Goal: Task Accomplishment & Management: Manage account settings

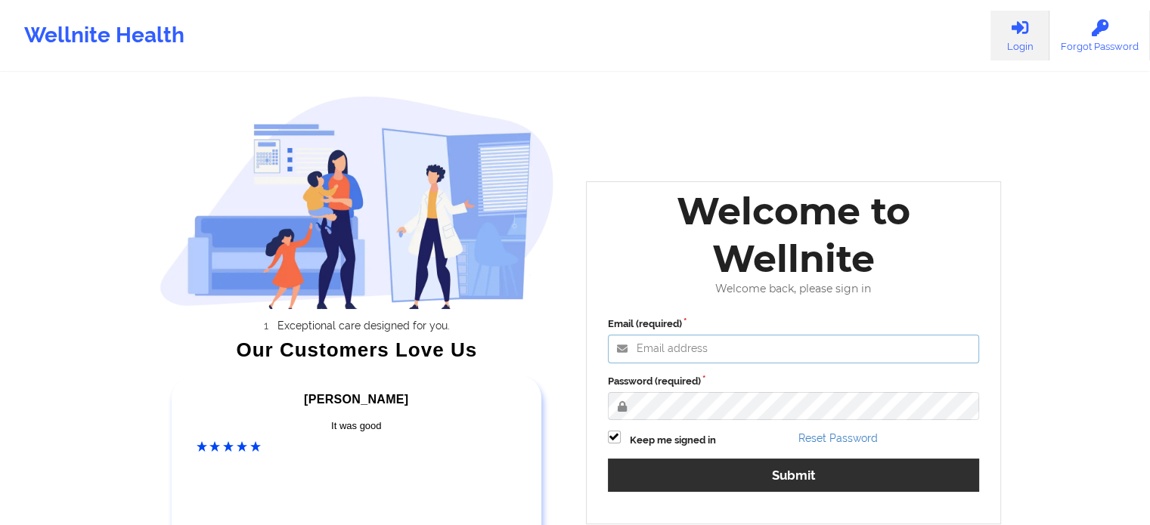
type input "olatestadmin@wellnite.com"
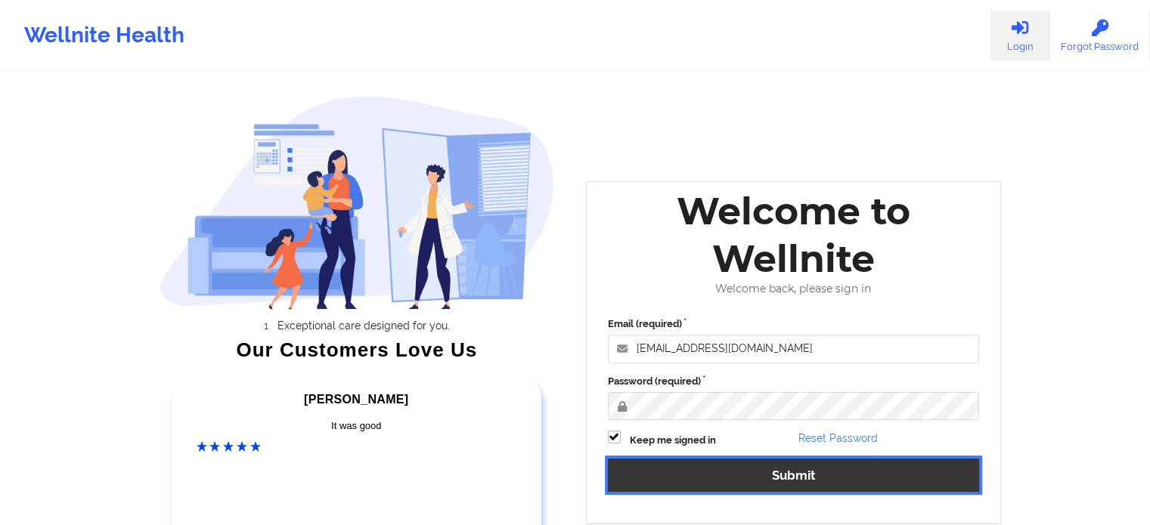
click at [672, 471] on button "Submit" at bounding box center [794, 475] width 372 height 32
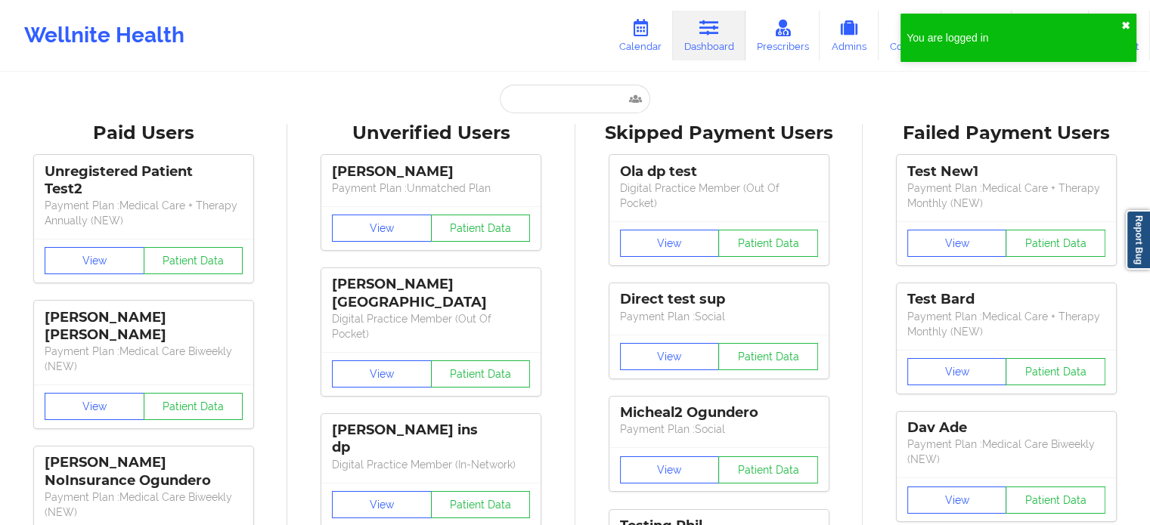
click at [1123, 26] on button "✖︎" at bounding box center [1125, 26] width 9 height 12
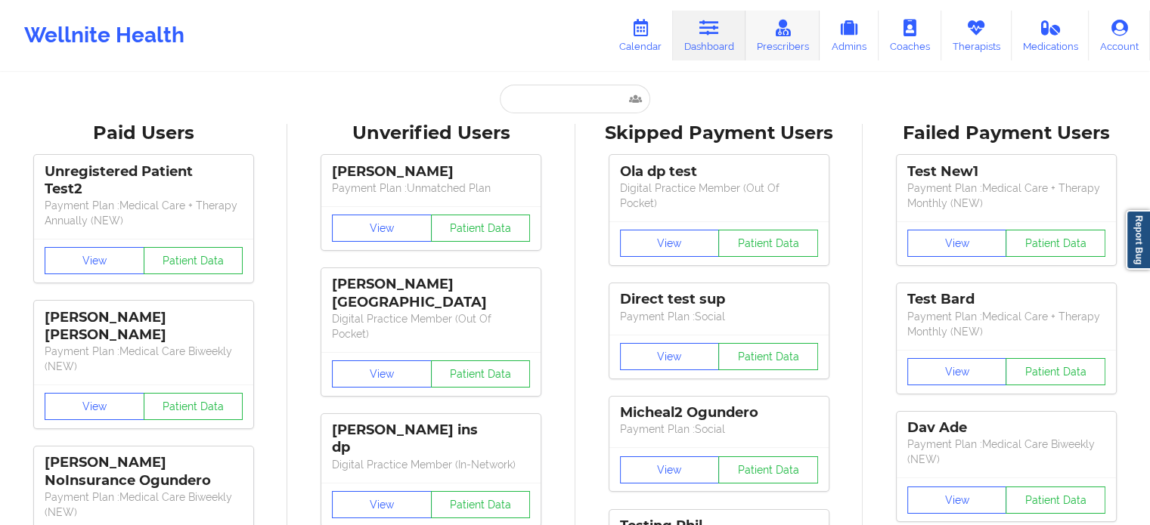
click at [781, 53] on link "Prescribers" at bounding box center [782, 36] width 75 height 50
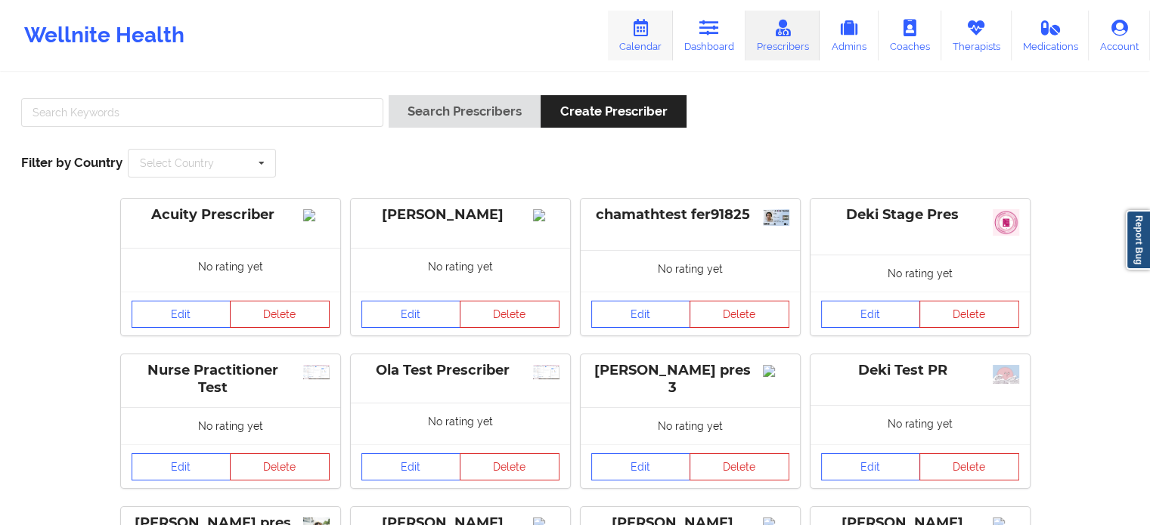
click at [642, 45] on link "Calendar" at bounding box center [640, 36] width 65 height 50
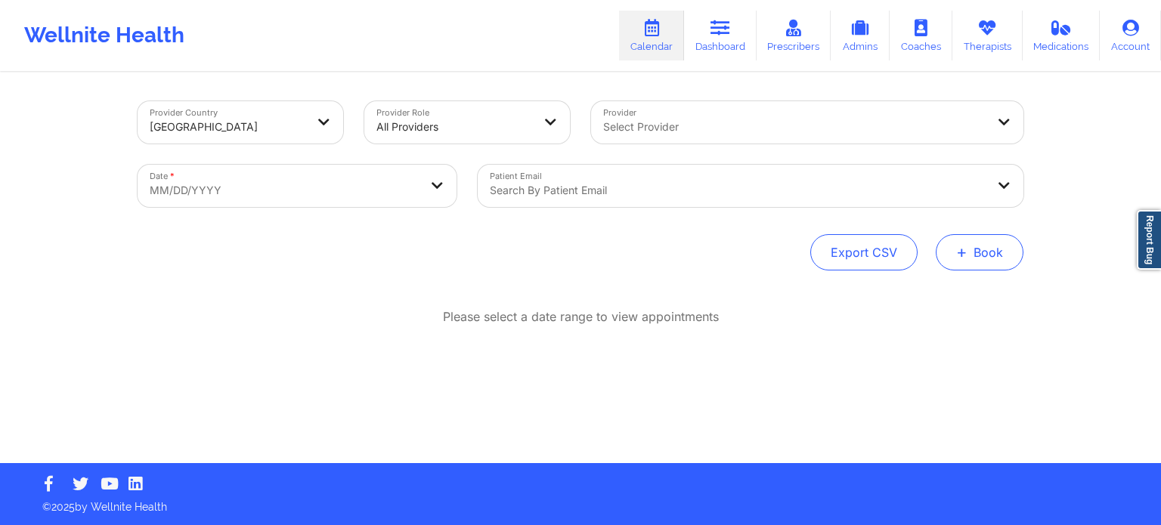
click at [978, 259] on button "+ Book" at bounding box center [980, 252] width 88 height 36
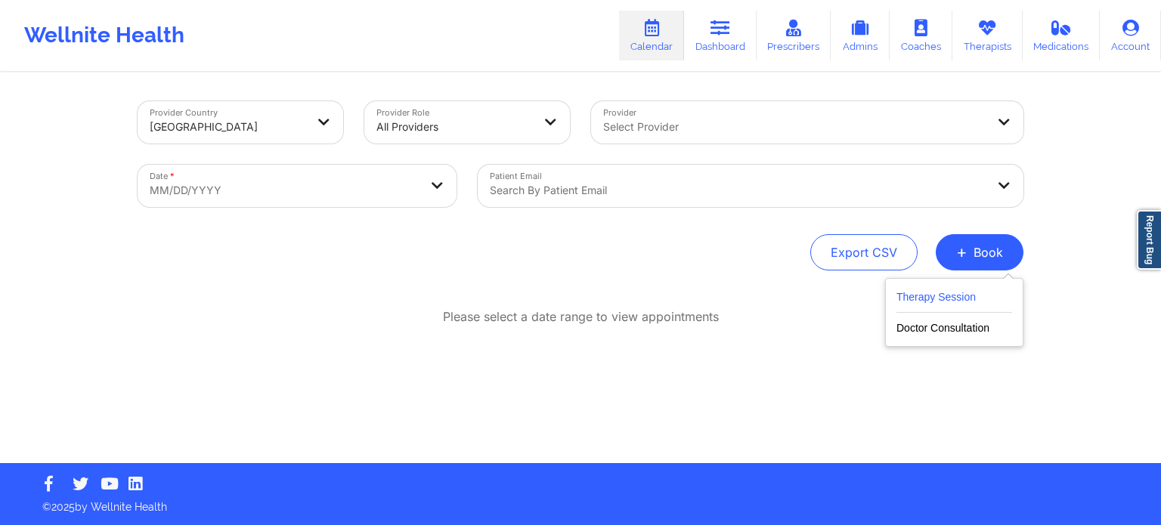
click at [921, 301] on button "Therapy Session" at bounding box center [954, 300] width 116 height 25
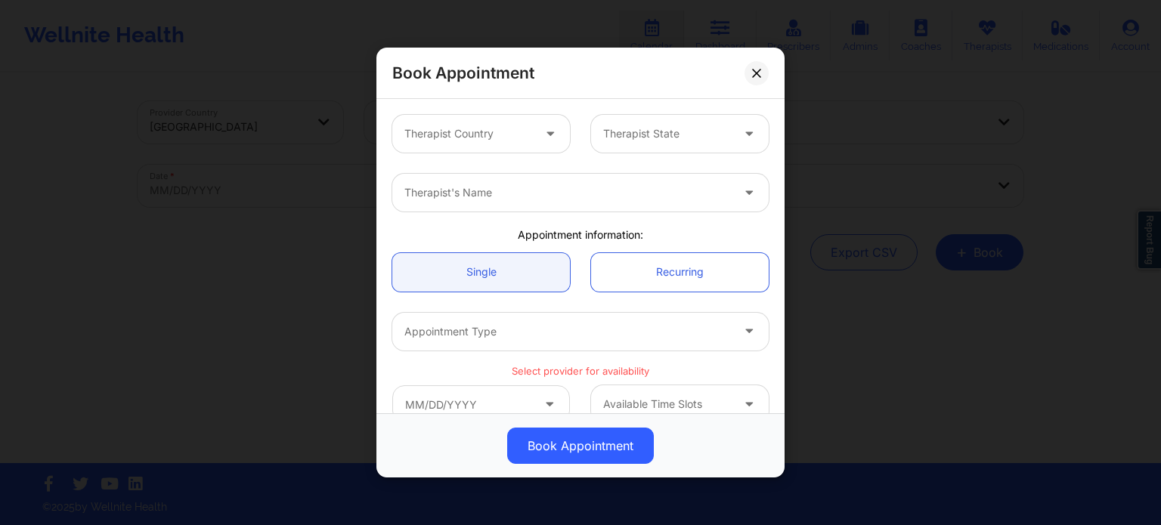
click at [543, 129] on icon at bounding box center [550, 131] width 15 height 13
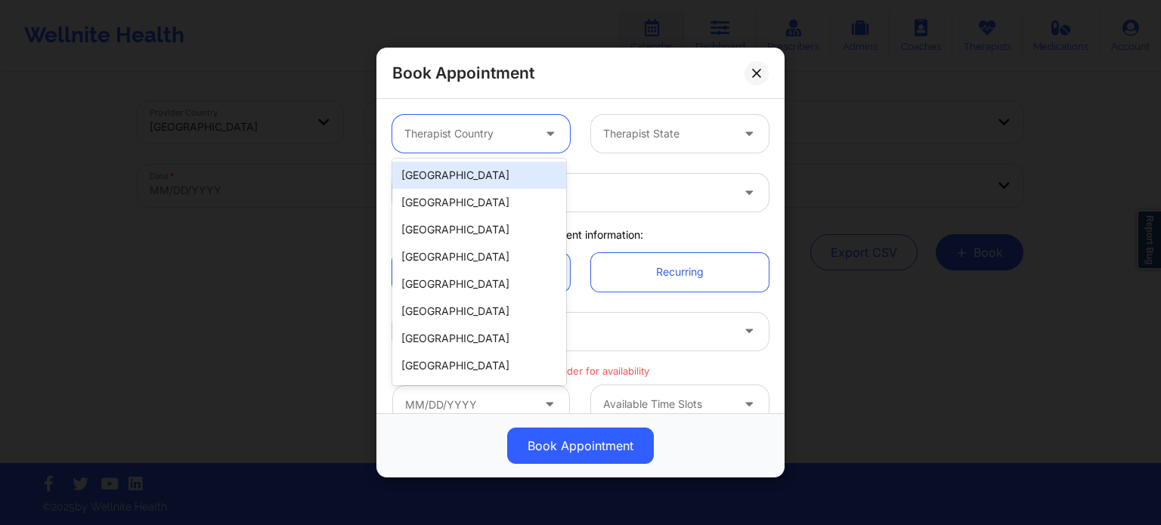
click at [508, 163] on div "[GEOGRAPHIC_DATA]" at bounding box center [479, 175] width 174 height 27
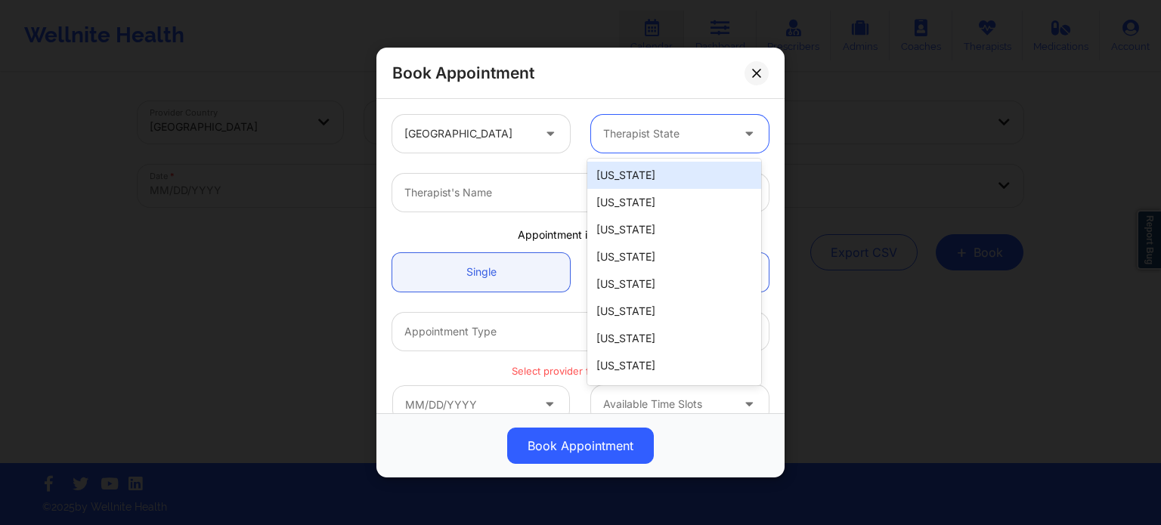
click at [690, 125] on div at bounding box center [667, 134] width 128 height 18
click at [667, 207] on div "[US_STATE]" at bounding box center [674, 202] width 174 height 27
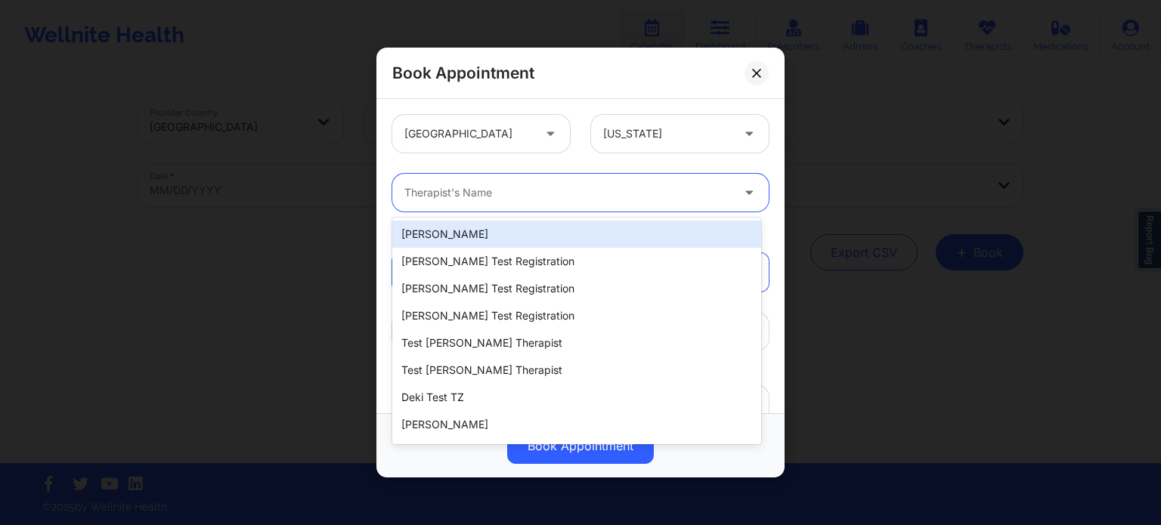
click at [618, 200] on div at bounding box center [567, 193] width 326 height 18
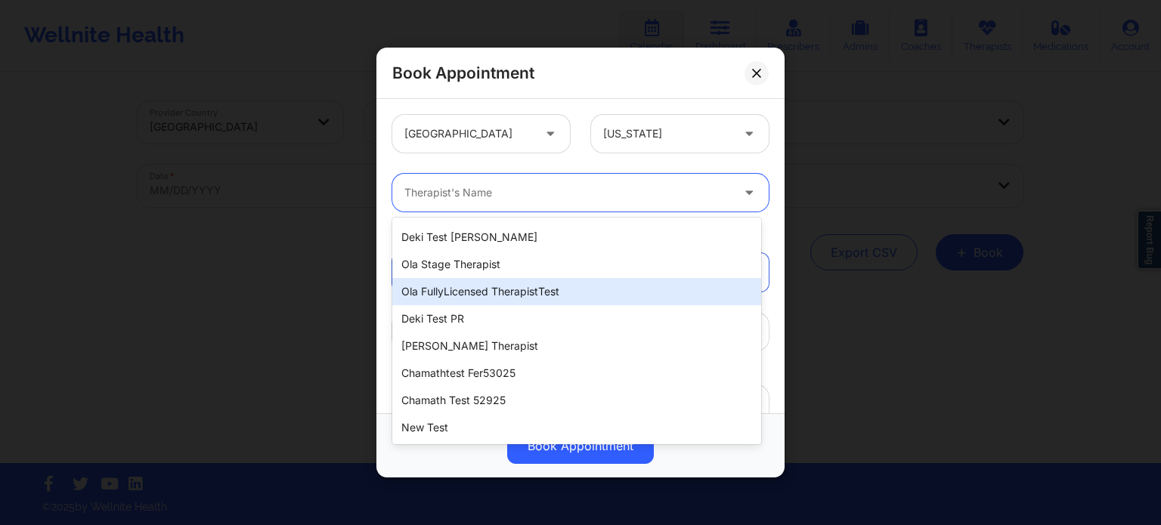
scroll to position [853, 0]
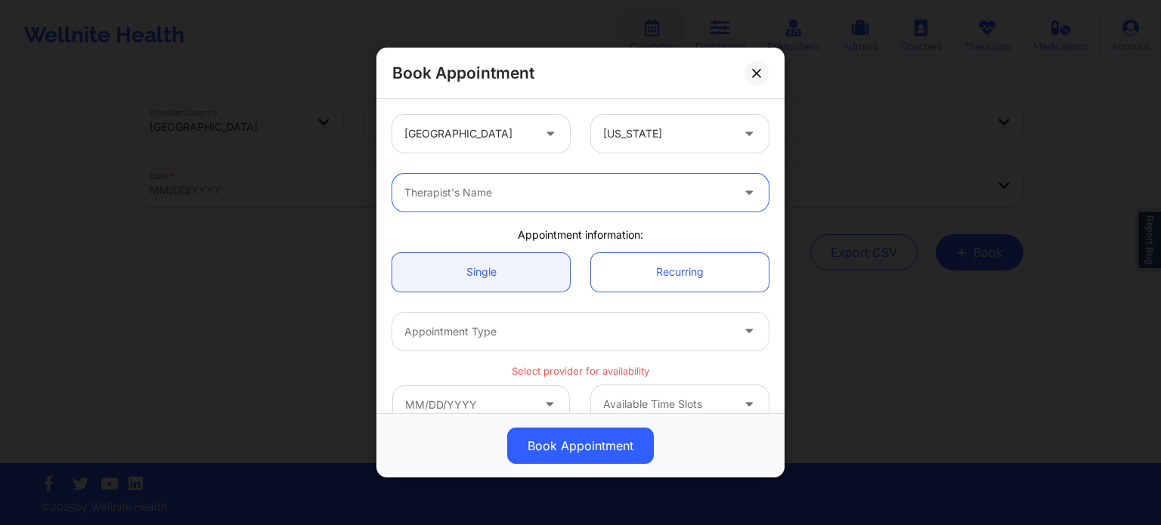
click at [514, 184] on div at bounding box center [567, 193] width 326 height 18
type input "cms test"
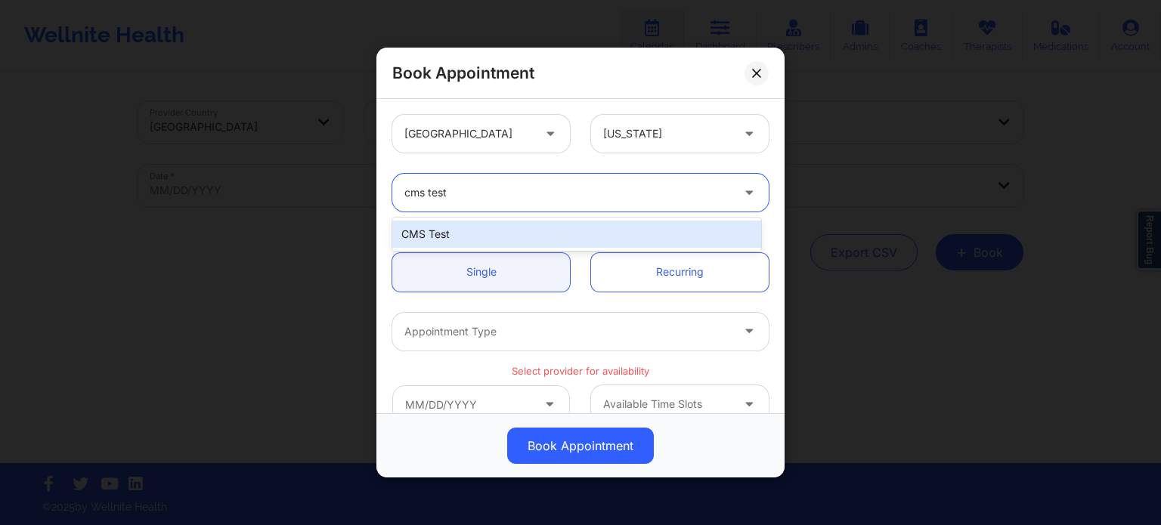
click at [469, 227] on div "CMS Test" at bounding box center [576, 234] width 369 height 27
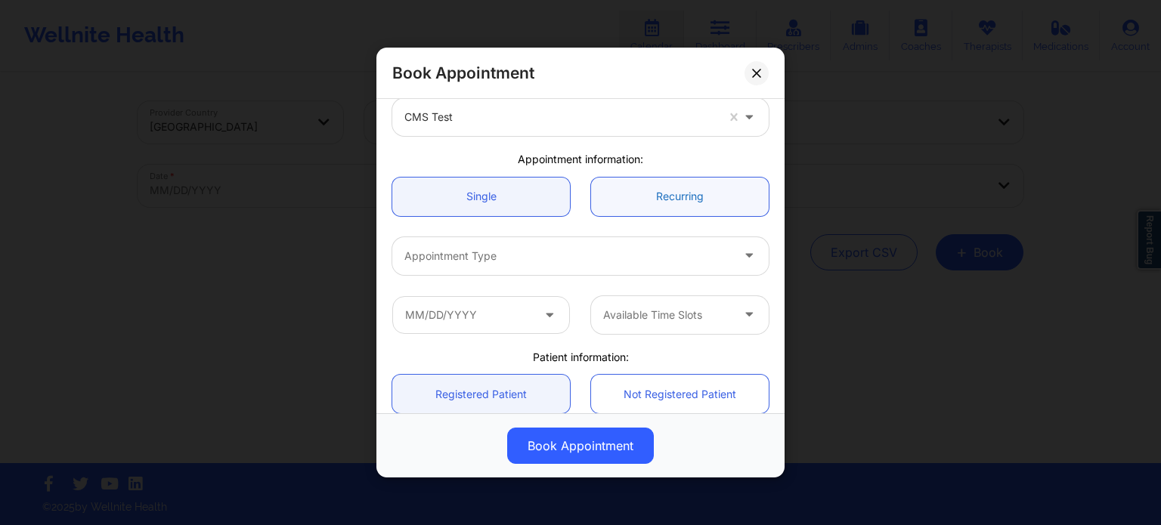
click at [636, 203] on link "Recurring" at bounding box center [680, 197] width 178 height 39
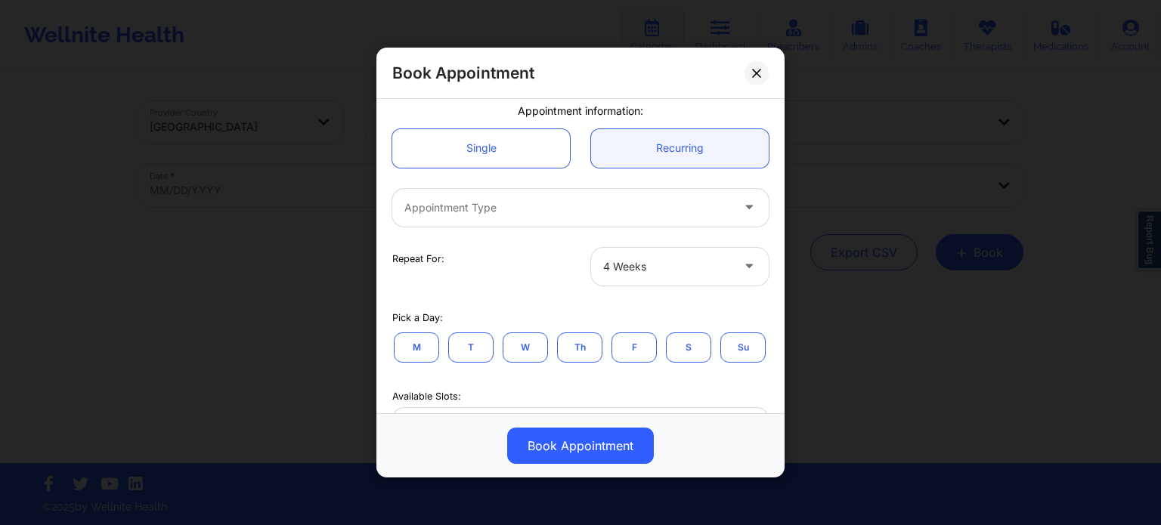
scroll to position [151, 0]
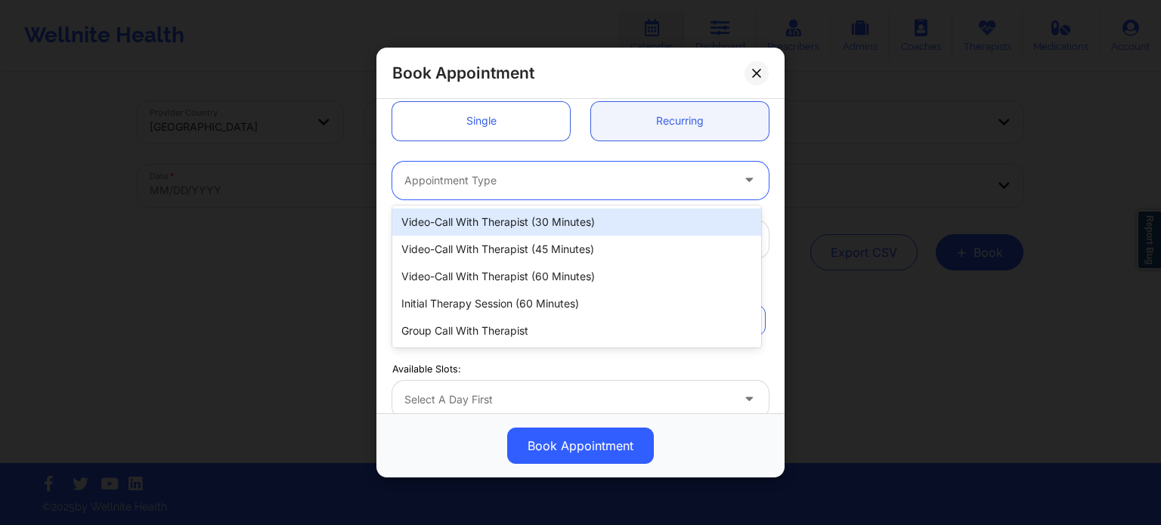
click at [624, 192] on div "Appointment Type" at bounding box center [562, 181] width 340 height 38
click at [515, 222] on div "Video-Call with Therapist (30 minutes)" at bounding box center [576, 222] width 369 height 27
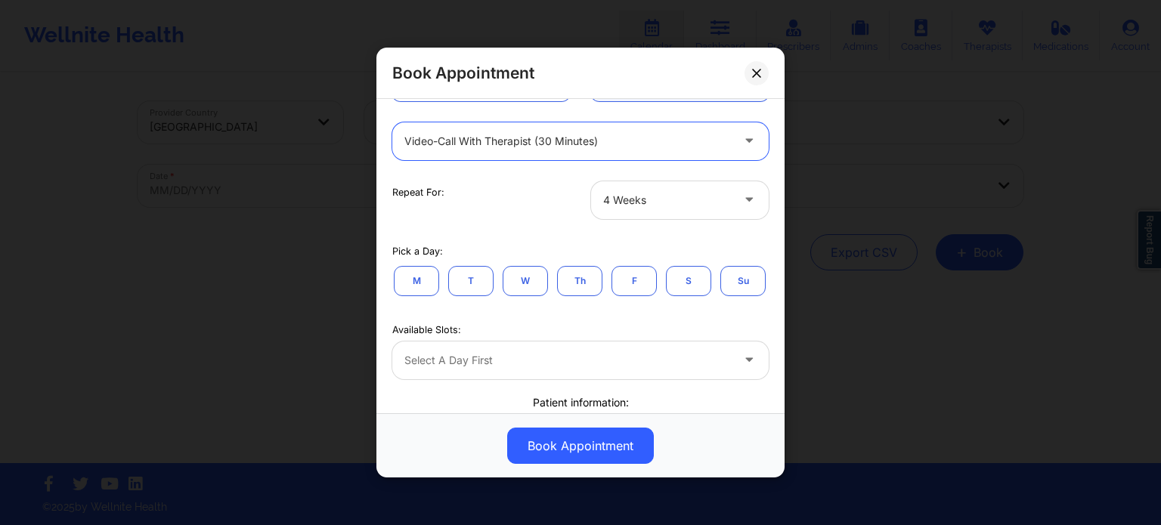
scroll to position [227, 0]
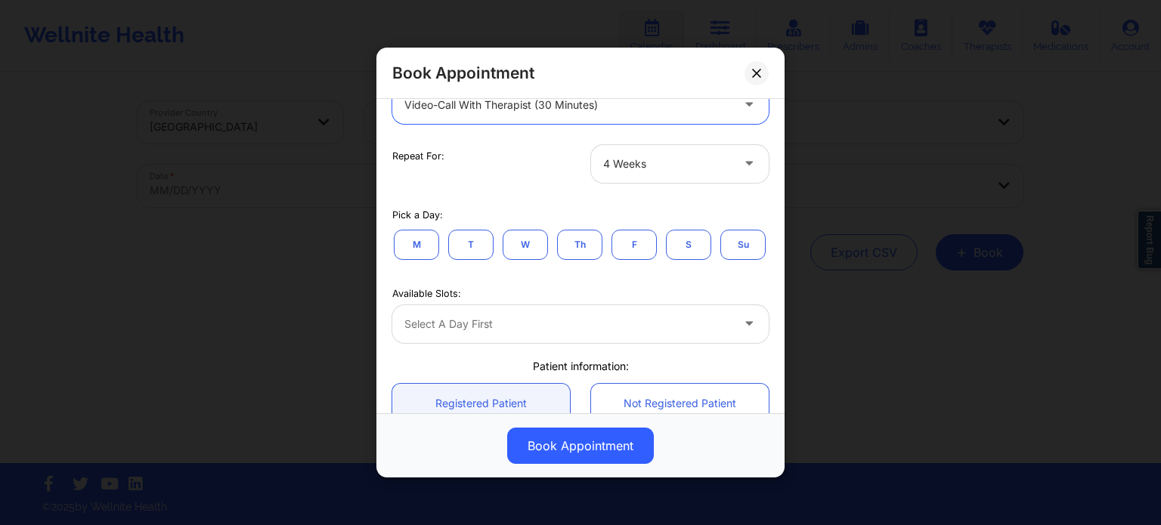
click at [664, 178] on div "4 Weeks" at bounding box center [667, 164] width 128 height 38
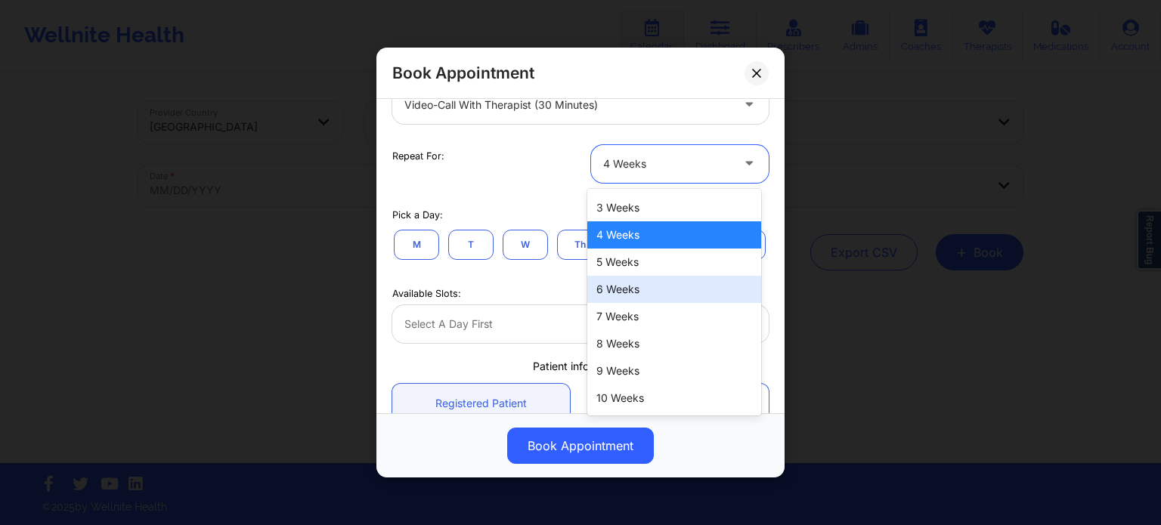
scroll to position [3, 0]
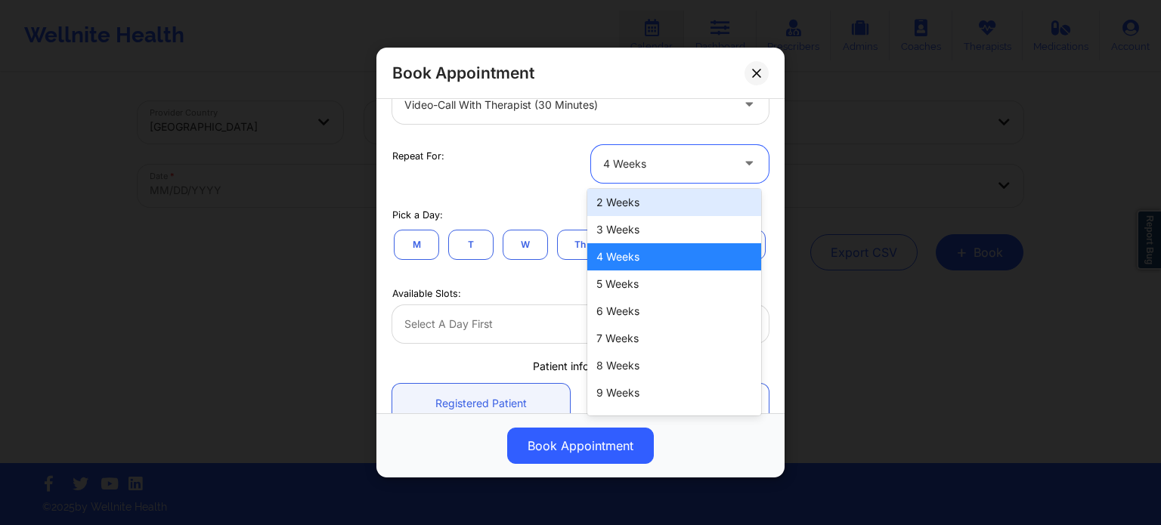
click at [610, 208] on div "2 Weeks" at bounding box center [674, 202] width 174 height 27
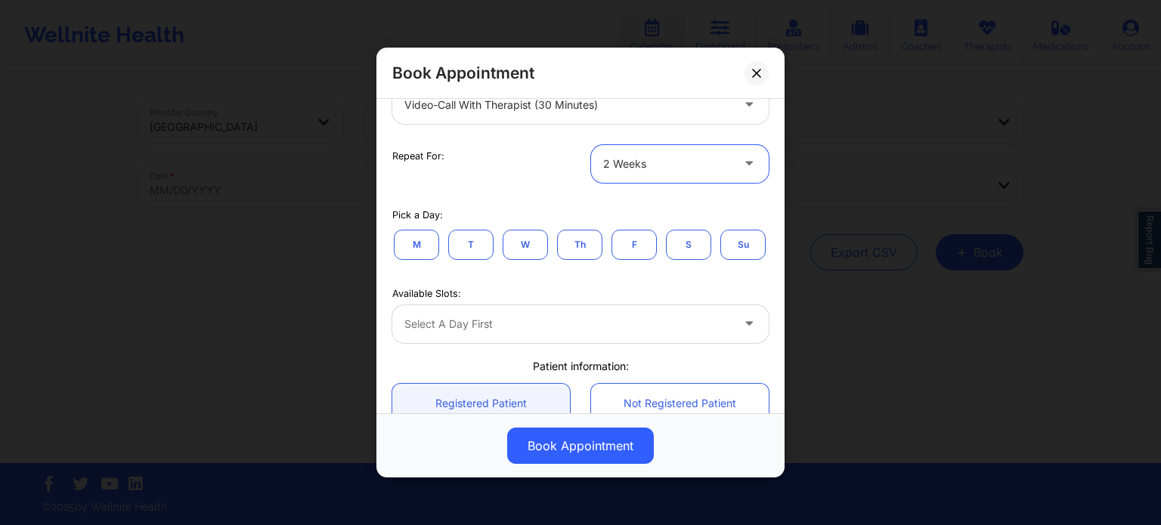
click at [531, 246] on button "W" at bounding box center [525, 245] width 45 height 30
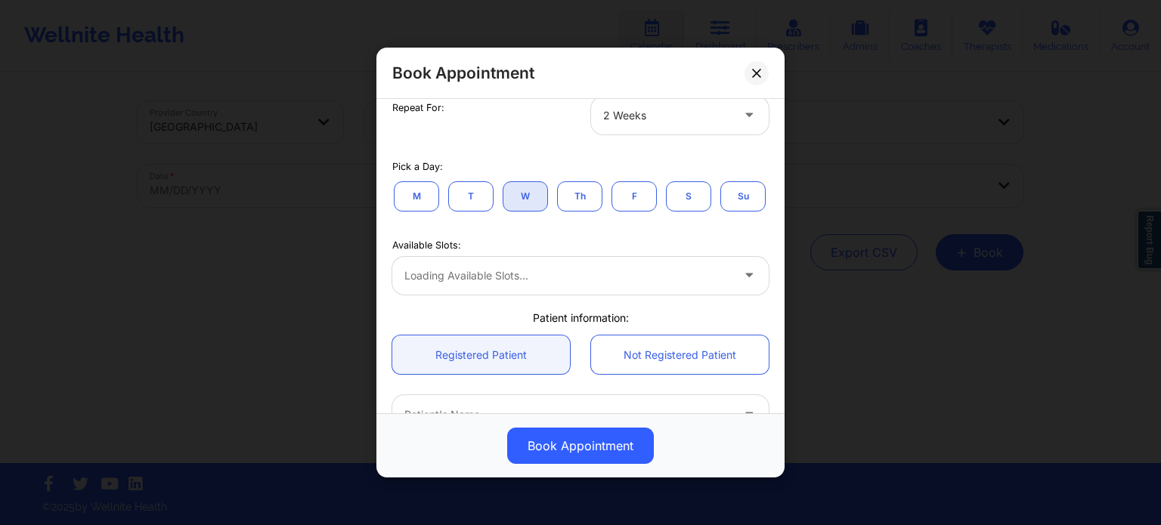
scroll to position [302, 0]
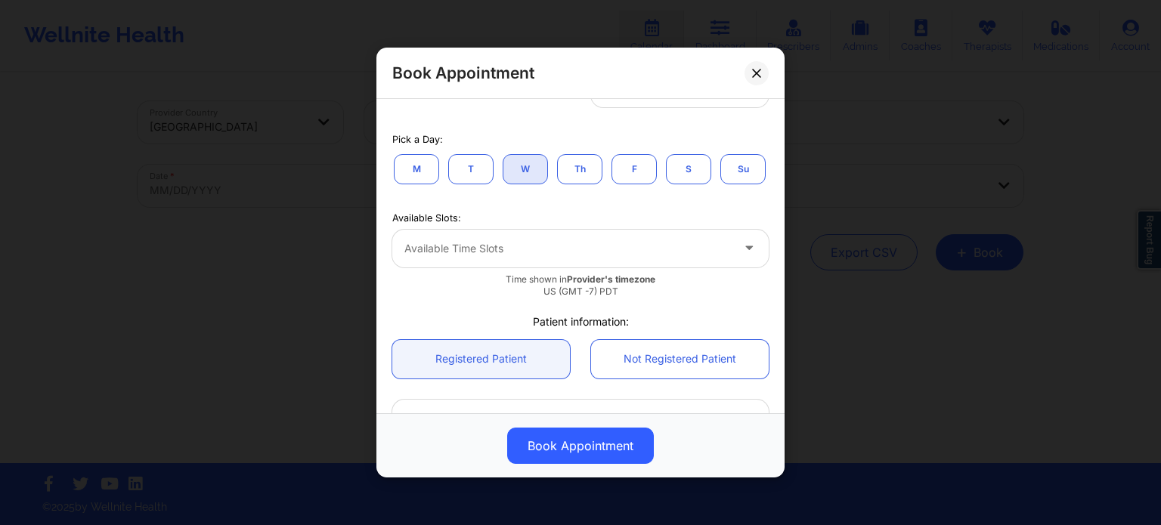
click at [683, 258] on div at bounding box center [567, 249] width 326 height 18
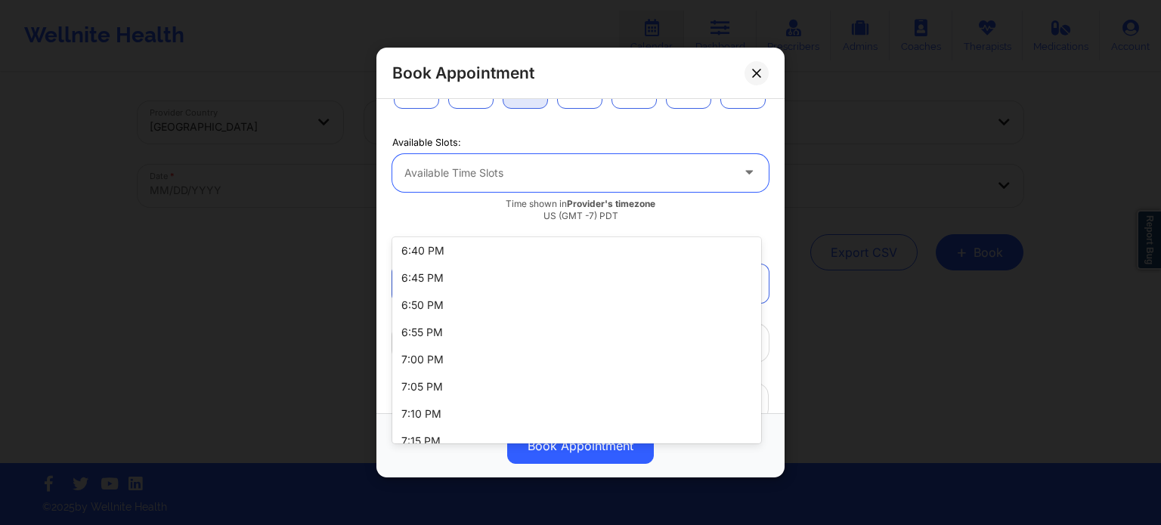
scroll to position [0, 0]
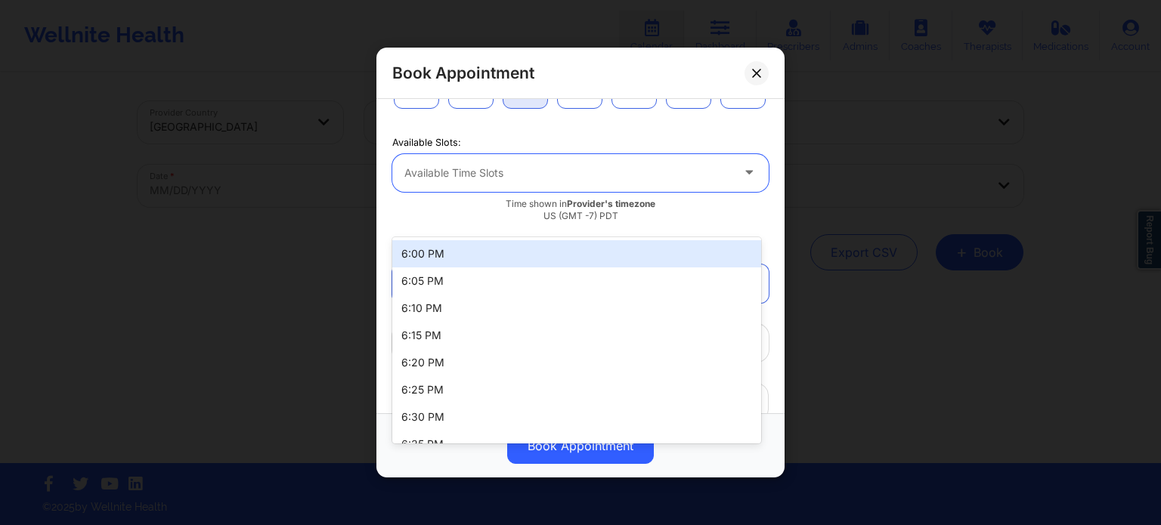
click at [579, 166] on div "Available Slots: 19 results available. Use Up and Down to choose options, press…" at bounding box center [581, 177] width 398 height 113
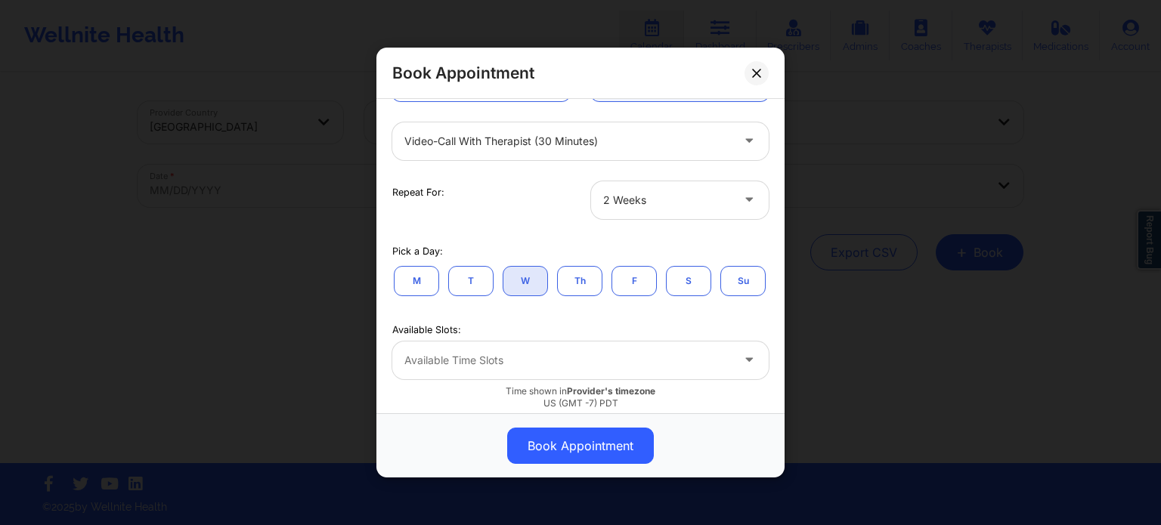
scroll to position [227, 0]
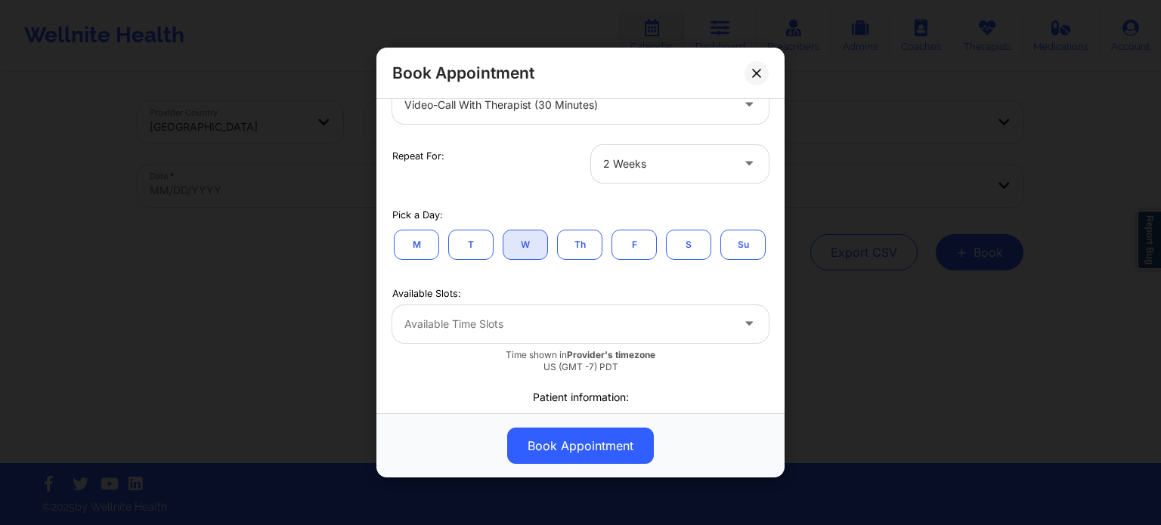
click at [621, 232] on button "F" at bounding box center [633, 245] width 45 height 30
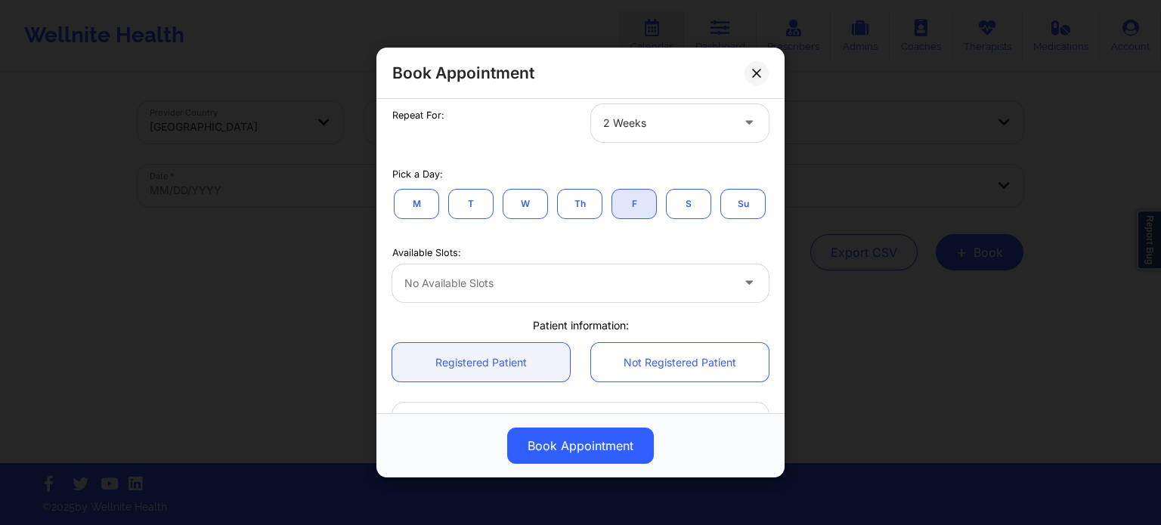
scroll to position [302, 0]
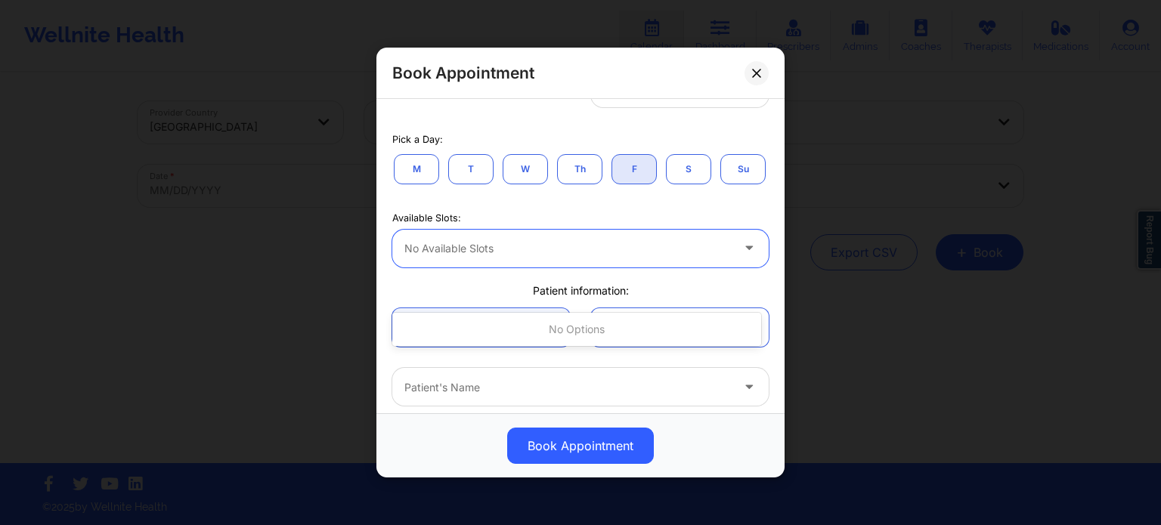
click at [671, 258] on div at bounding box center [567, 249] width 326 height 18
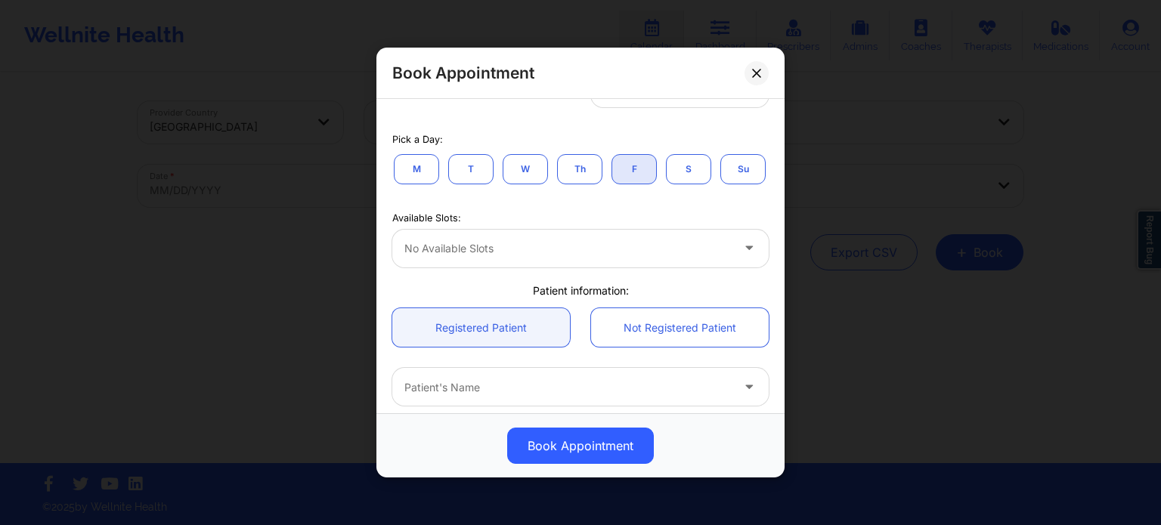
click at [614, 186] on div "M T W Th F S Su" at bounding box center [580, 169] width 376 height 33
click at [578, 172] on button "Th" at bounding box center [579, 169] width 45 height 30
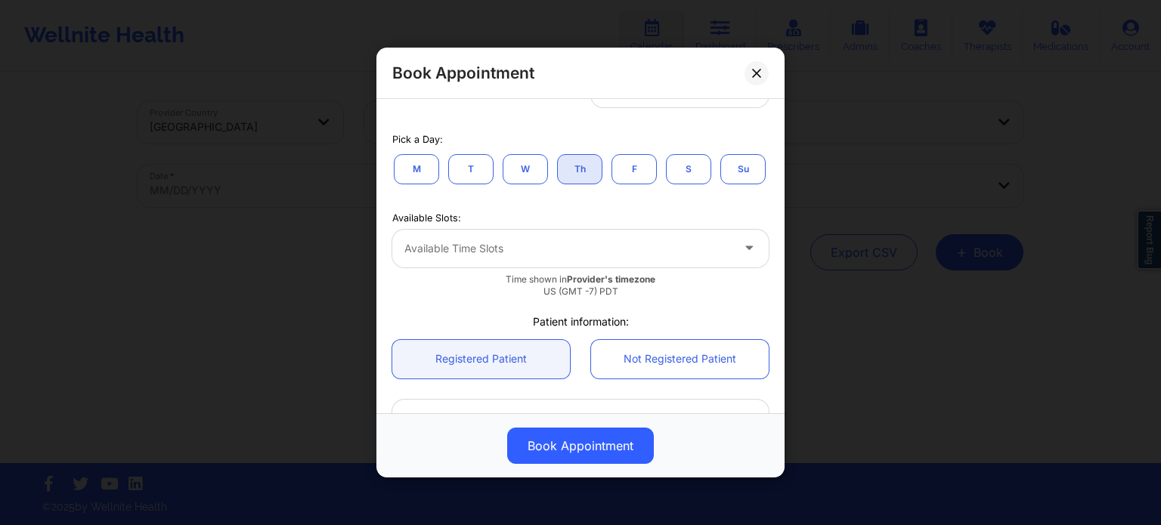
click at [604, 258] on div at bounding box center [567, 249] width 326 height 18
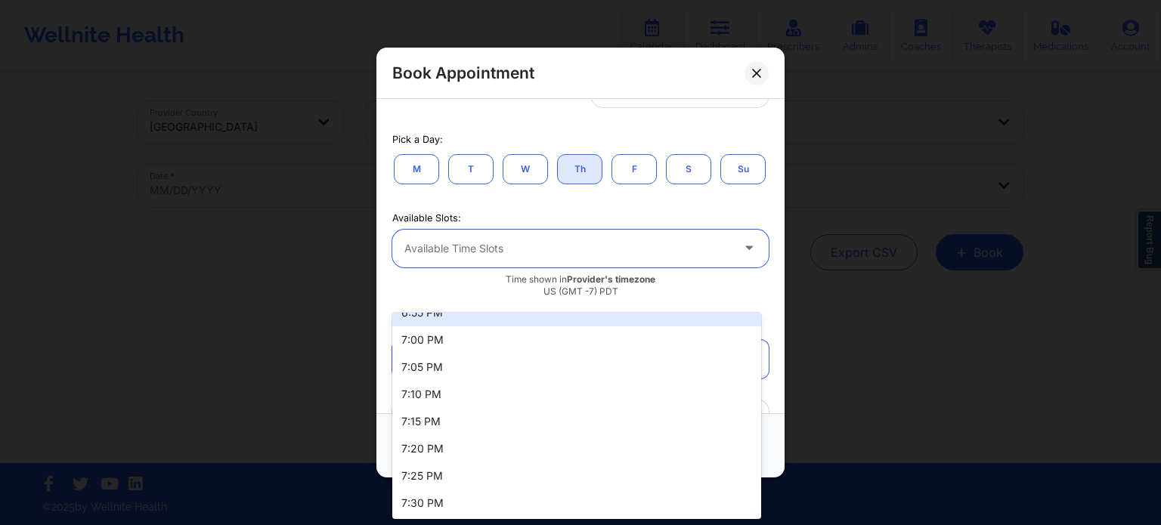
click at [547, 186] on div "M T W Th F S Su" at bounding box center [580, 169] width 376 height 33
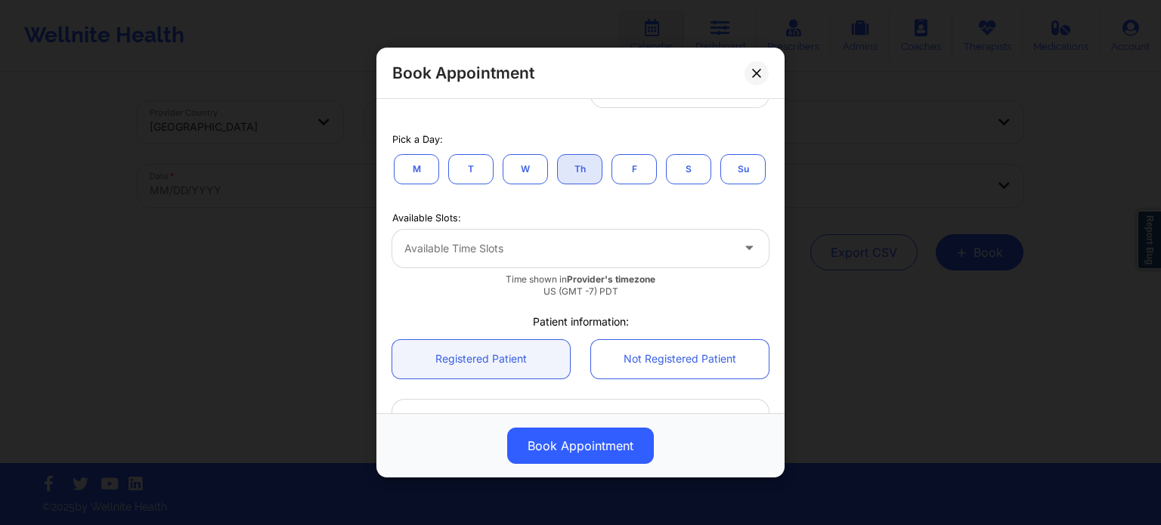
click at [476, 167] on button "T" at bounding box center [470, 169] width 45 height 30
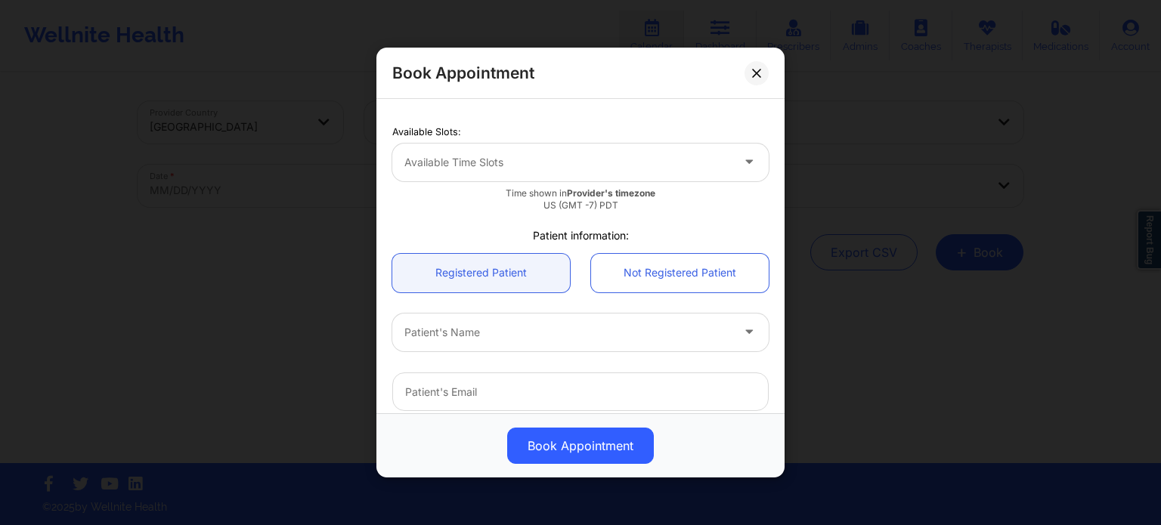
scroll to position [453, 0]
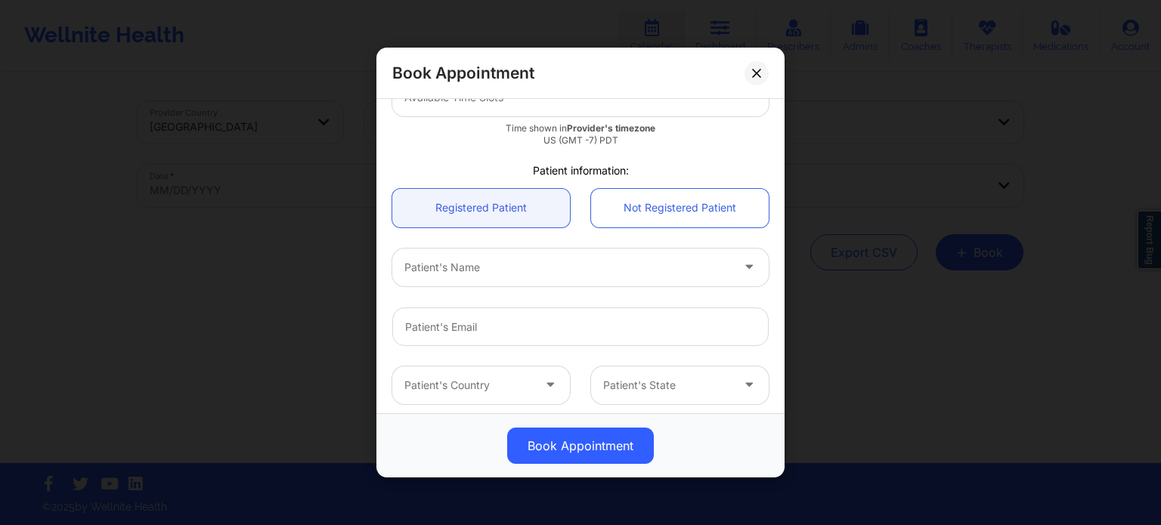
click at [559, 107] on div at bounding box center [567, 97] width 326 height 18
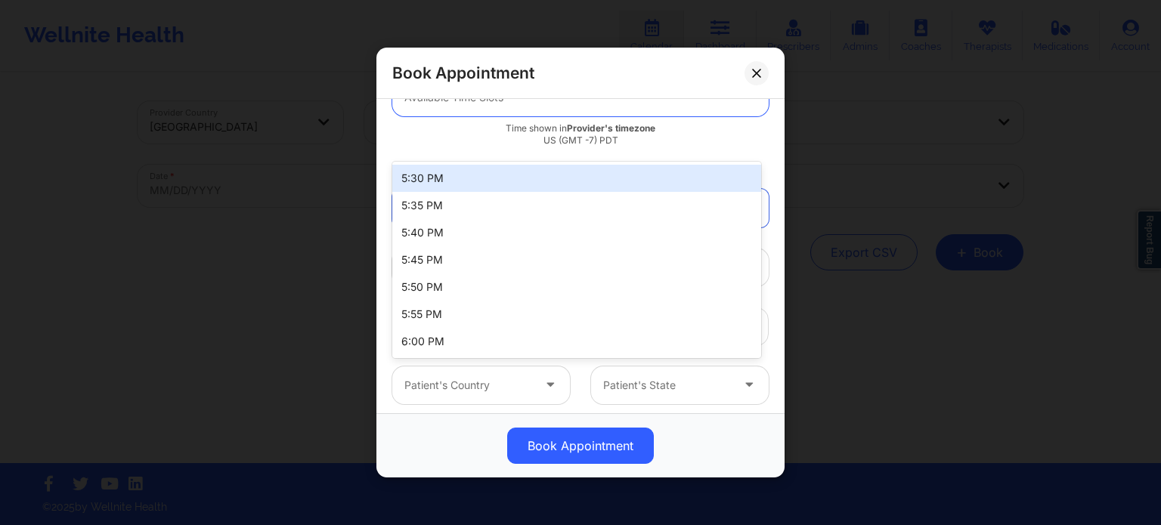
click at [572, 74] on div "Available Slots:" at bounding box center [580, 67] width 376 height 14
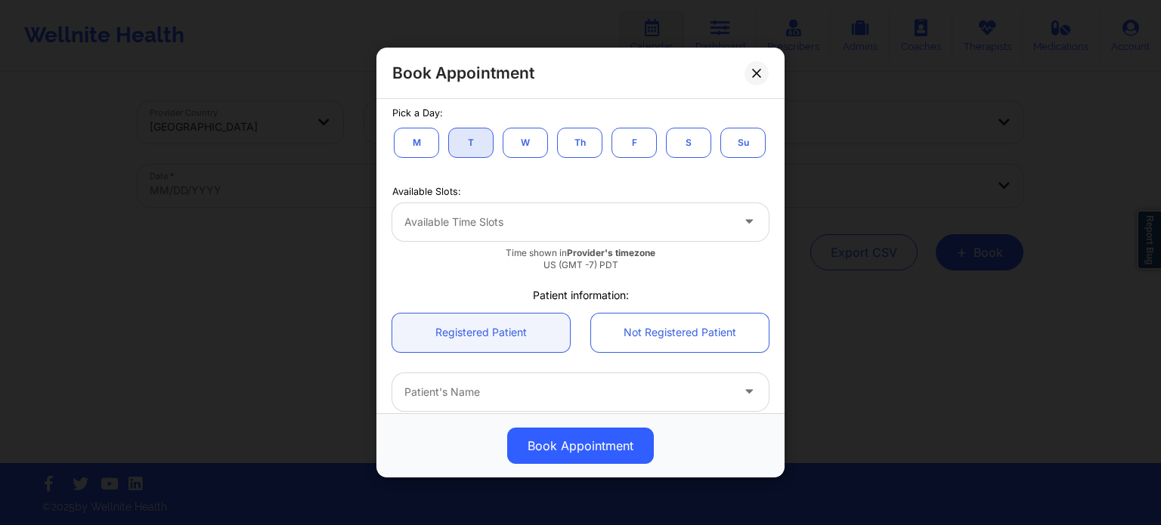
scroll to position [302, 0]
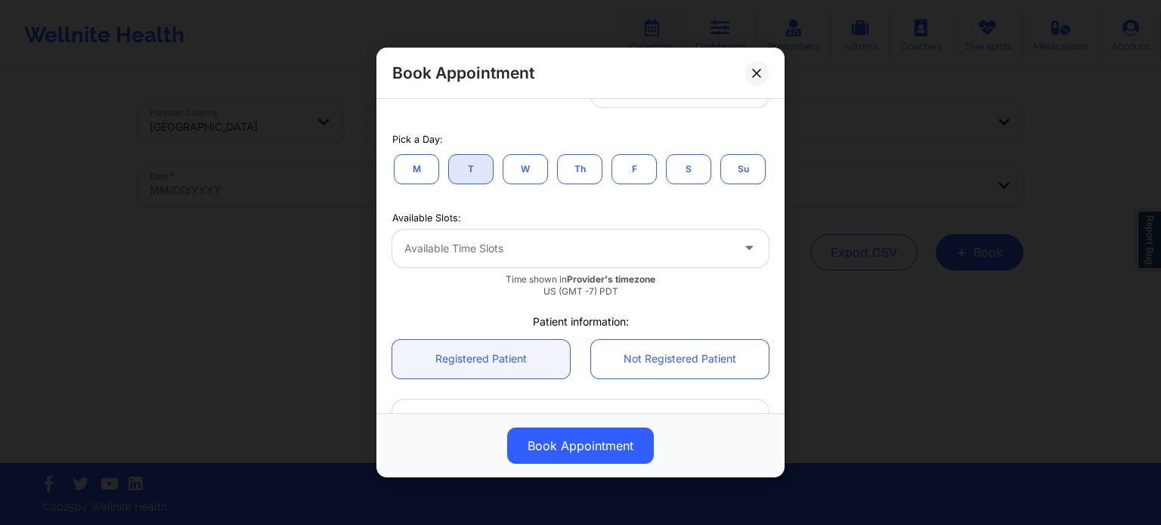
click at [720, 184] on button "Su" at bounding box center [742, 169] width 45 height 30
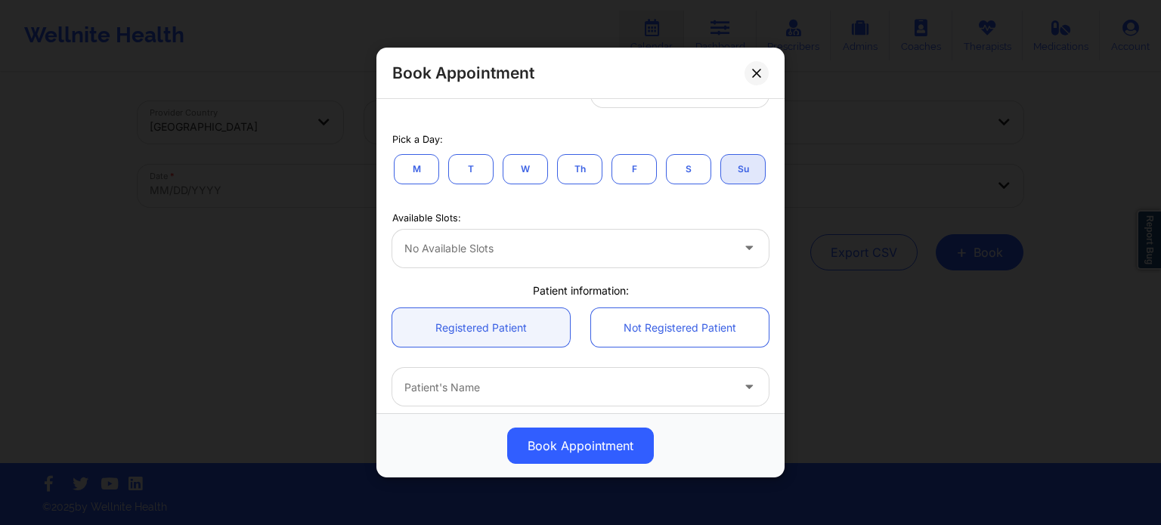
click at [686, 170] on button "S" at bounding box center [688, 169] width 45 height 30
click at [412, 170] on button "M" at bounding box center [416, 169] width 45 height 30
click at [463, 168] on button "T" at bounding box center [470, 169] width 45 height 30
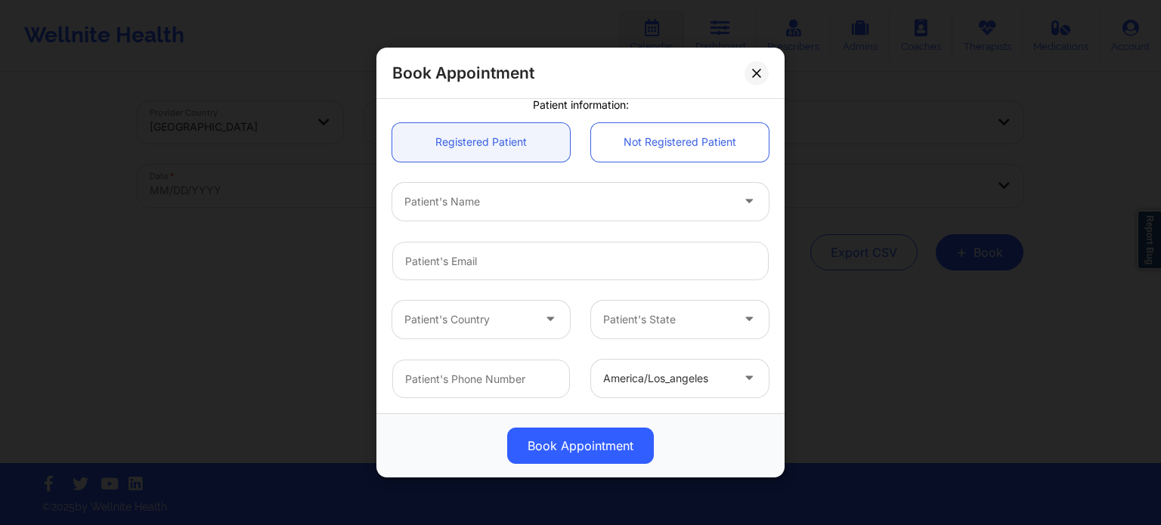
scroll to position [558, 0]
click at [605, 214] on div "Patient's Name" at bounding box center [562, 202] width 340 height 38
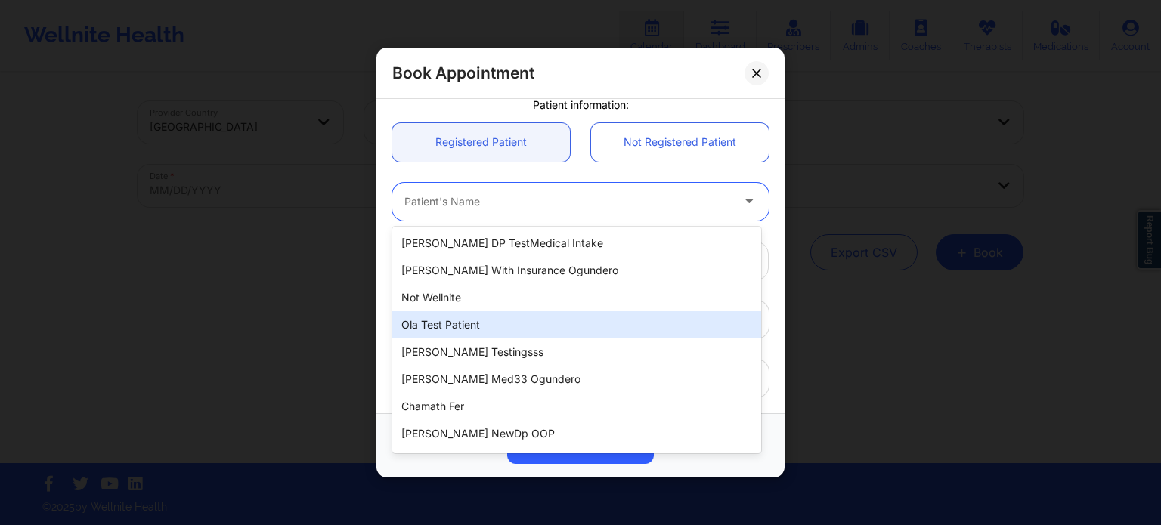
click at [469, 315] on div "Ola test patient" at bounding box center [576, 324] width 369 height 27
type input "[EMAIL_ADDRESS][DOMAIN_NAME]"
type input "+117019976600"
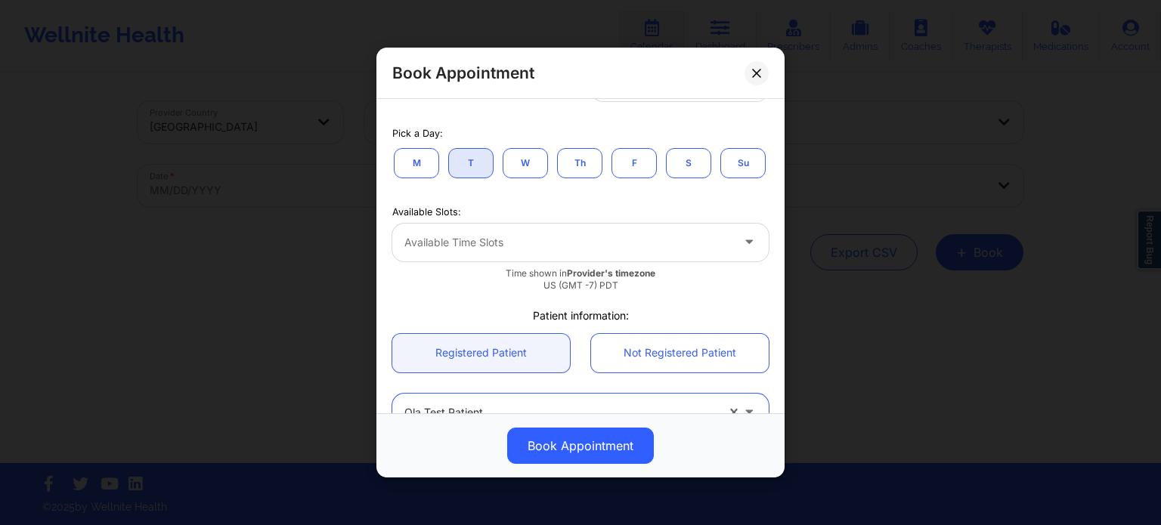
scroll to position [331, 0]
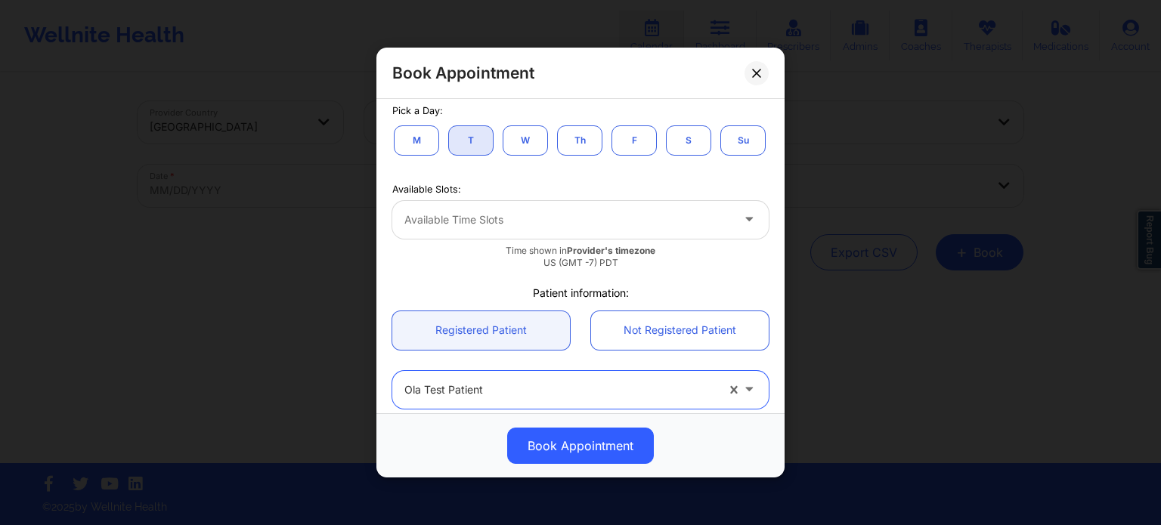
drag, startPoint x: 580, startPoint y: 252, endPoint x: 571, endPoint y: 256, distance: 10.8
click at [579, 229] on div at bounding box center [567, 220] width 326 height 18
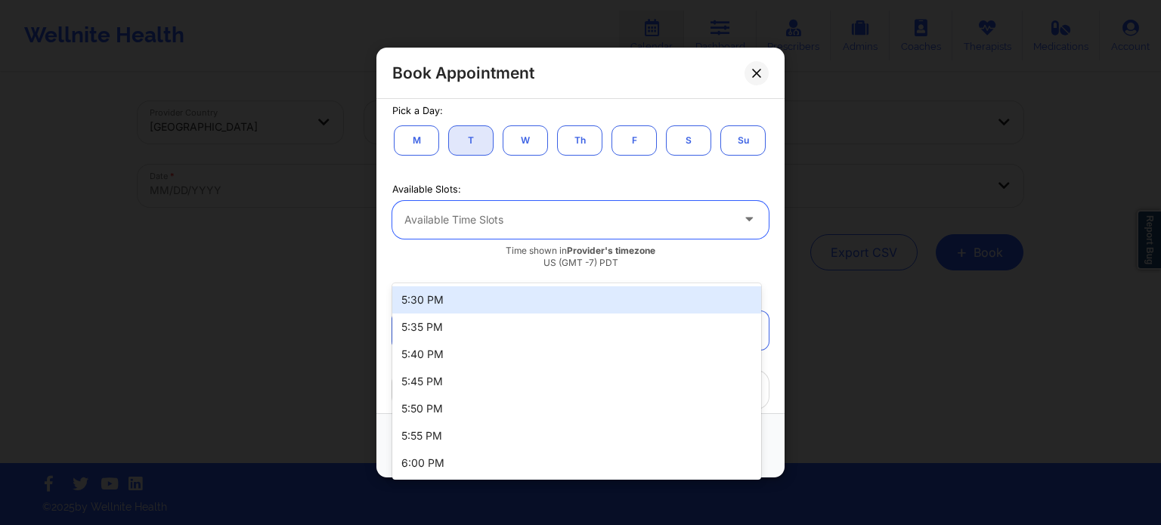
click at [470, 305] on div "5:30 PM" at bounding box center [576, 299] width 369 height 27
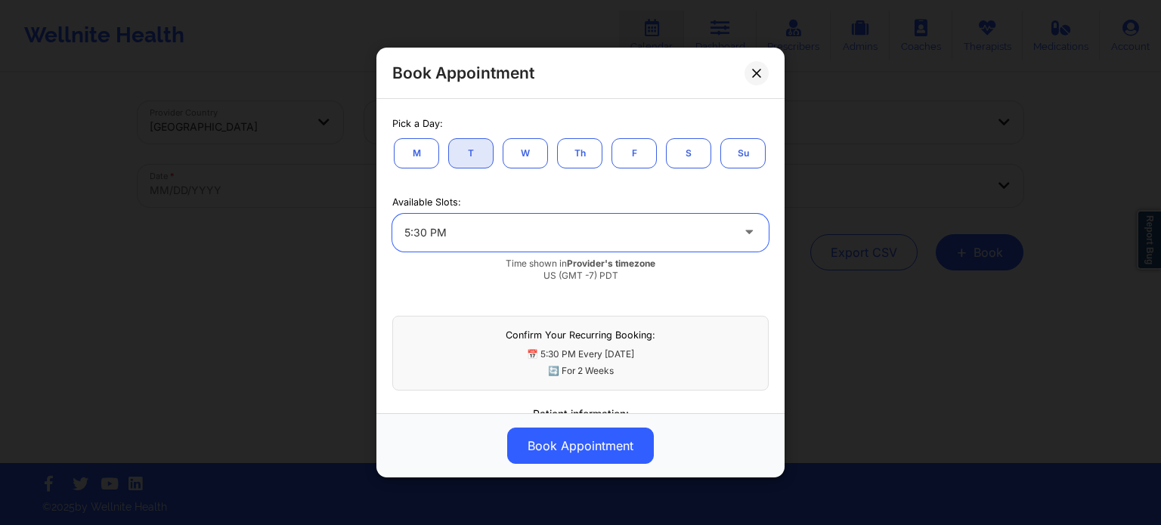
scroll to position [293, 0]
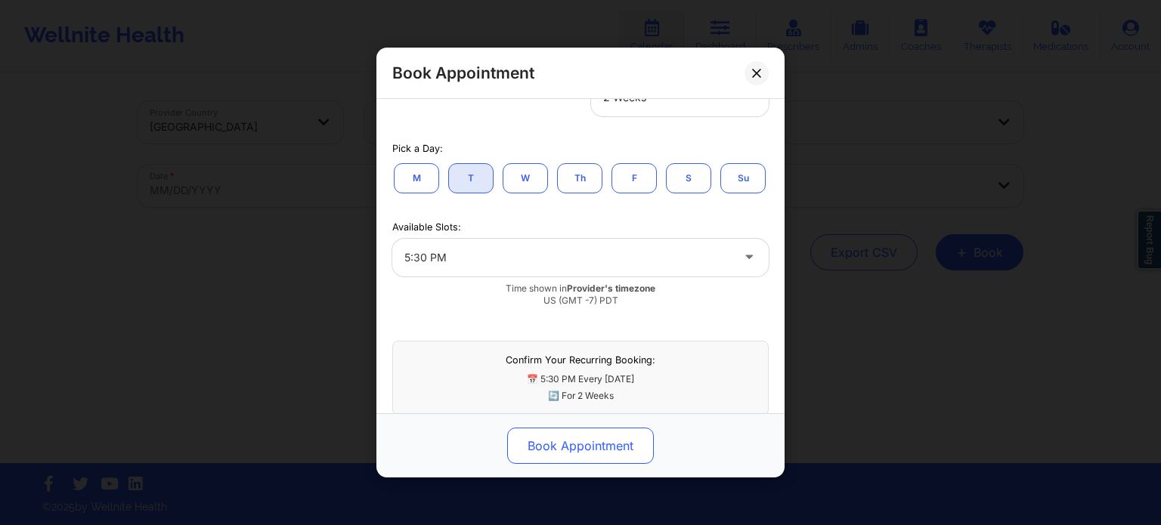
click at [562, 435] on button "Book Appointment" at bounding box center [580, 446] width 147 height 36
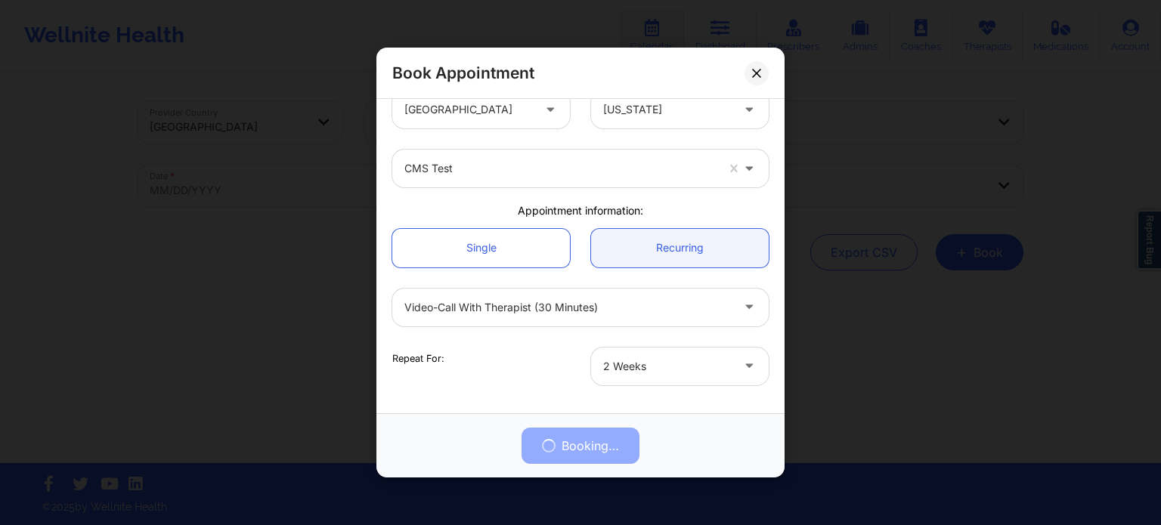
scroll to position [0, 0]
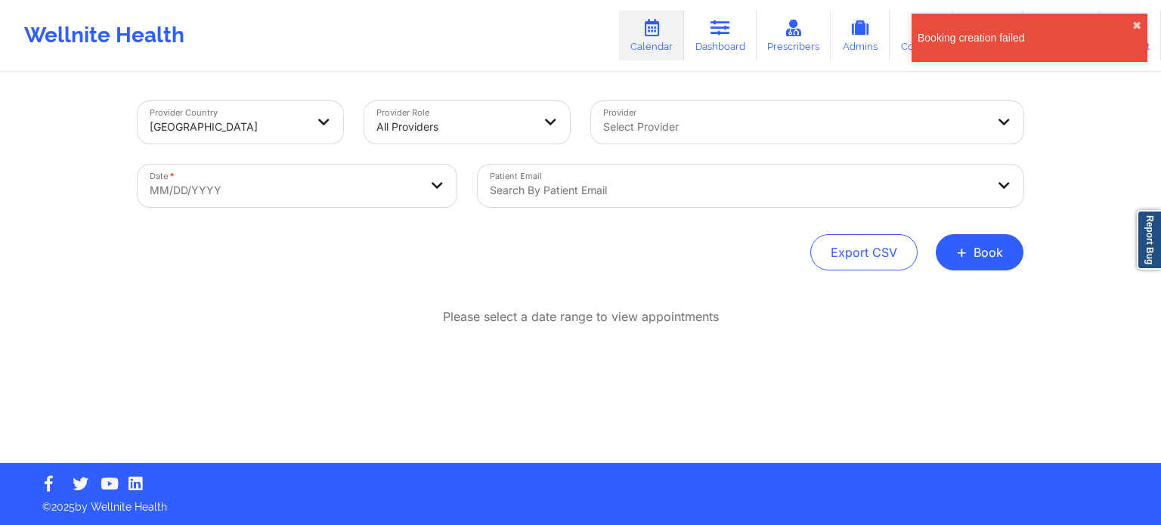
click at [918, 114] on div "Select Provider" at bounding box center [789, 122] width 396 height 42
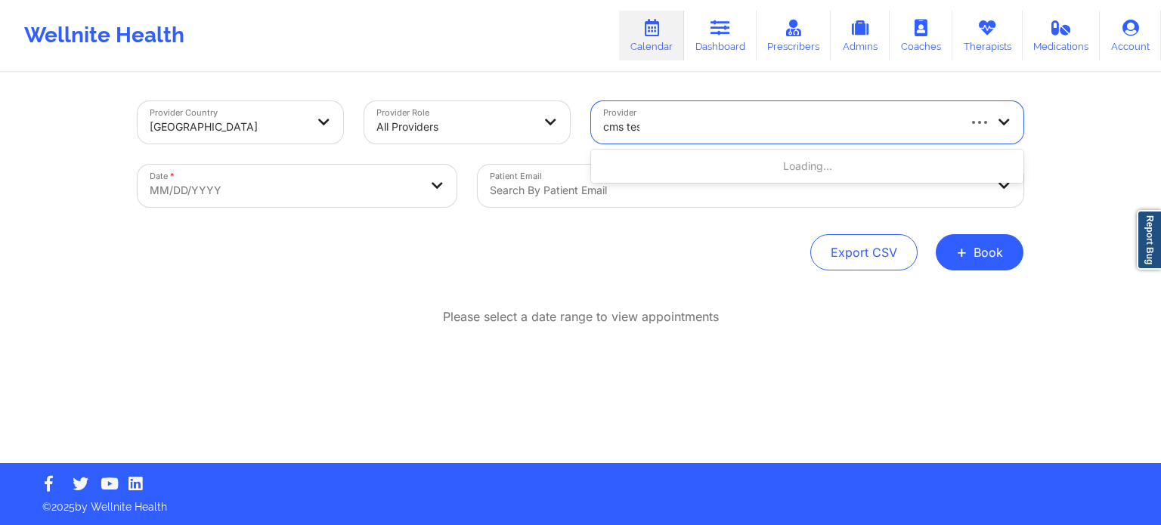
type input "cms test"
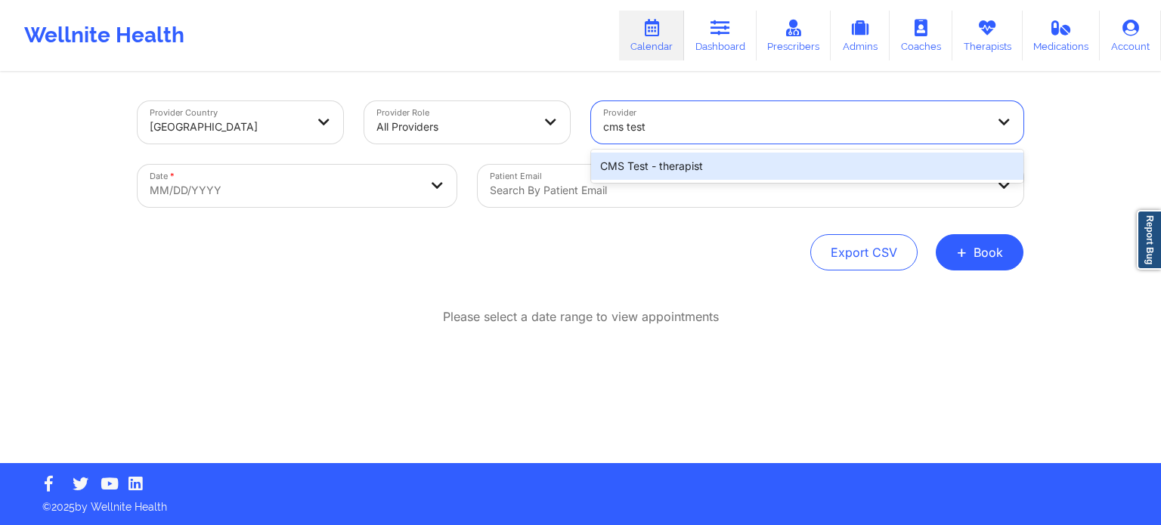
click at [662, 174] on div "CMS Test - therapist" at bounding box center [807, 166] width 432 height 27
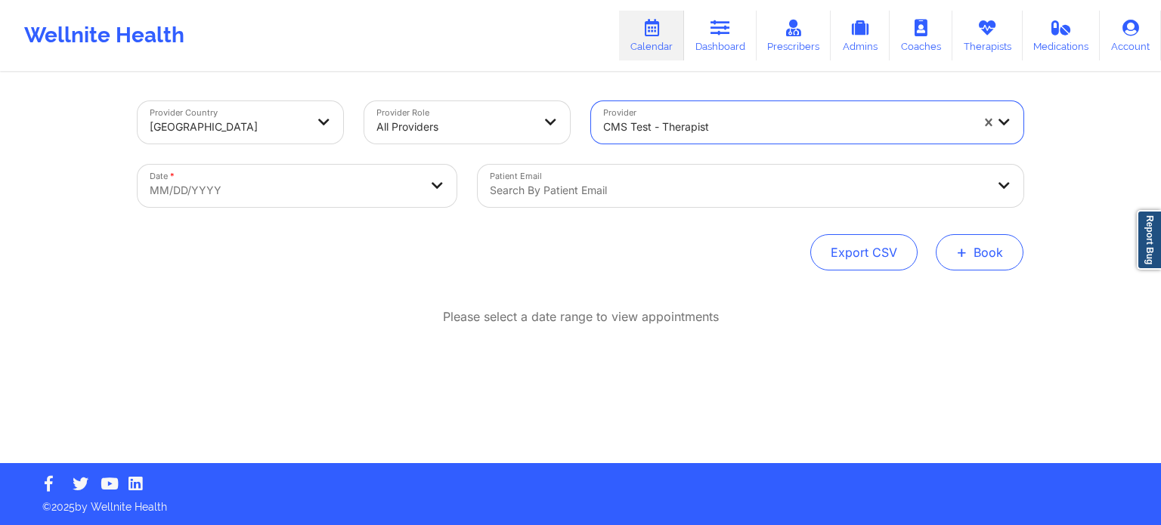
click at [984, 250] on button "+ Book" at bounding box center [980, 252] width 88 height 36
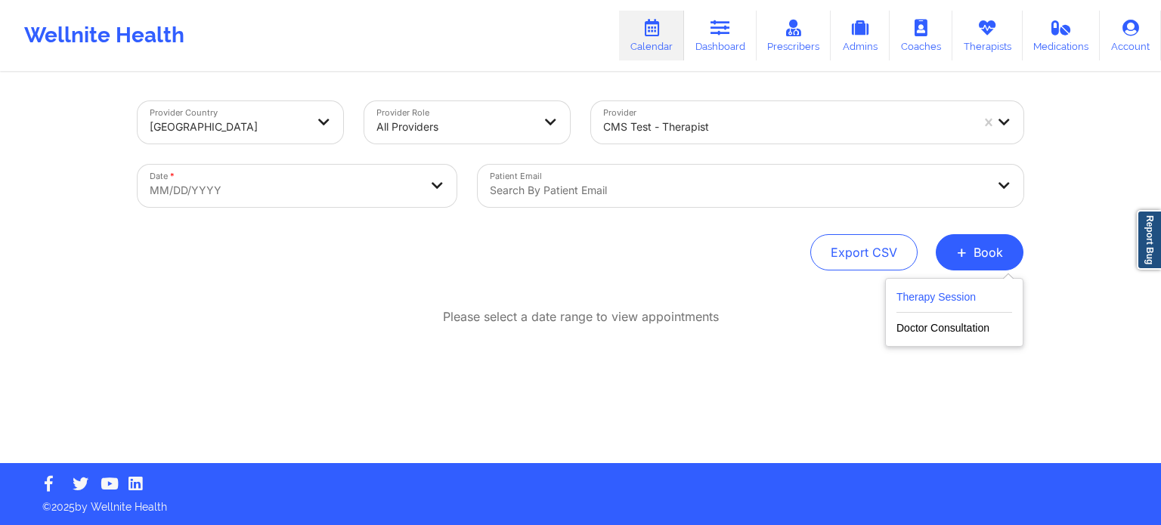
click at [904, 296] on button "Therapy Session" at bounding box center [954, 300] width 116 height 25
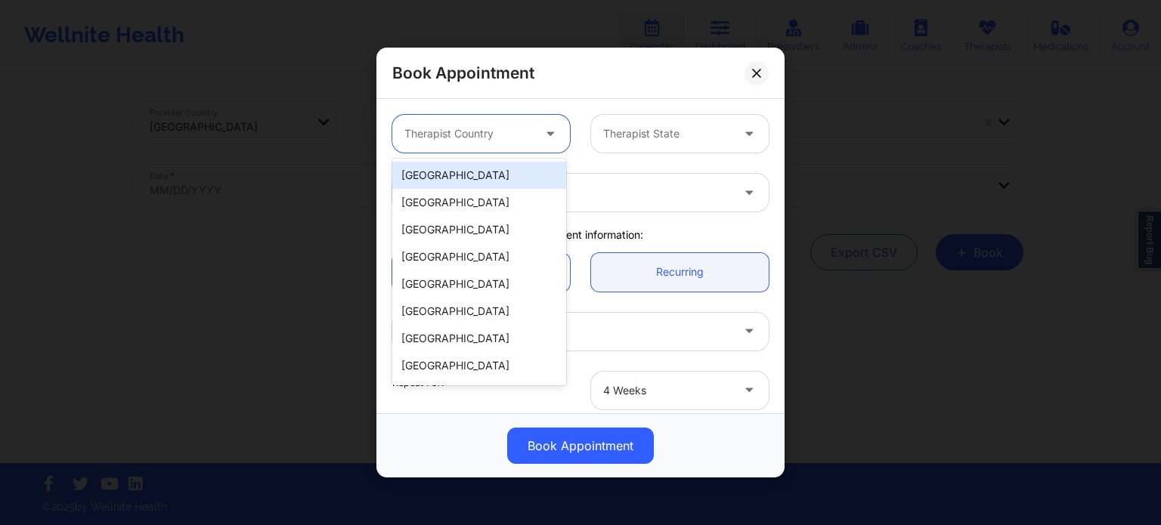
click at [505, 140] on div at bounding box center [468, 134] width 128 height 18
click at [503, 165] on div "[GEOGRAPHIC_DATA]" at bounding box center [479, 175] width 174 height 27
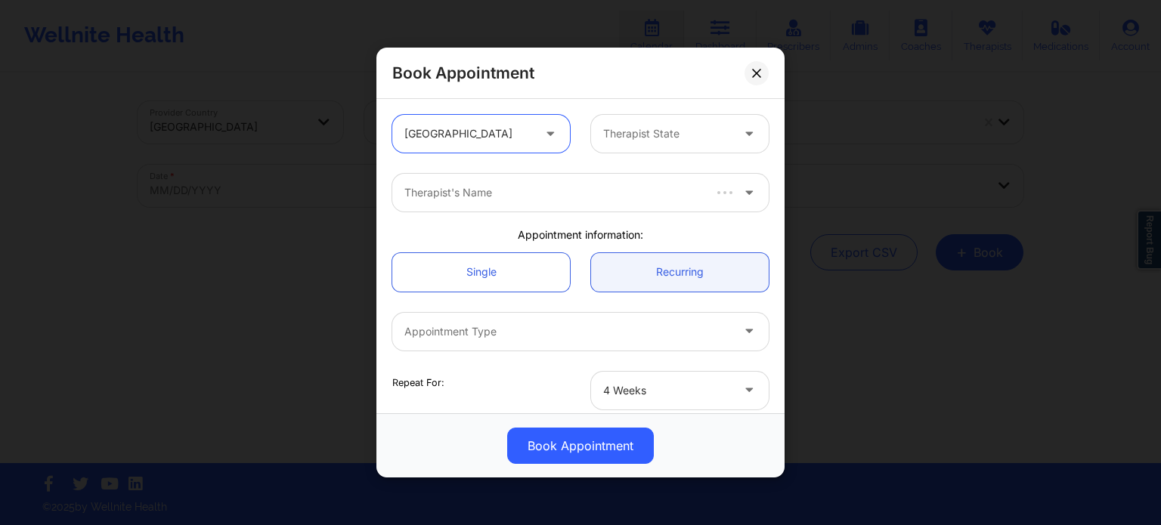
click at [670, 135] on div at bounding box center [667, 134] width 128 height 18
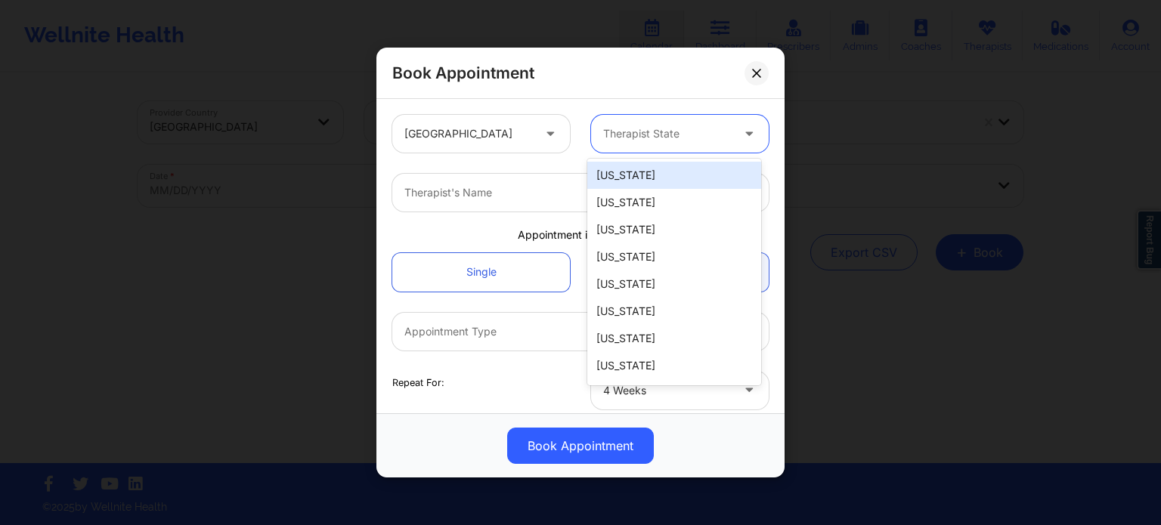
click at [645, 181] on div "[US_STATE]" at bounding box center [674, 175] width 174 height 27
click at [668, 144] on div "[US_STATE]" at bounding box center [667, 134] width 128 height 38
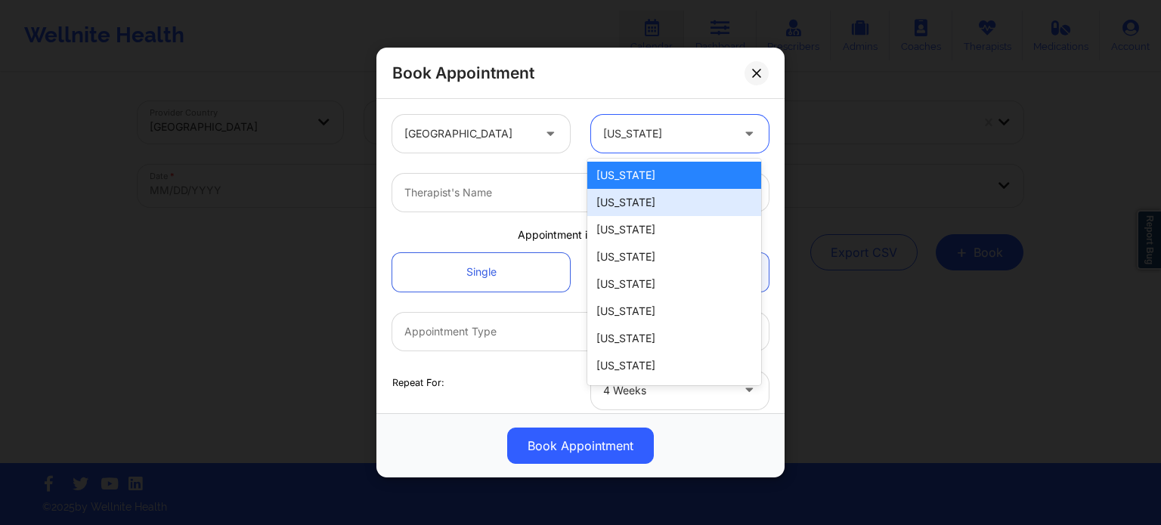
click at [672, 201] on div "[US_STATE]" at bounding box center [674, 202] width 174 height 27
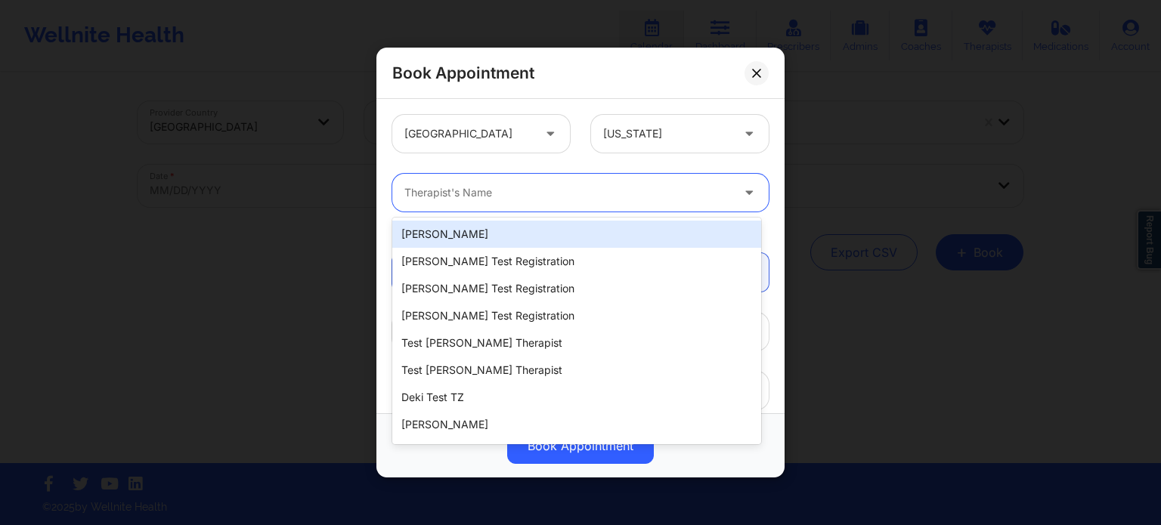
drag, startPoint x: 627, startPoint y: 185, endPoint x: 552, endPoint y: 195, distance: 75.5
click at [628, 186] on div at bounding box center [567, 193] width 326 height 18
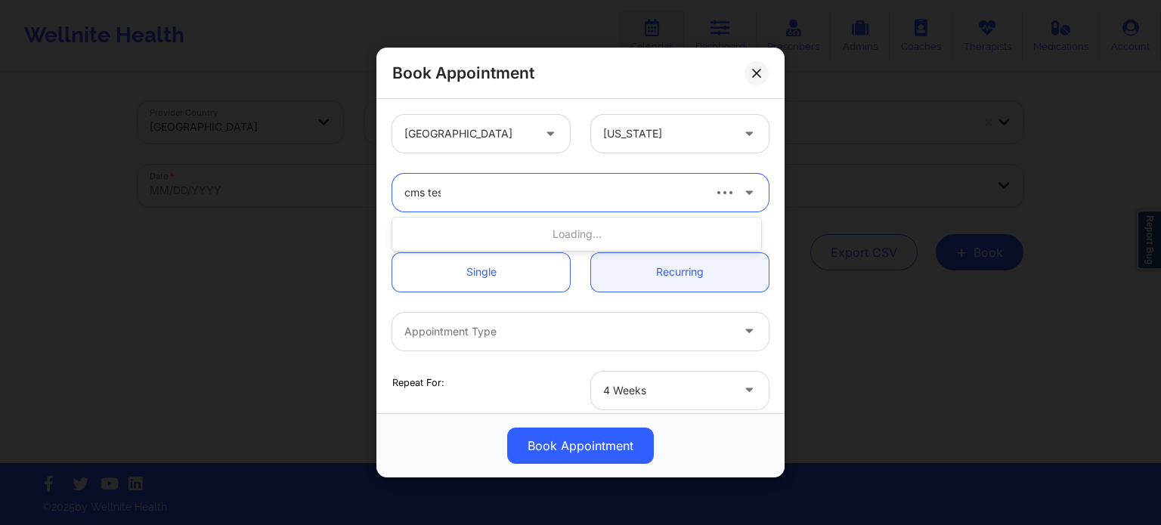
type input "cms test"
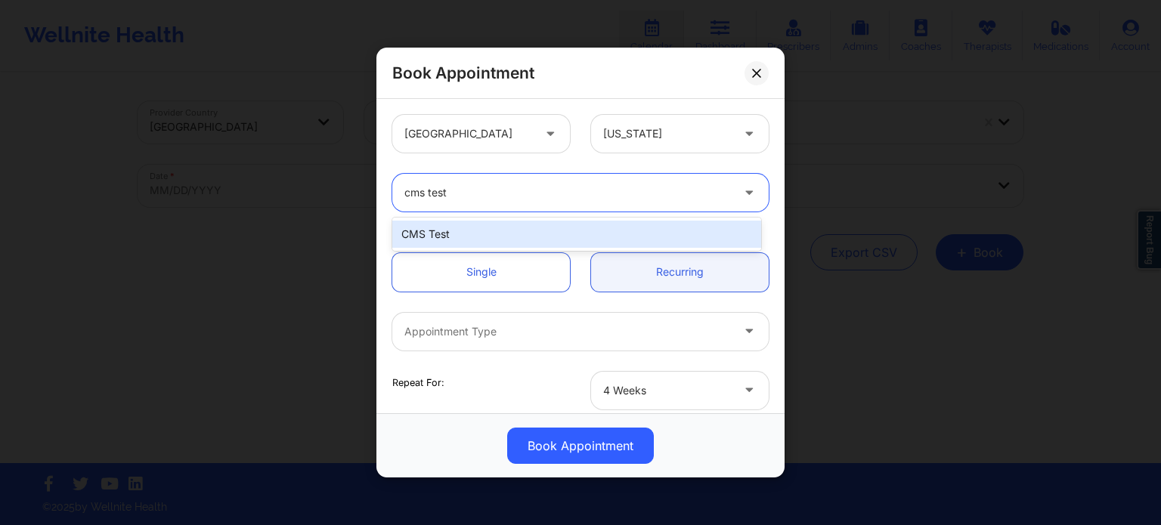
click at [577, 232] on div "CMS Test" at bounding box center [576, 234] width 369 height 27
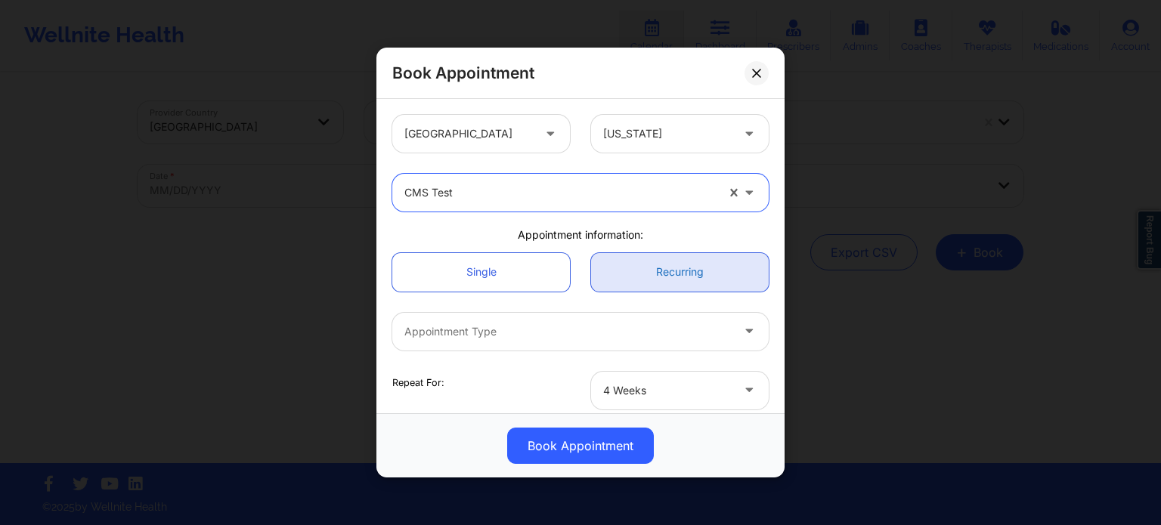
click at [608, 265] on link "Recurring" at bounding box center [680, 272] width 178 height 39
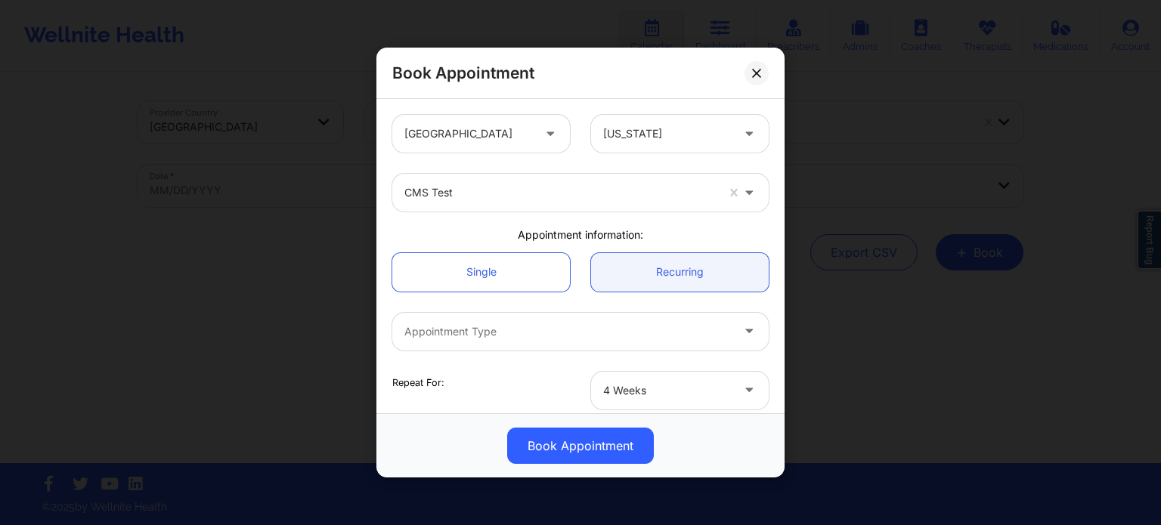
scroll to position [151, 0]
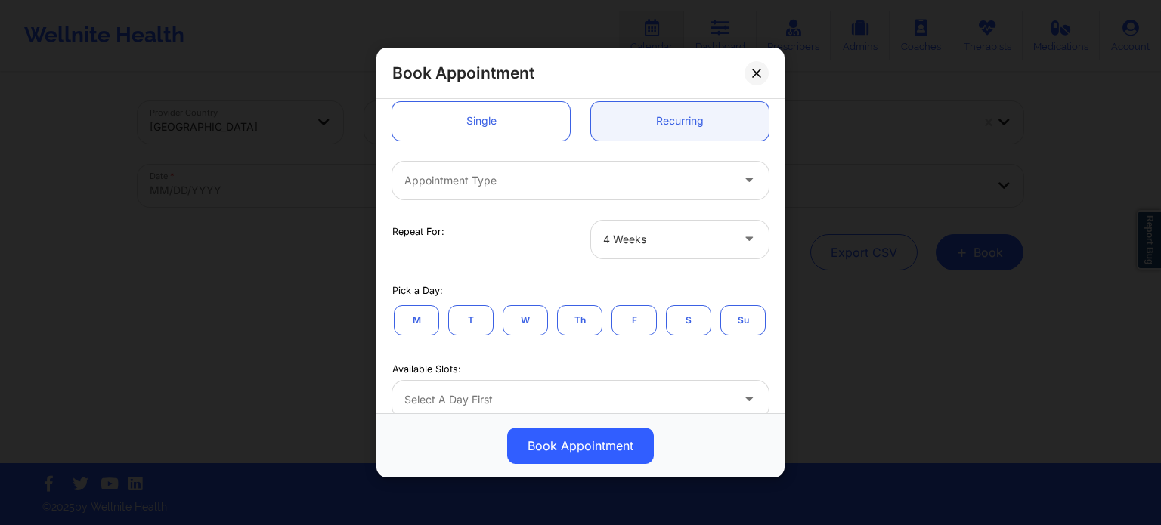
click at [529, 181] on div at bounding box center [567, 181] width 326 height 18
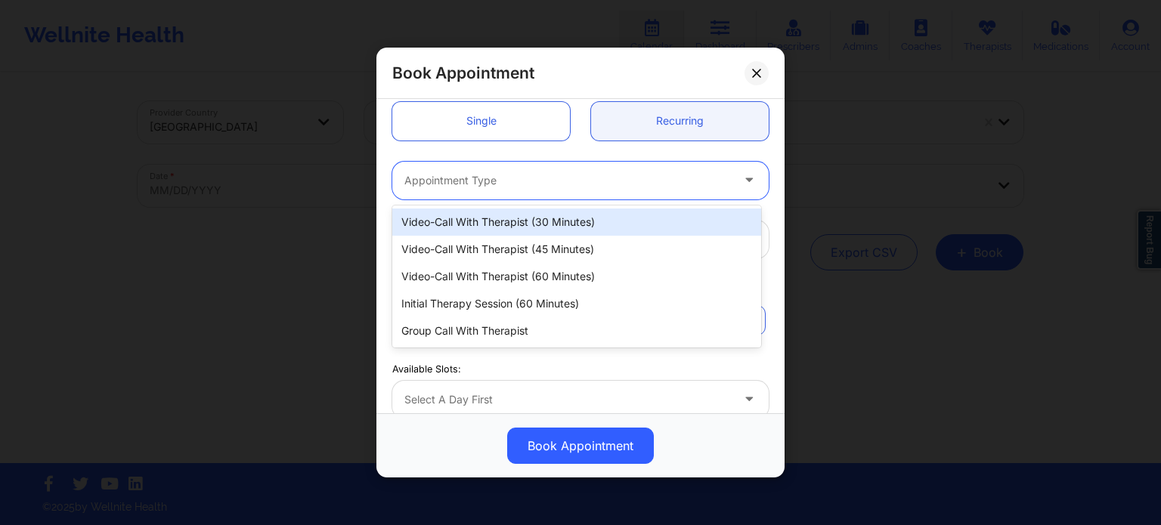
click at [499, 226] on div "Video-Call with Therapist (30 minutes)" at bounding box center [576, 222] width 369 height 27
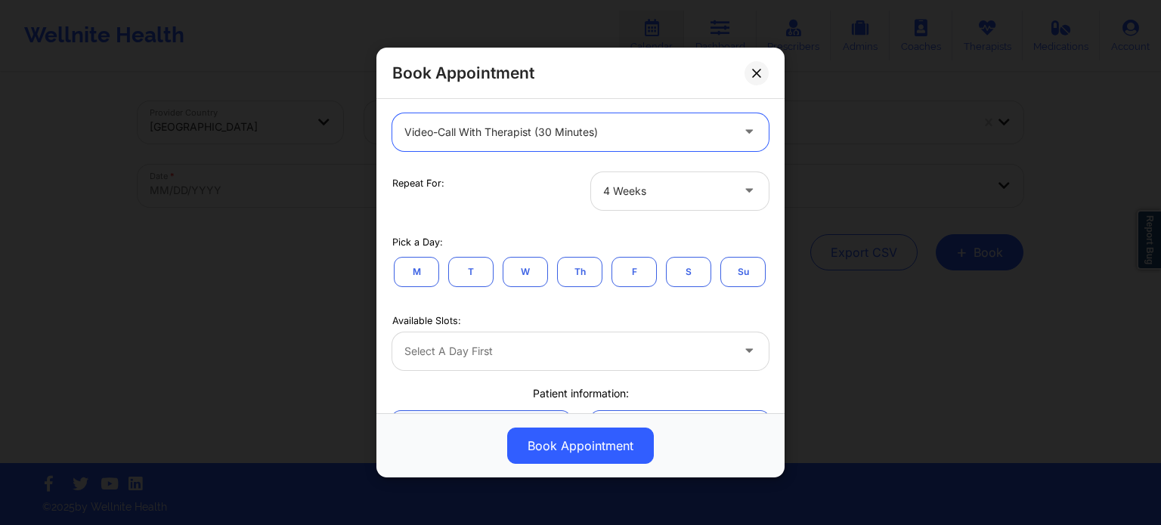
scroll to position [227, 0]
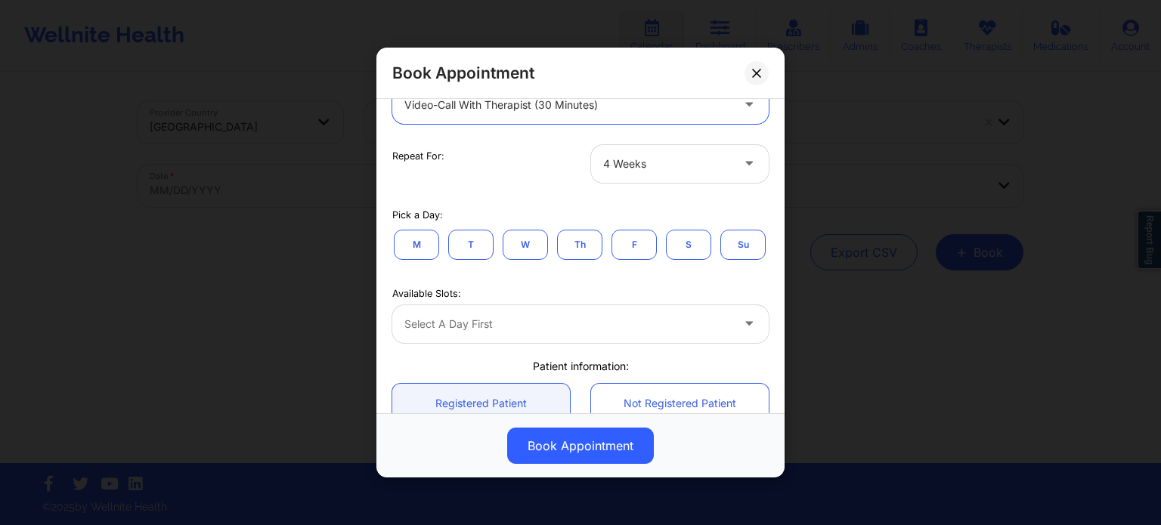
click at [653, 166] on div at bounding box center [667, 164] width 128 height 18
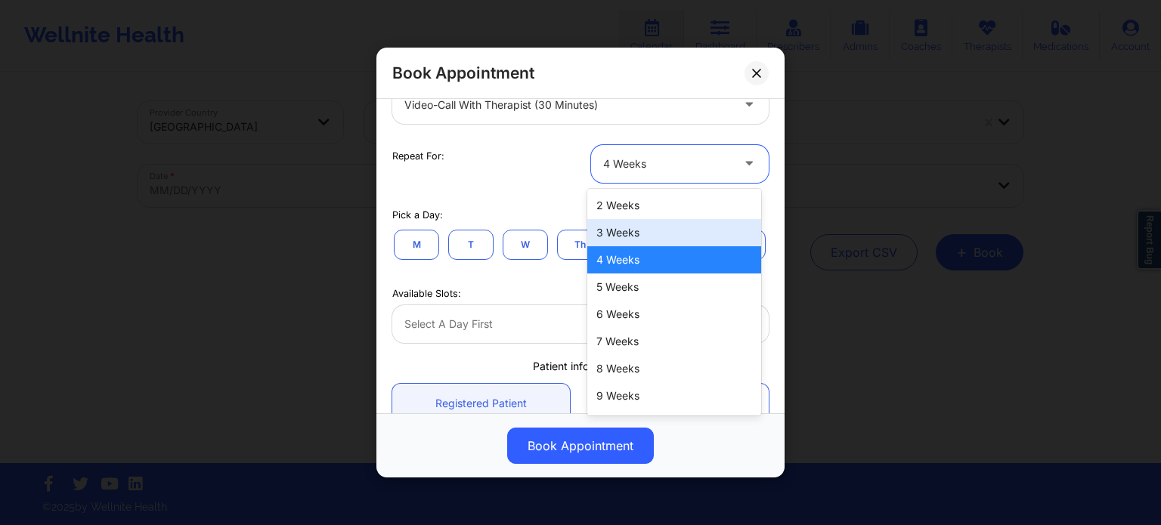
click at [623, 239] on div "3 Weeks" at bounding box center [674, 232] width 174 height 27
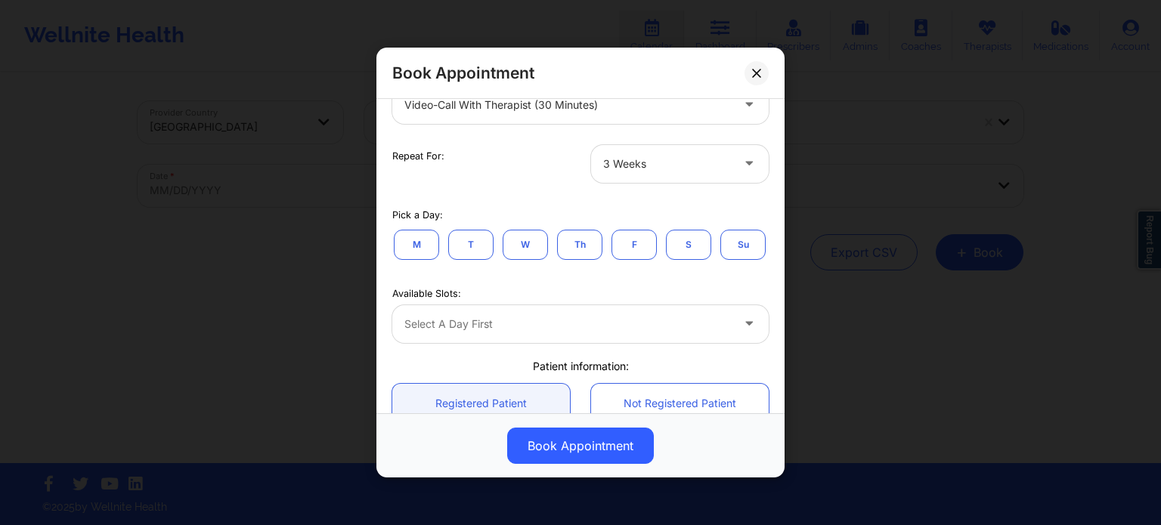
drag, startPoint x: 576, startPoint y: 247, endPoint x: 566, endPoint y: 247, distance: 9.8
click at [574, 247] on button "Th" at bounding box center [579, 245] width 45 height 30
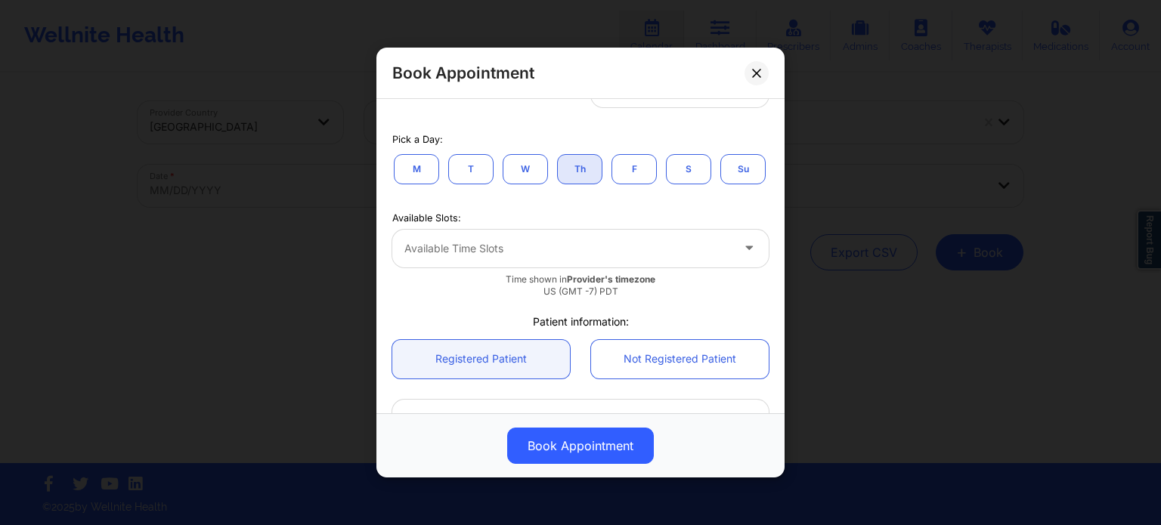
click at [531, 258] on div at bounding box center [567, 249] width 326 height 18
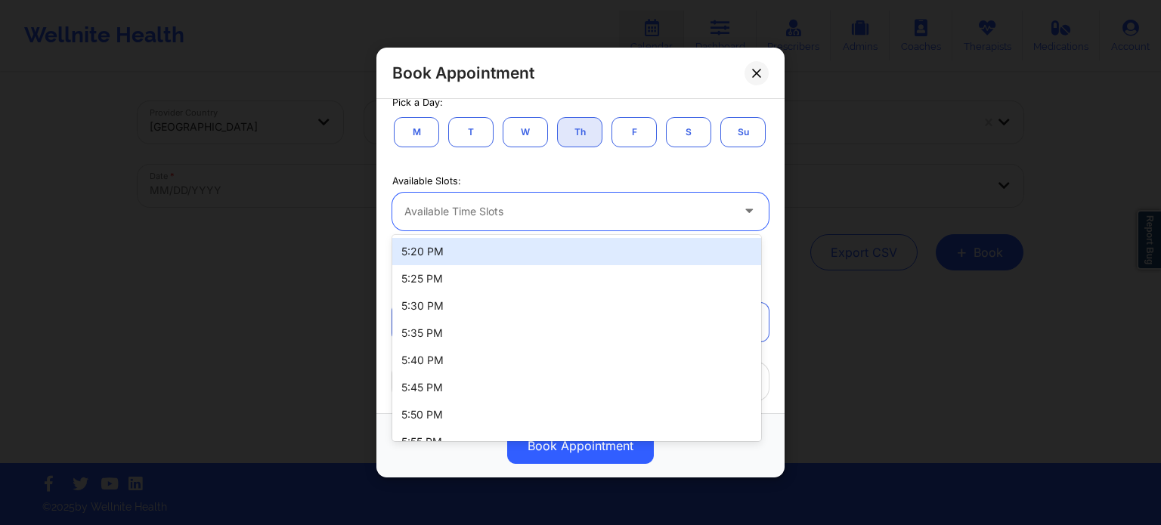
scroll to position [302, 0]
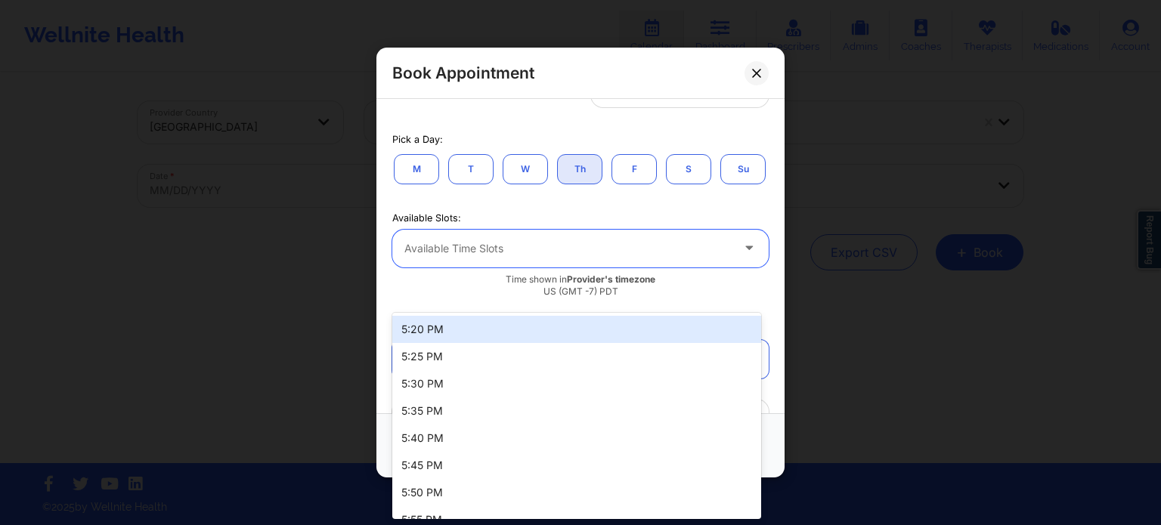
click at [632, 175] on button "F" at bounding box center [633, 169] width 45 height 30
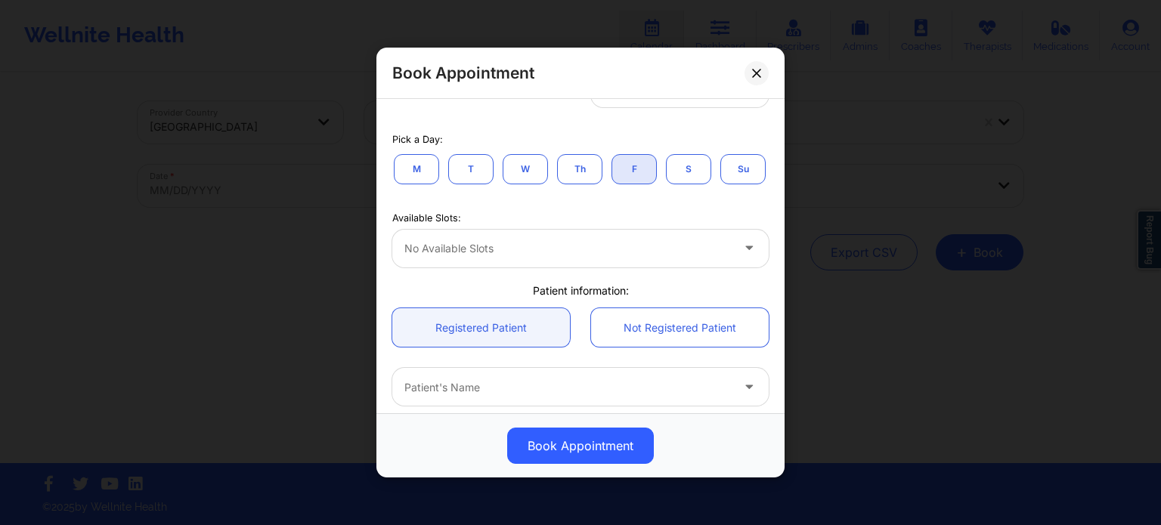
click at [572, 173] on button "Th" at bounding box center [579, 169] width 45 height 30
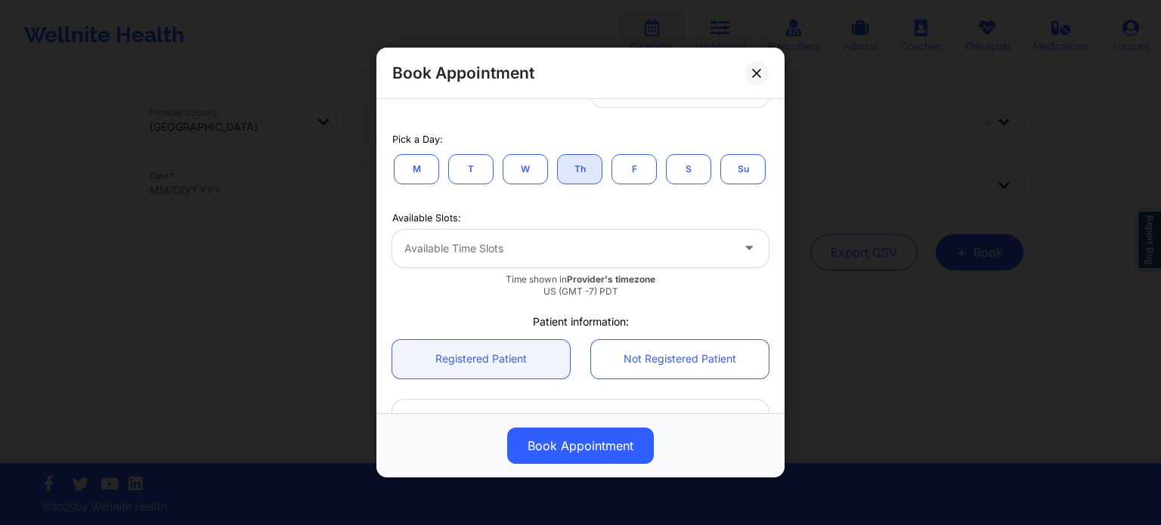
click at [523, 162] on button "W" at bounding box center [525, 169] width 45 height 30
click at [507, 258] on div at bounding box center [567, 249] width 326 height 18
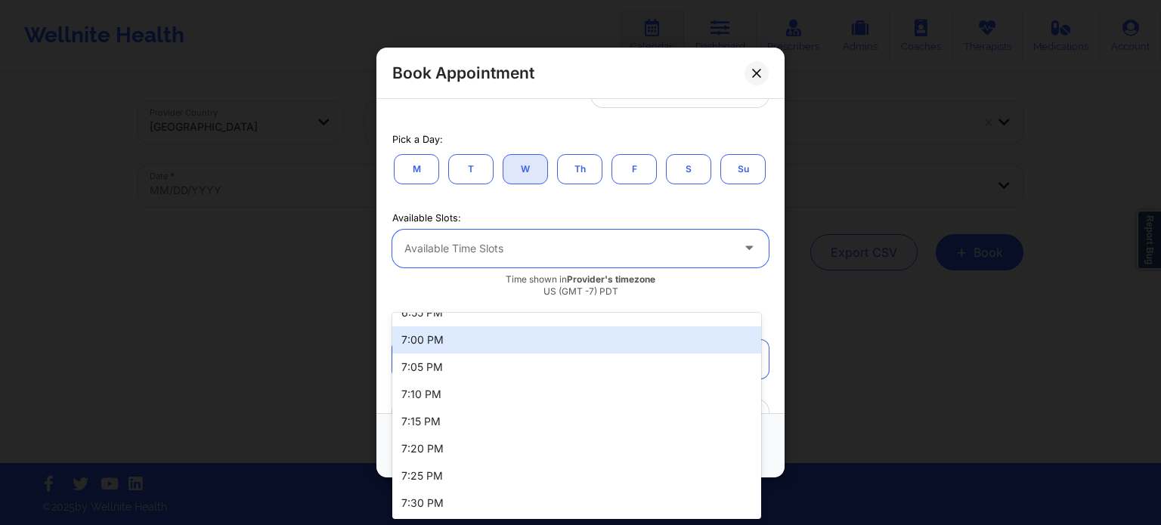
scroll to position [316, 0]
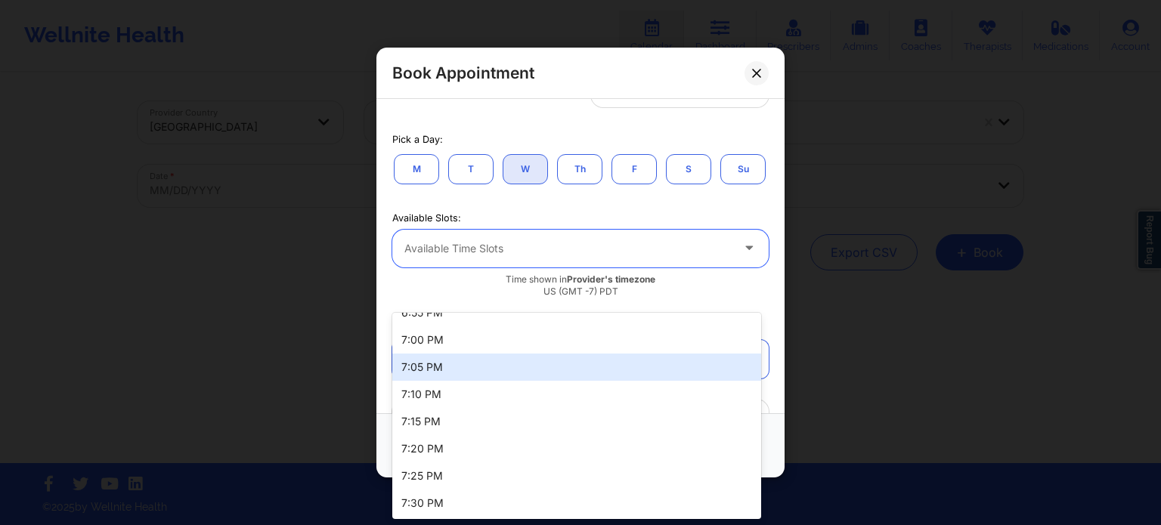
click at [464, 354] on div "7:05 PM" at bounding box center [576, 367] width 369 height 27
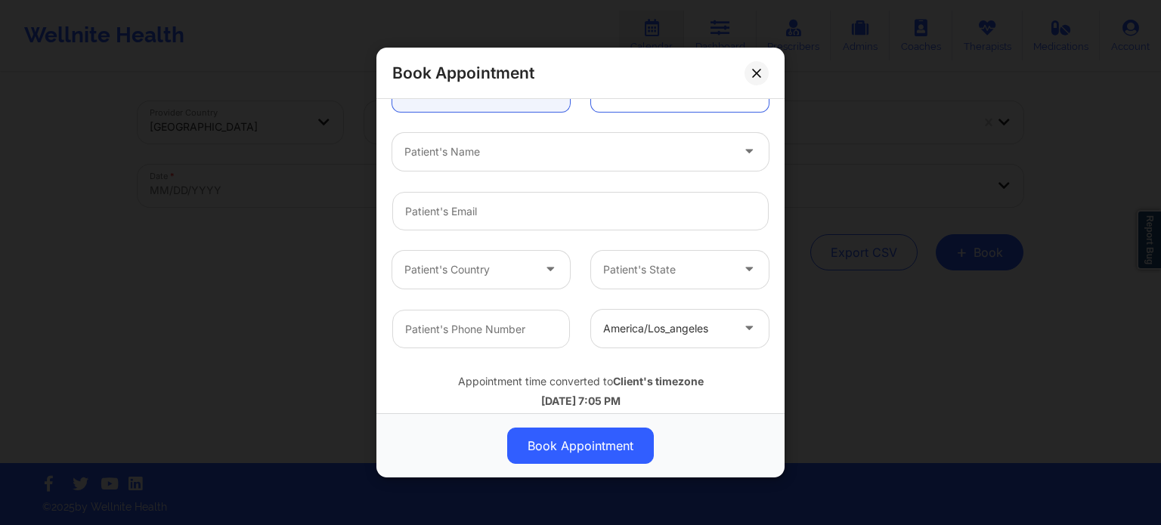
scroll to position [680, 0]
click at [599, 168] on div "Patient's Name" at bounding box center [562, 149] width 340 height 38
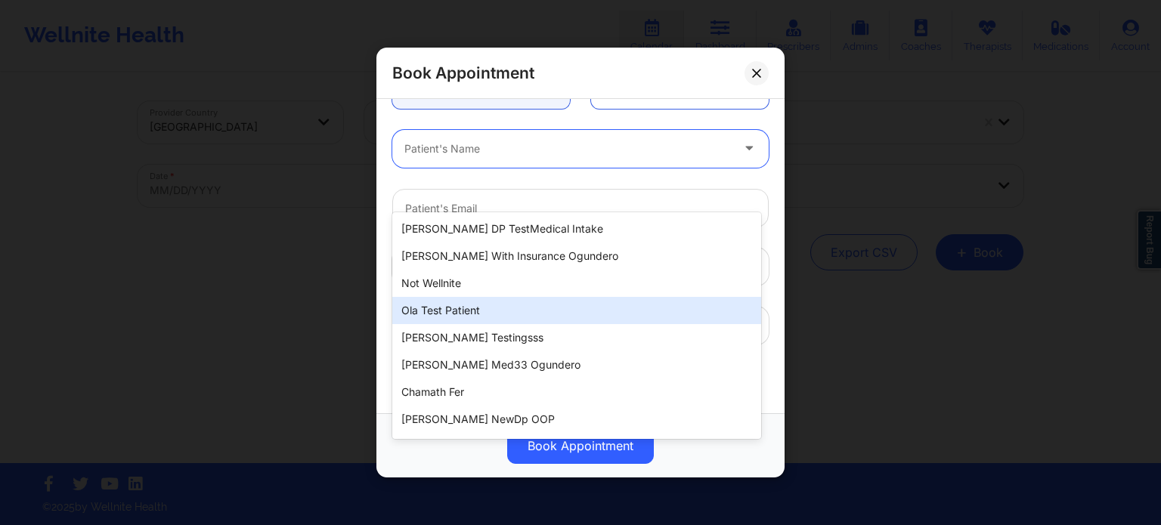
click at [476, 301] on div "Ola test patient" at bounding box center [576, 310] width 369 height 27
type input "[EMAIL_ADDRESS][DOMAIN_NAME]"
type input "+117019976600"
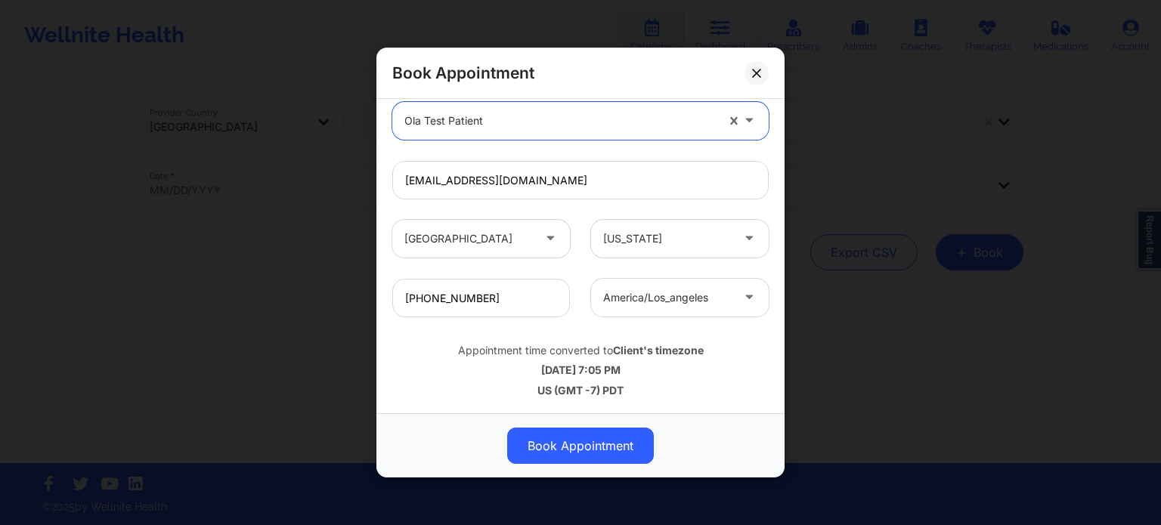
scroll to position [747, 0]
click at [573, 432] on button "Book Appointment" at bounding box center [580, 446] width 147 height 36
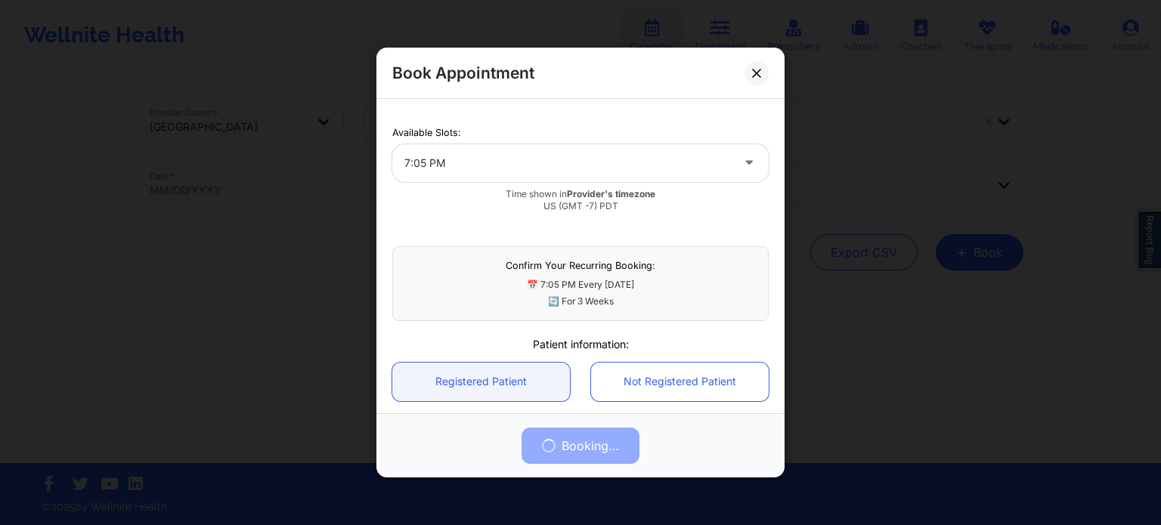
scroll to position [453, 0]
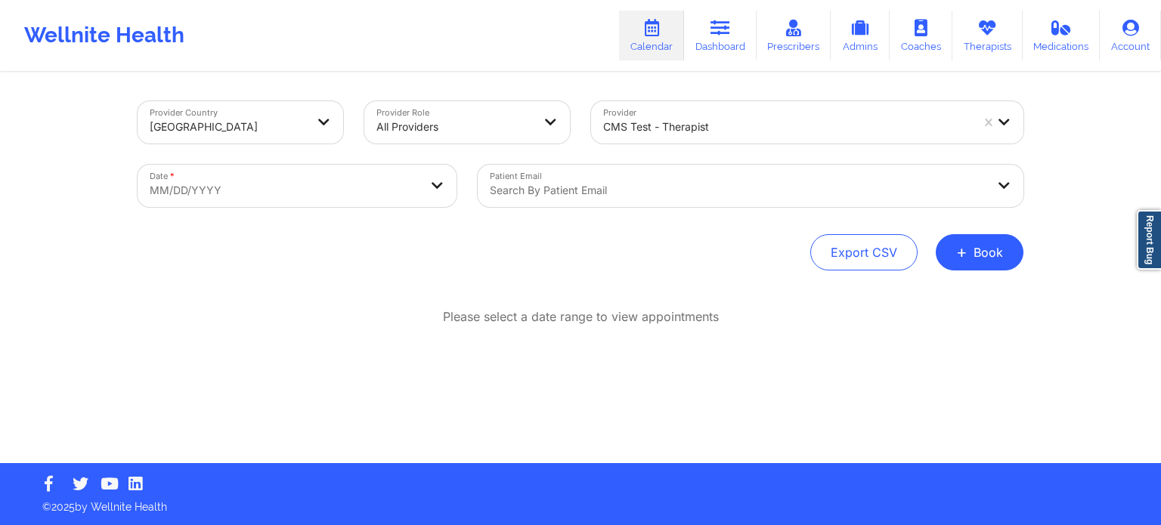
click at [364, 193] on body "Recurring appointments booked successfully ✖︎ Wellnite Health Calendar Dashboar…" at bounding box center [580, 262] width 1161 height 525
select select "2025-8"
select select "2025-9"
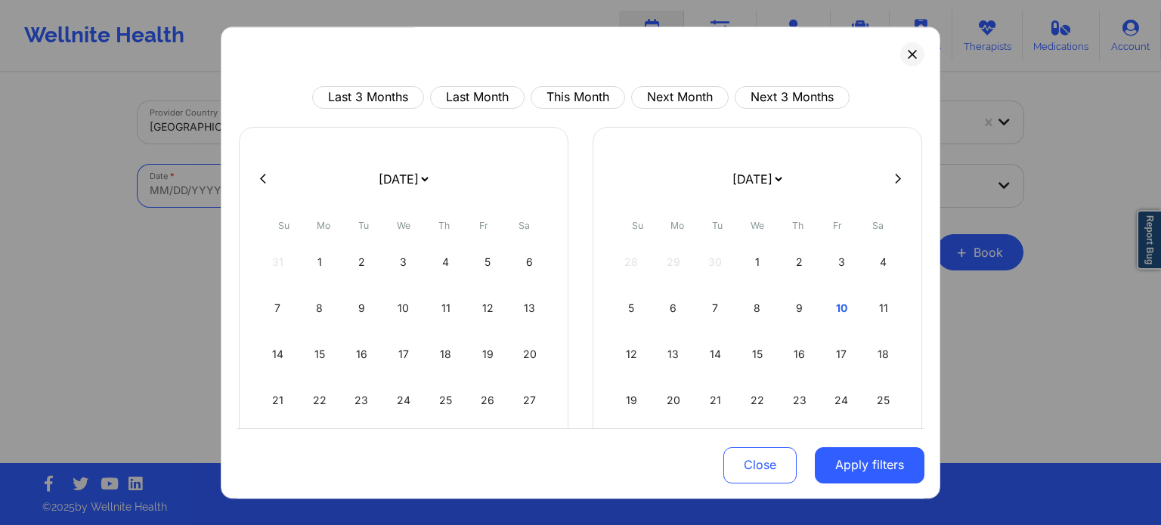
click at [745, 260] on div "1" at bounding box center [757, 262] width 39 height 42
select select "2025-9"
select select "2025-10"
select select "2025-9"
select select "2025-10"
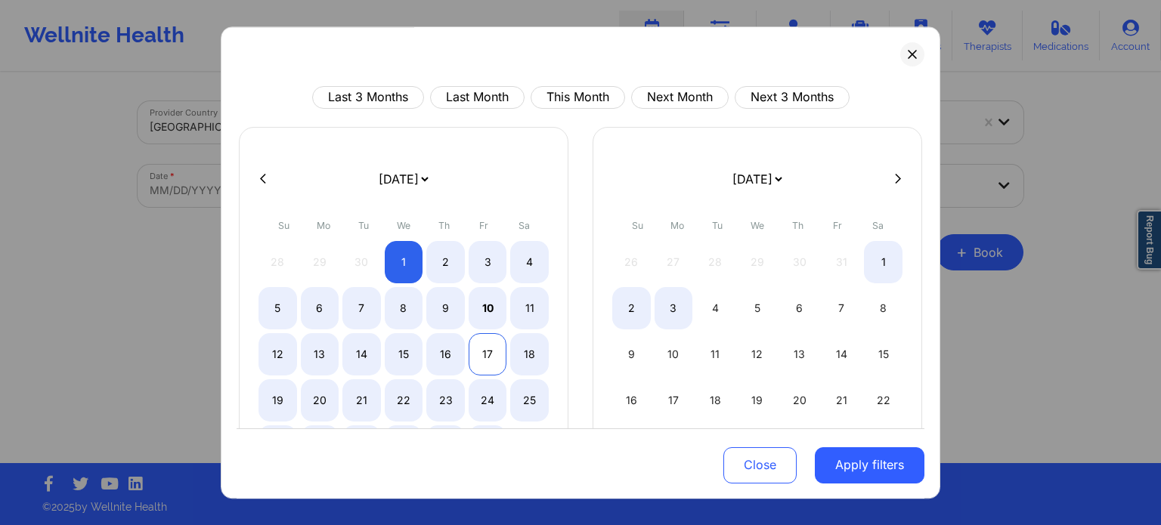
select select "2025-9"
select select "2025-10"
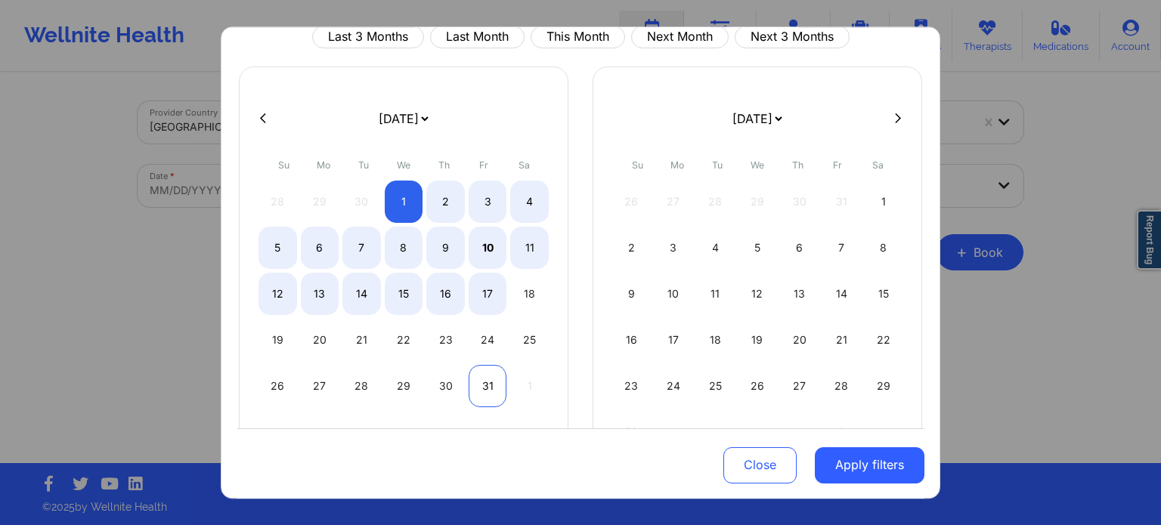
select select "2025-9"
select select "2025-10"
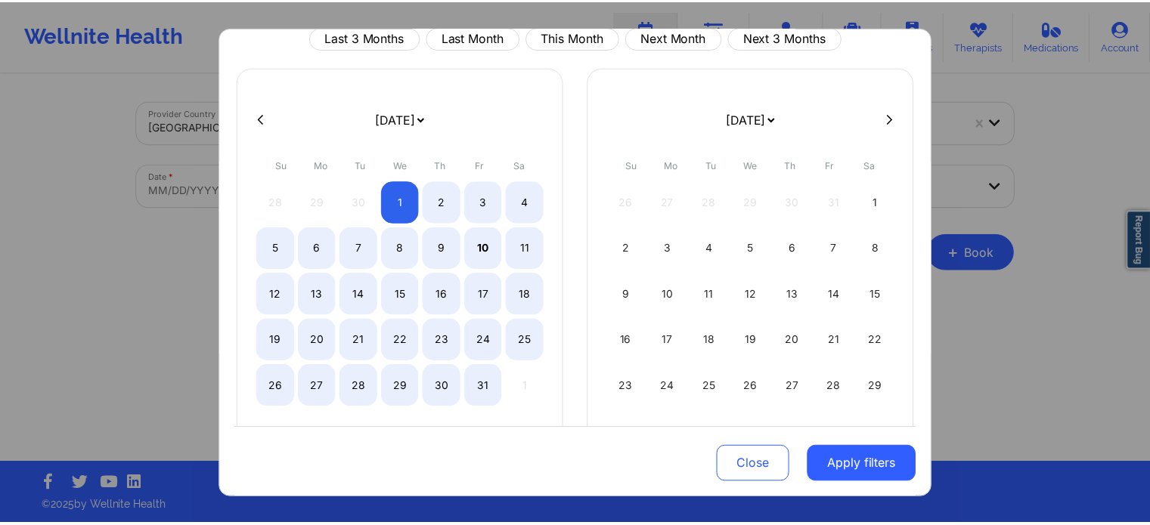
scroll to position [76, 0]
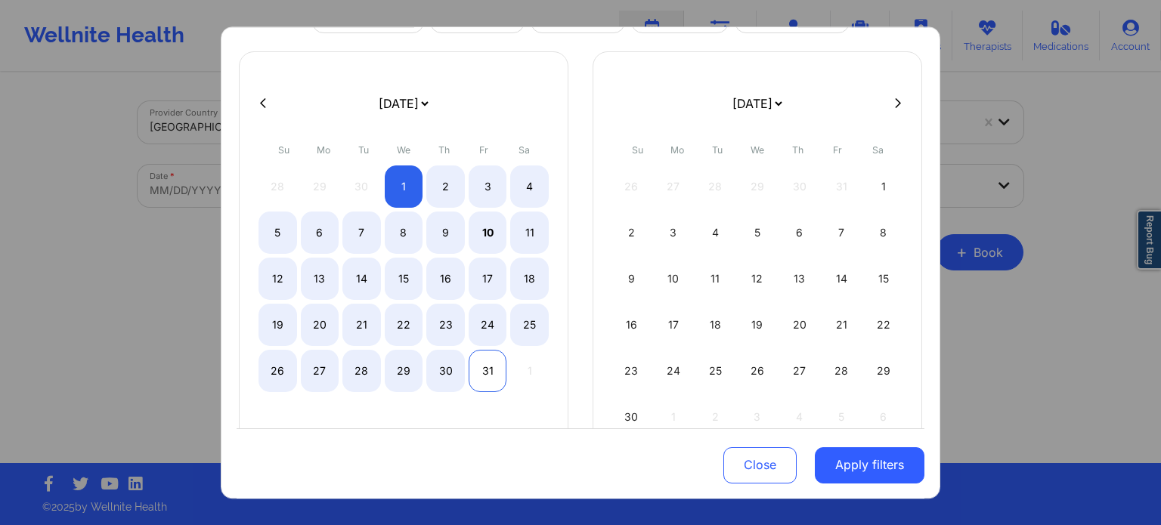
select select "2025-9"
select select "2025-10"
click at [484, 369] on div "31" at bounding box center [488, 371] width 39 height 42
select select "2025-9"
select select "2025-10"
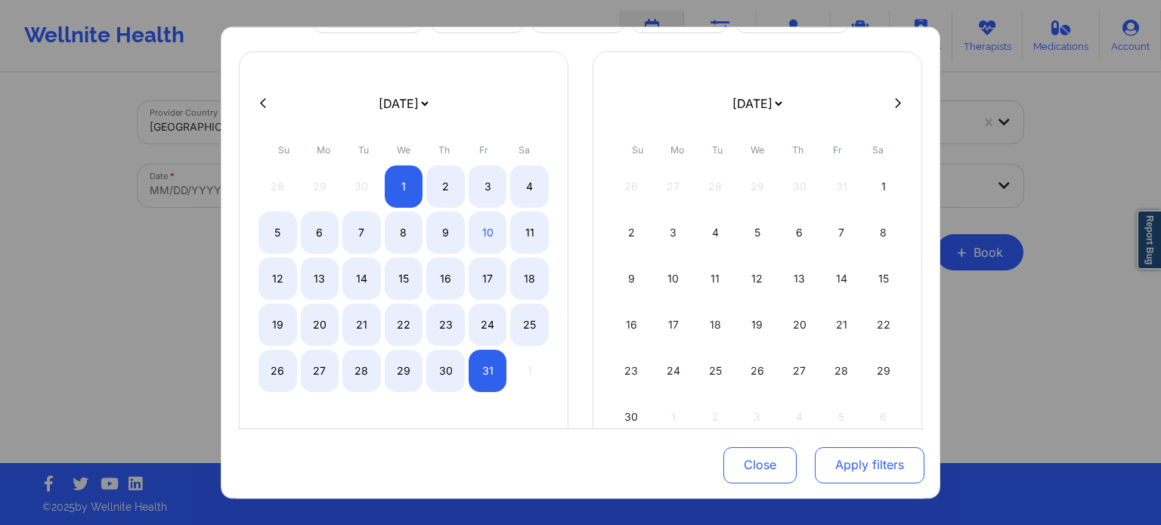
click at [837, 459] on button "Apply filters" at bounding box center [870, 465] width 110 height 36
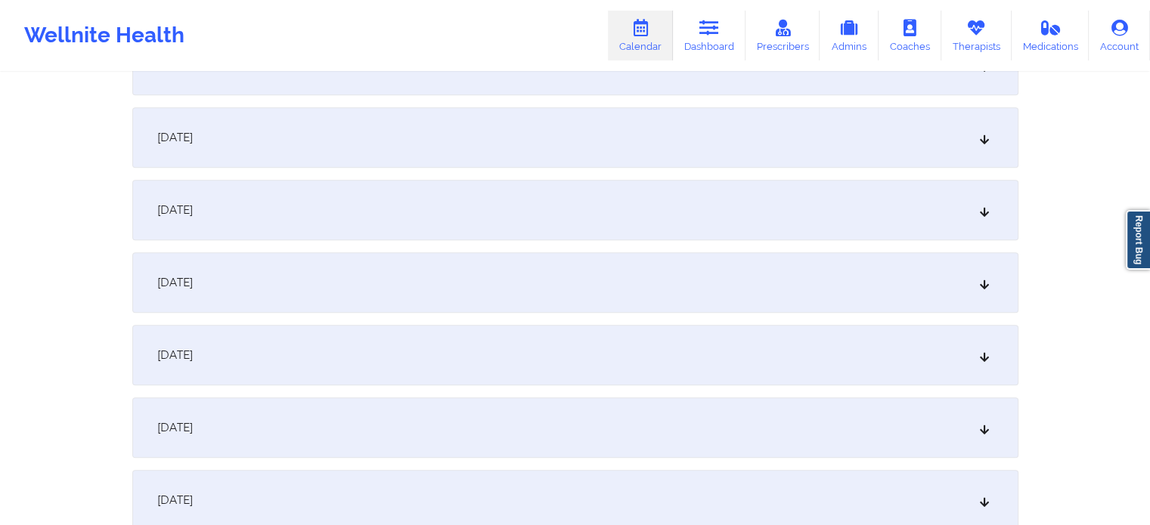
scroll to position [1058, 0]
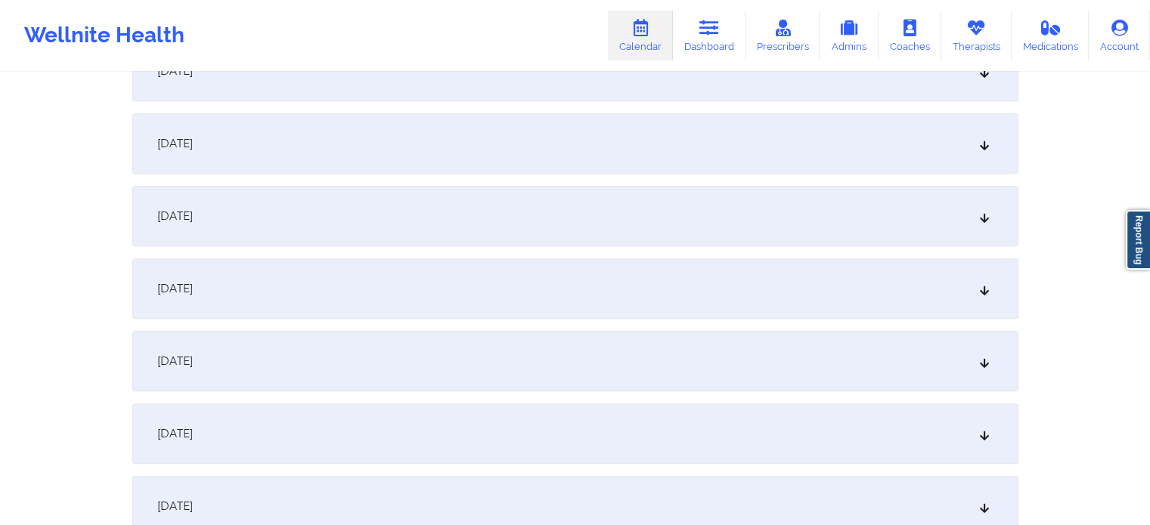
click at [454, 219] on div "[DATE]" at bounding box center [575, 216] width 886 height 60
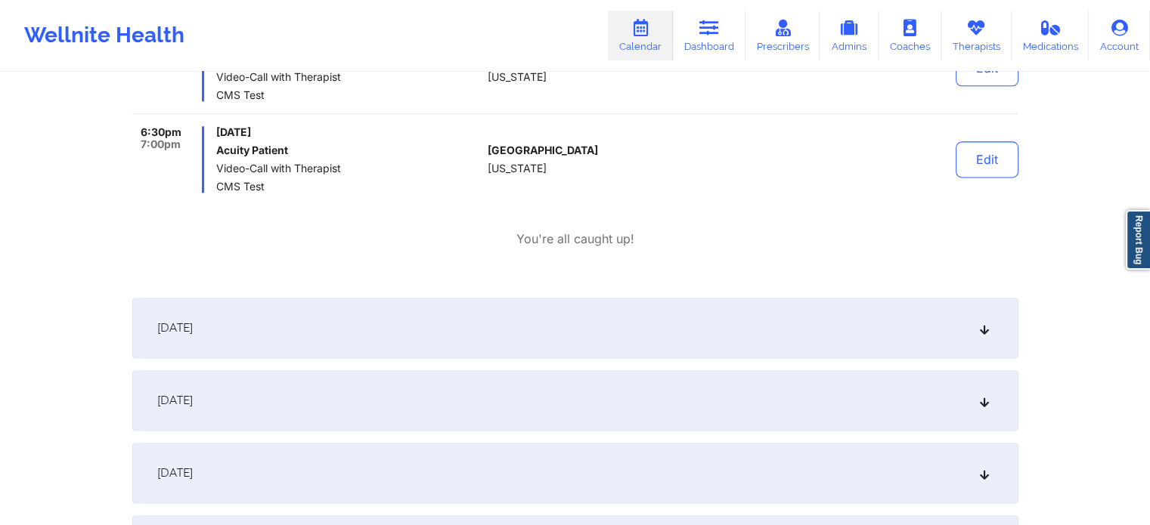
scroll to position [2116, 0]
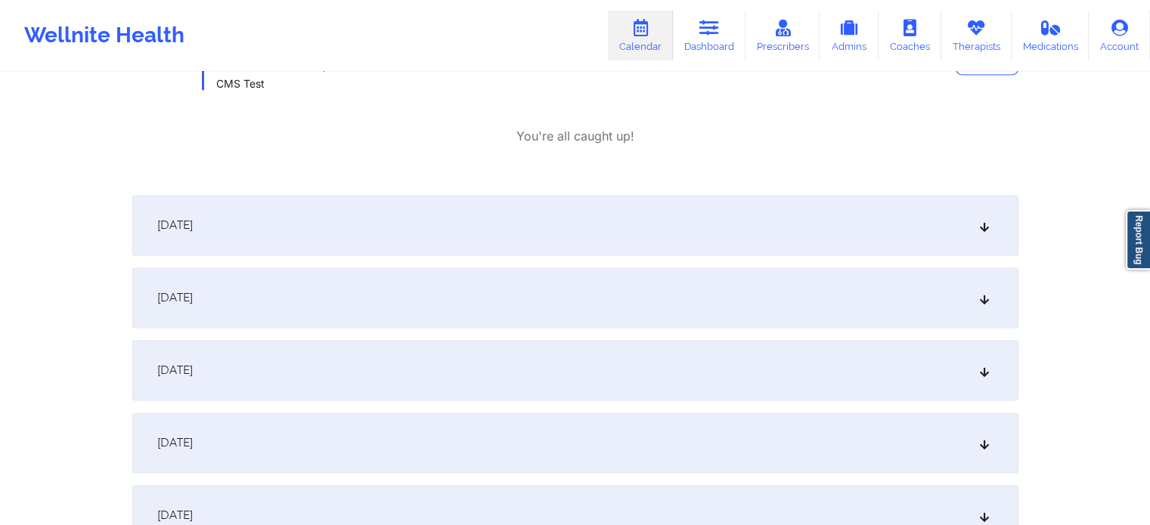
click at [447, 239] on div "[DATE]" at bounding box center [575, 225] width 886 height 60
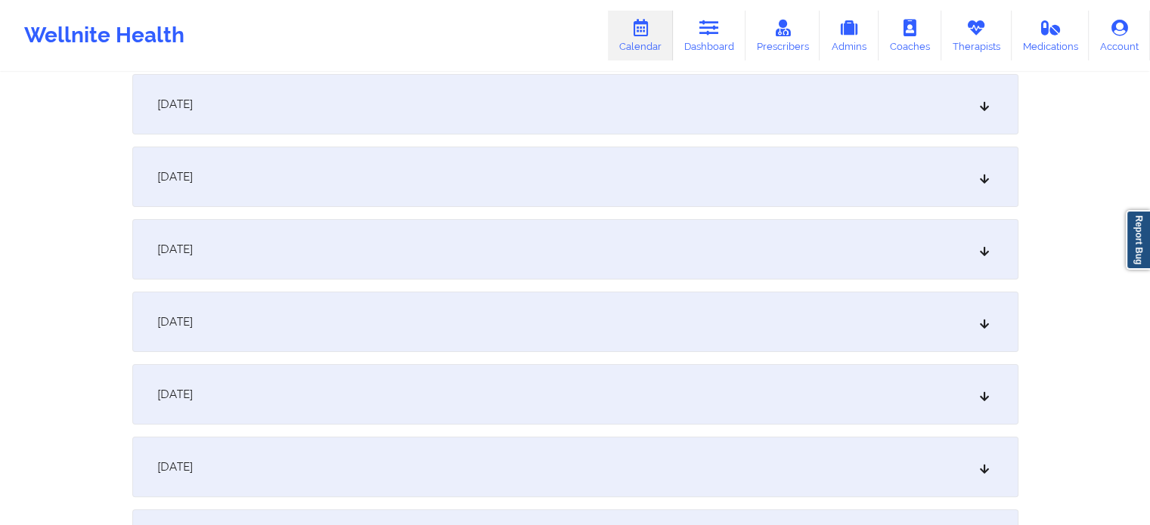
scroll to position [0, 0]
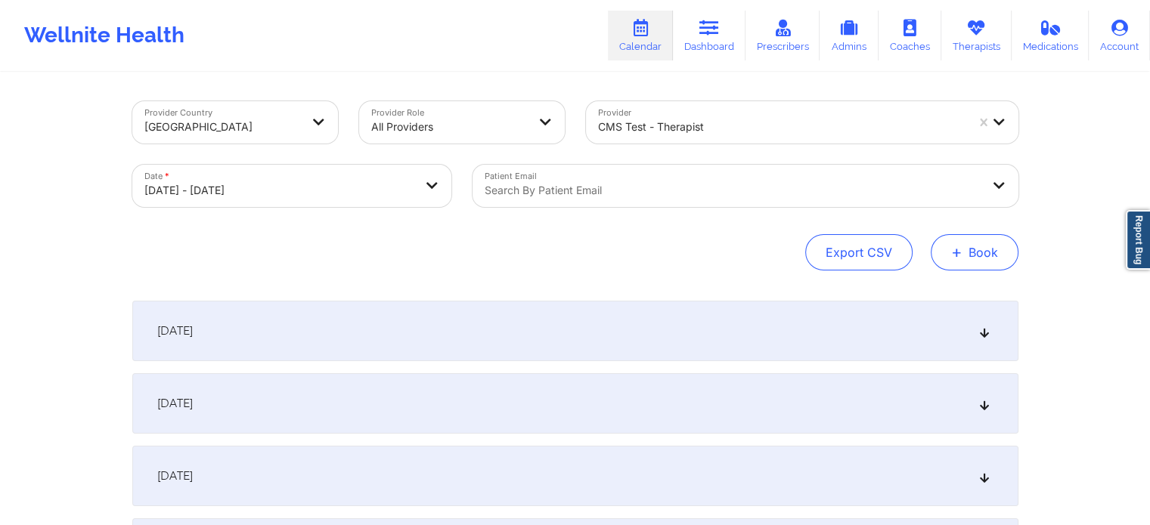
click at [972, 246] on button "+ Book" at bounding box center [974, 252] width 88 height 36
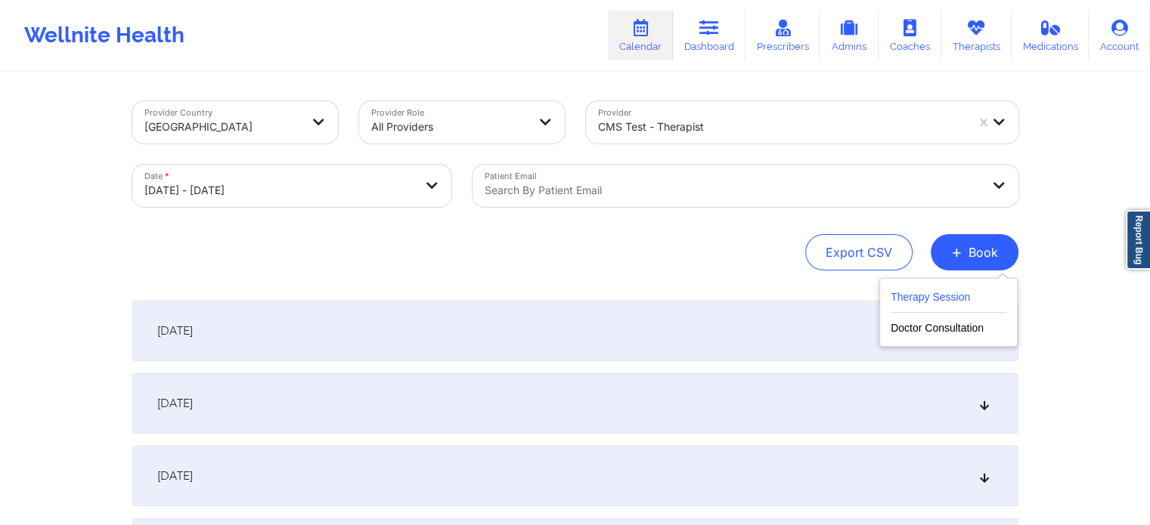
click at [933, 299] on button "Therapy Session" at bounding box center [948, 300] width 116 height 25
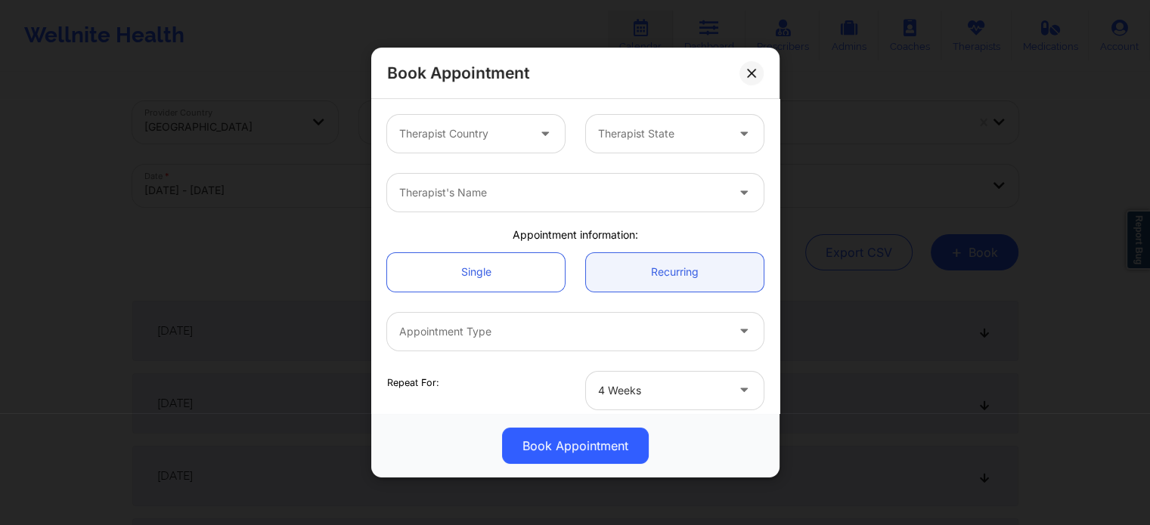
click at [516, 138] on div at bounding box center [463, 134] width 128 height 18
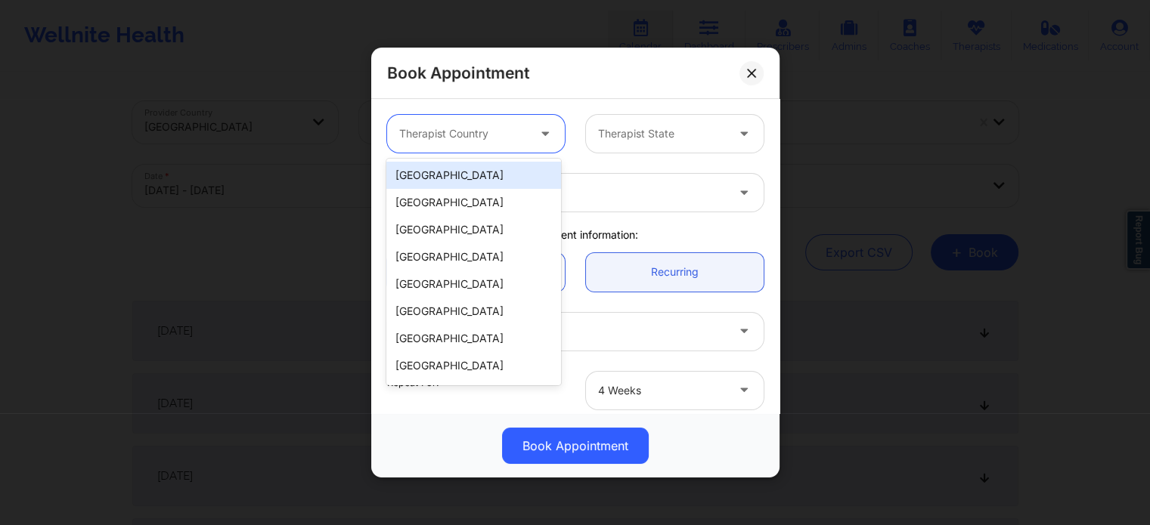
click at [515, 181] on div "[GEOGRAPHIC_DATA]" at bounding box center [473, 175] width 174 height 27
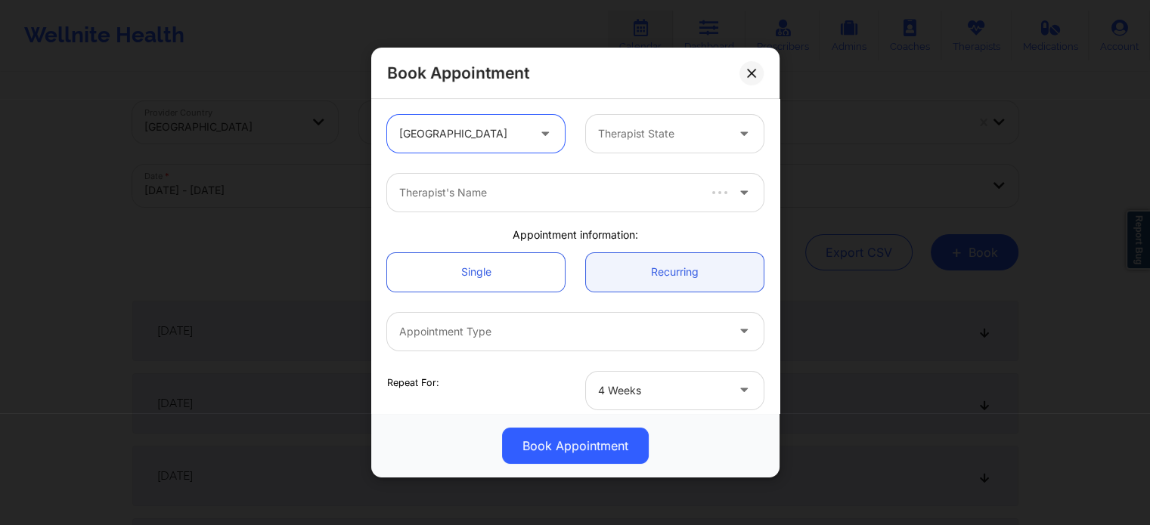
click at [613, 136] on div at bounding box center [662, 134] width 128 height 18
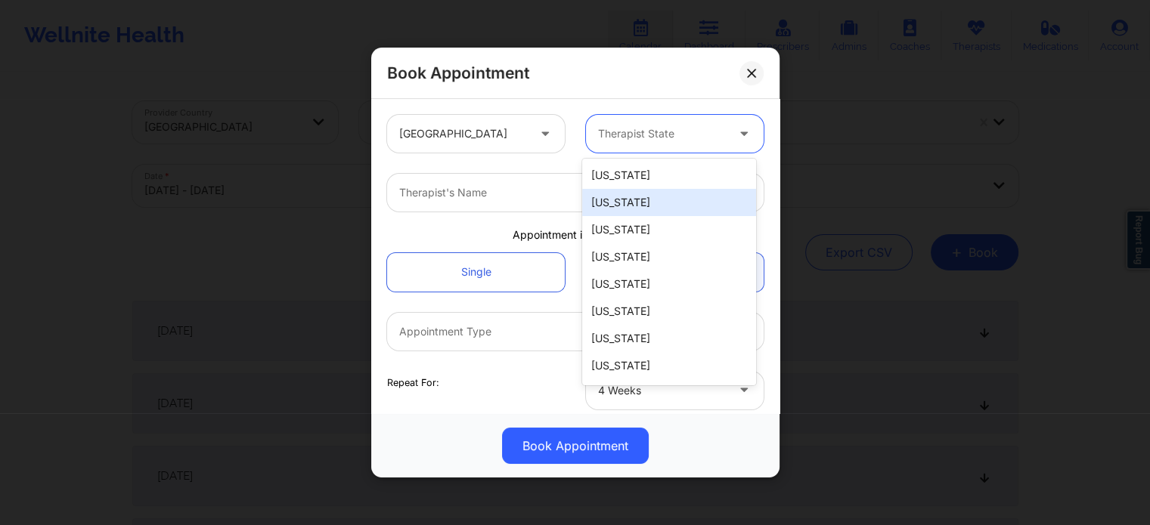
click at [636, 202] on div "[US_STATE]" at bounding box center [669, 202] width 174 height 27
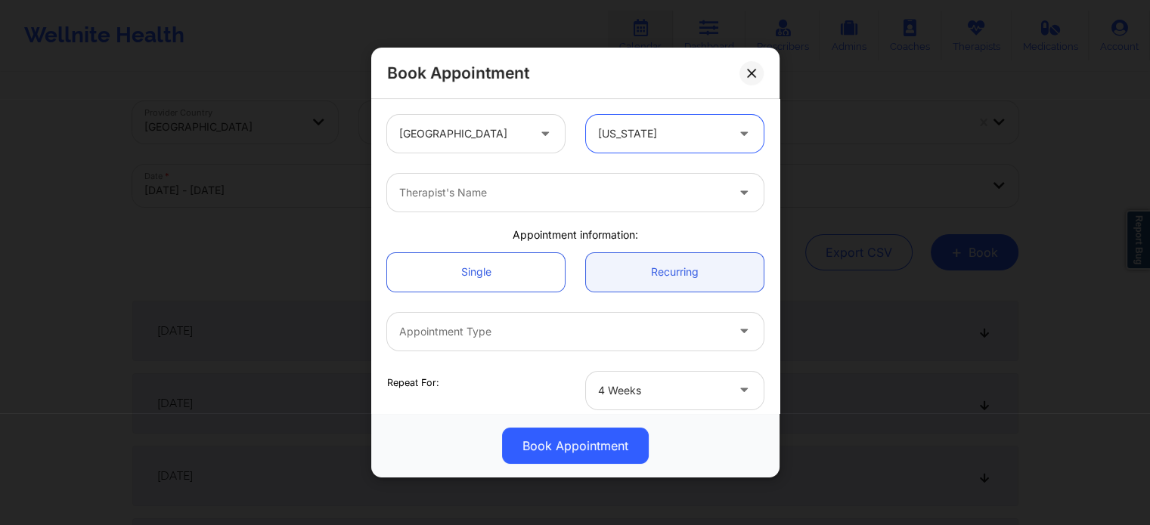
click at [604, 180] on div "Therapist's Name" at bounding box center [557, 193] width 340 height 38
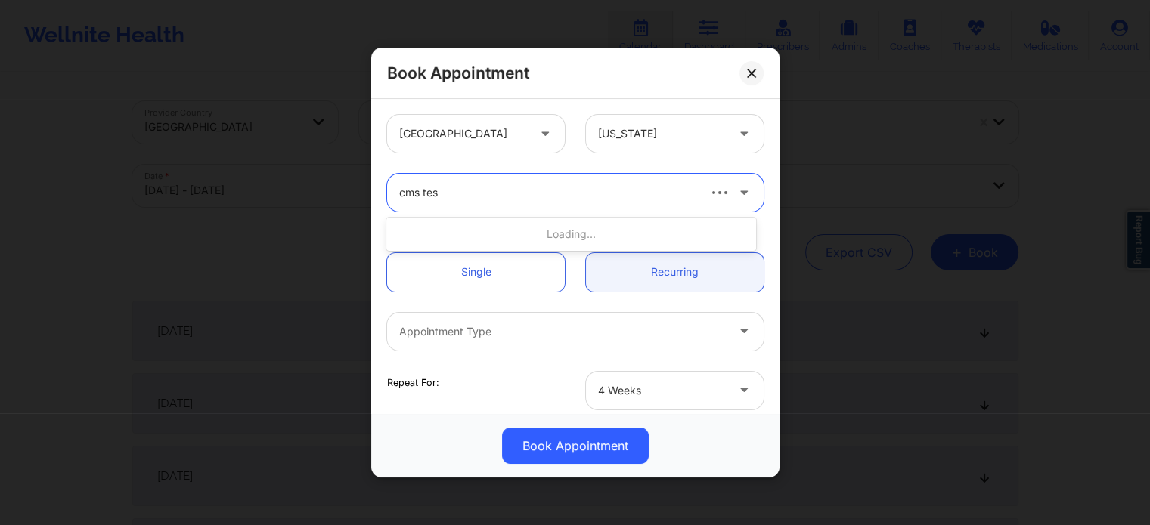
type input "cms test"
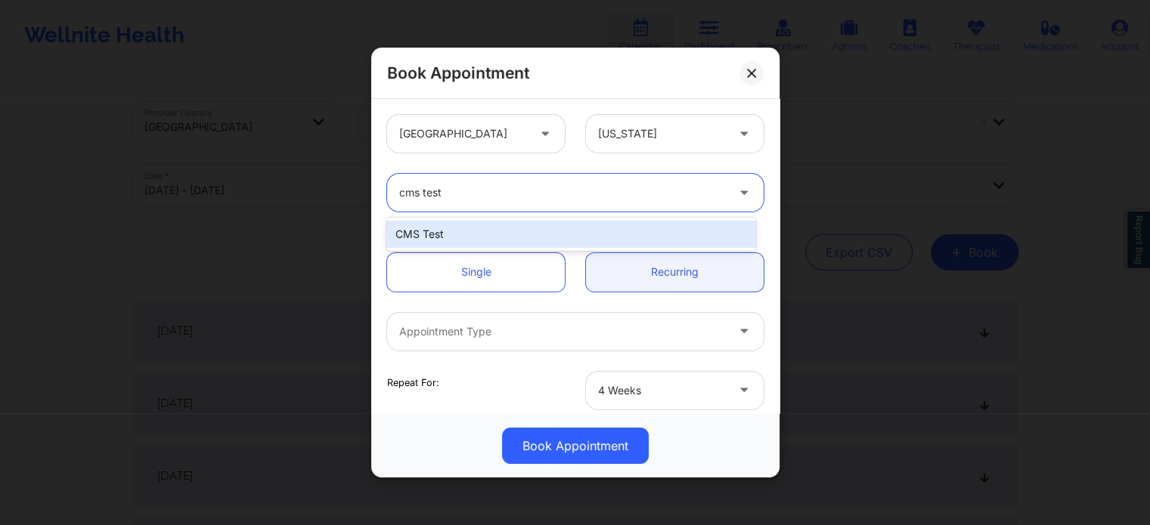
click at [527, 233] on div "CMS Test" at bounding box center [570, 234] width 369 height 27
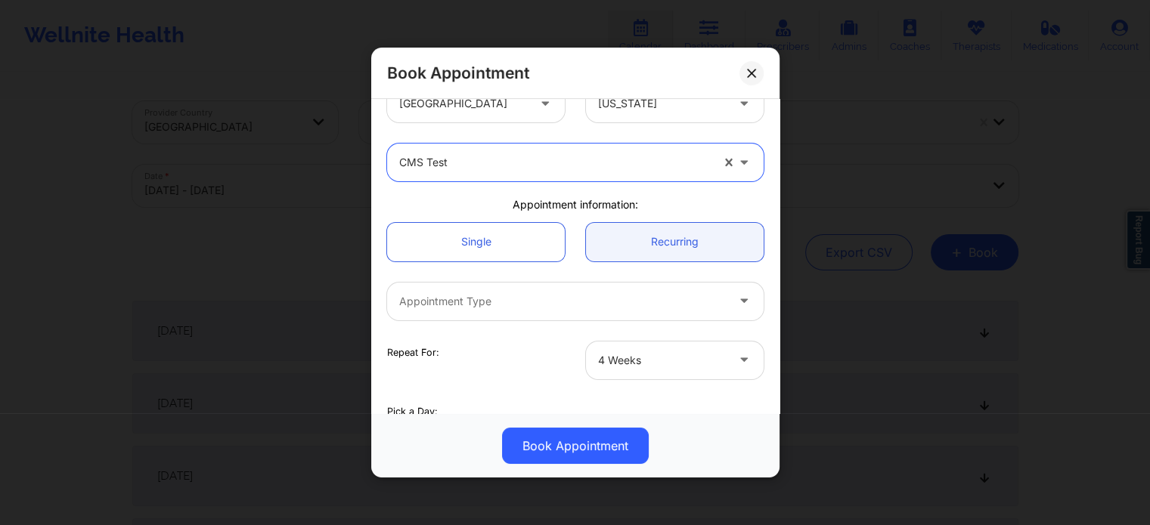
scroll to position [76, 0]
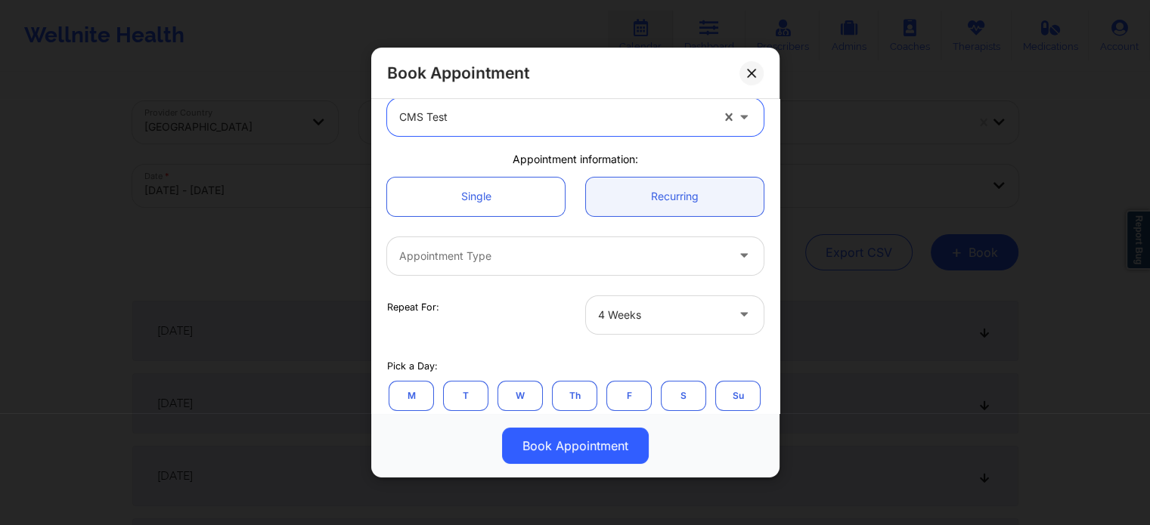
click at [599, 250] on div at bounding box center [562, 256] width 326 height 18
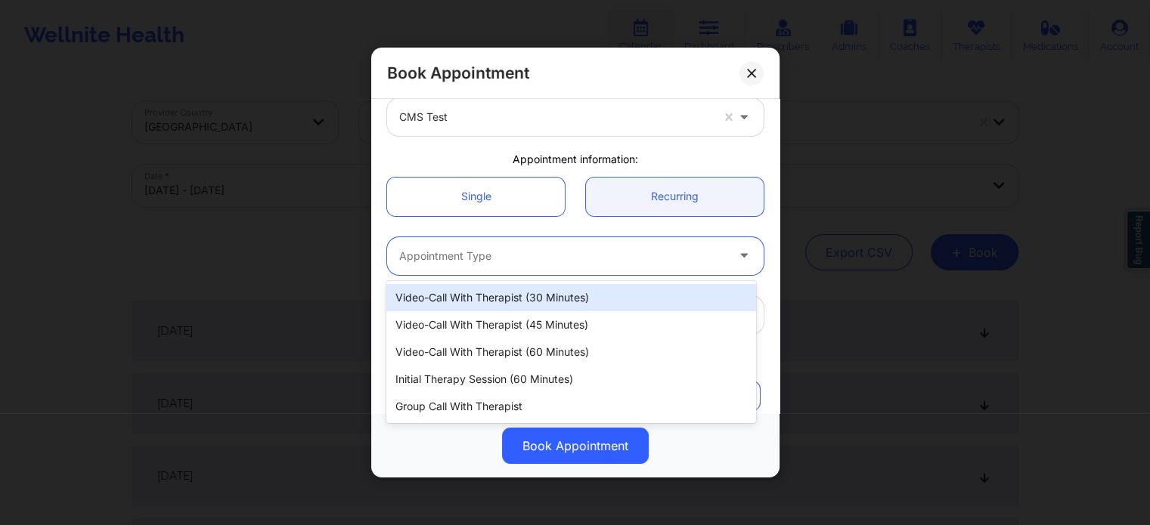
click at [520, 305] on div "Video-Call with Therapist (30 minutes)" at bounding box center [570, 297] width 369 height 27
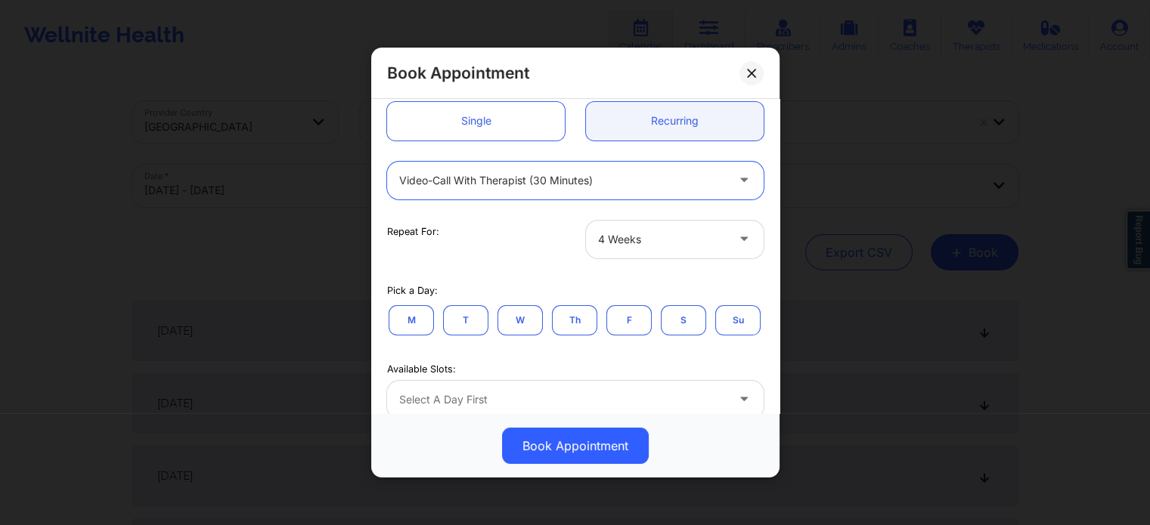
scroll to position [227, 0]
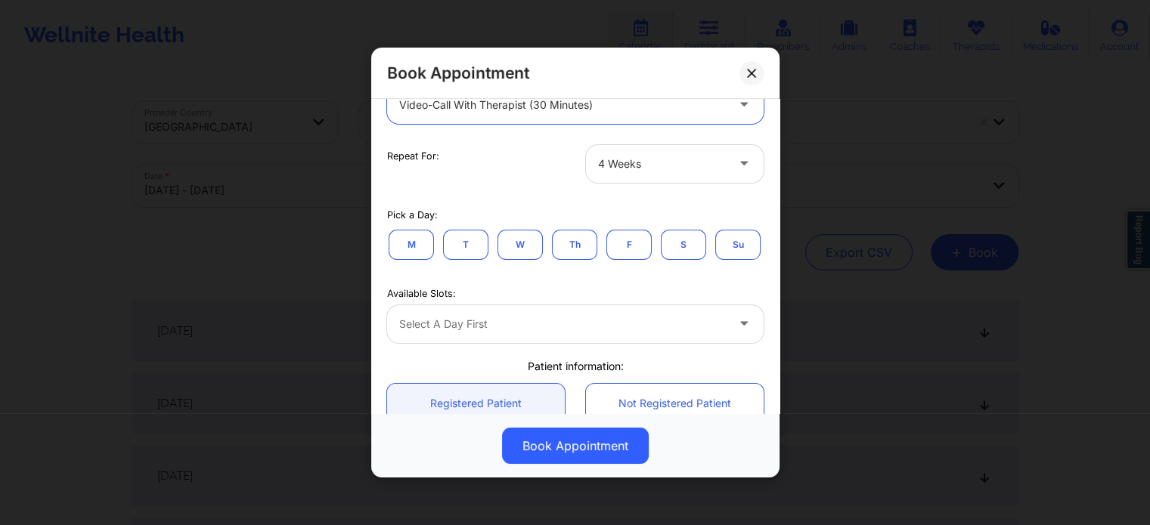
click at [504, 239] on button "W" at bounding box center [519, 245] width 45 height 30
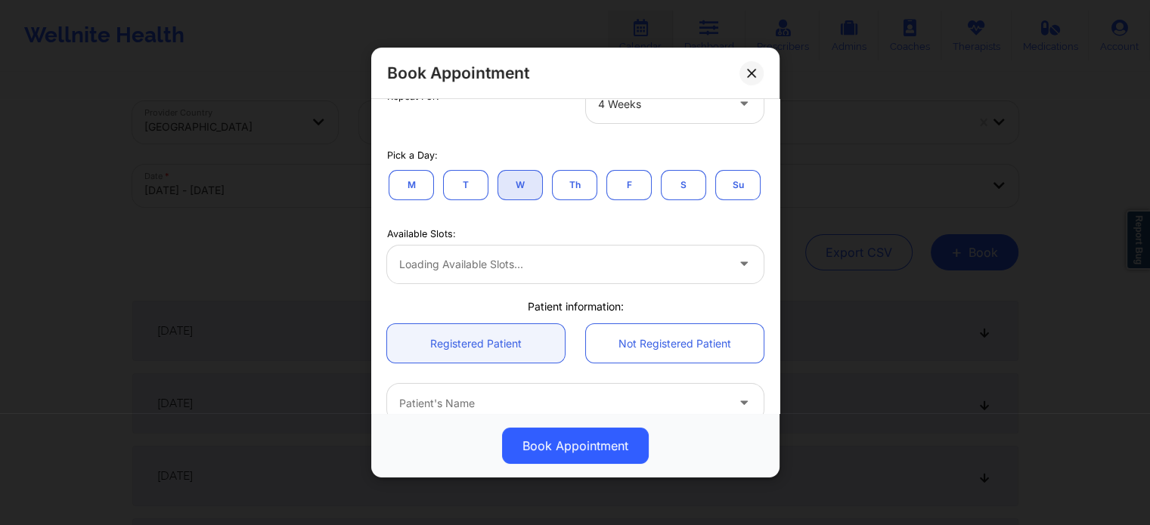
scroll to position [378, 0]
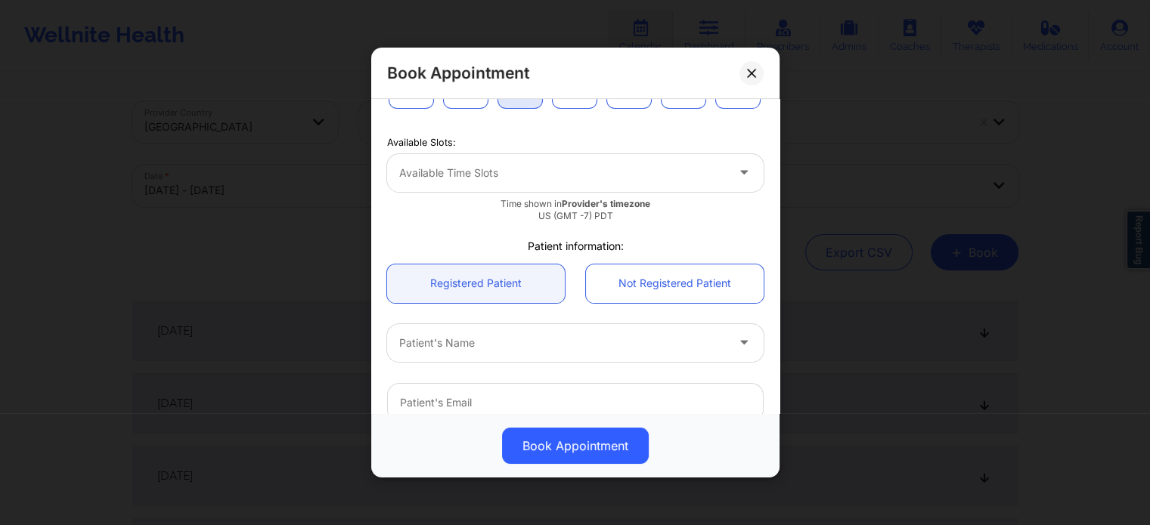
click at [559, 192] on div "Available Time Slots" at bounding box center [557, 173] width 340 height 38
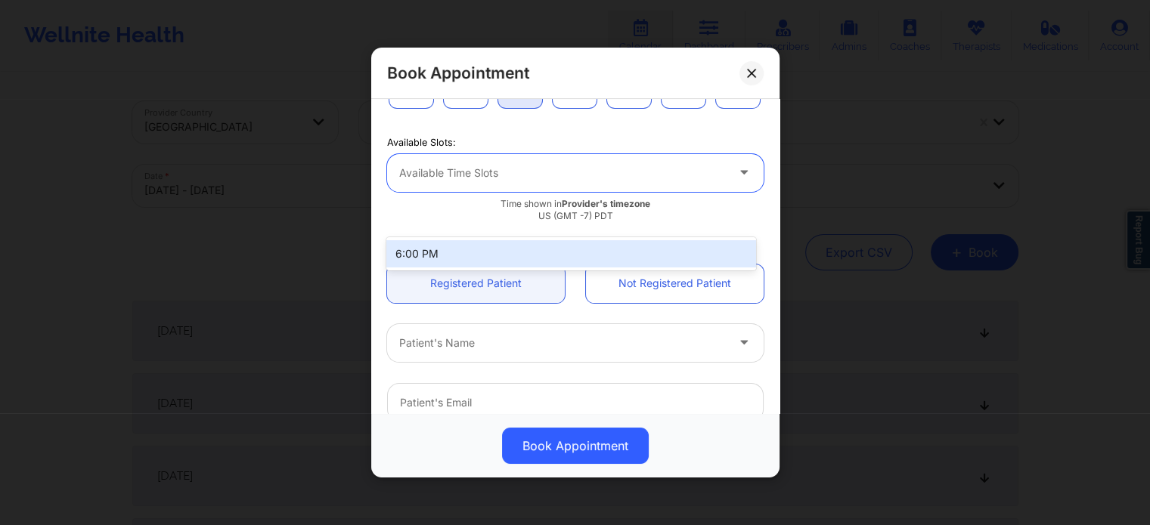
click at [511, 247] on div "6:00 PM" at bounding box center [570, 253] width 369 height 27
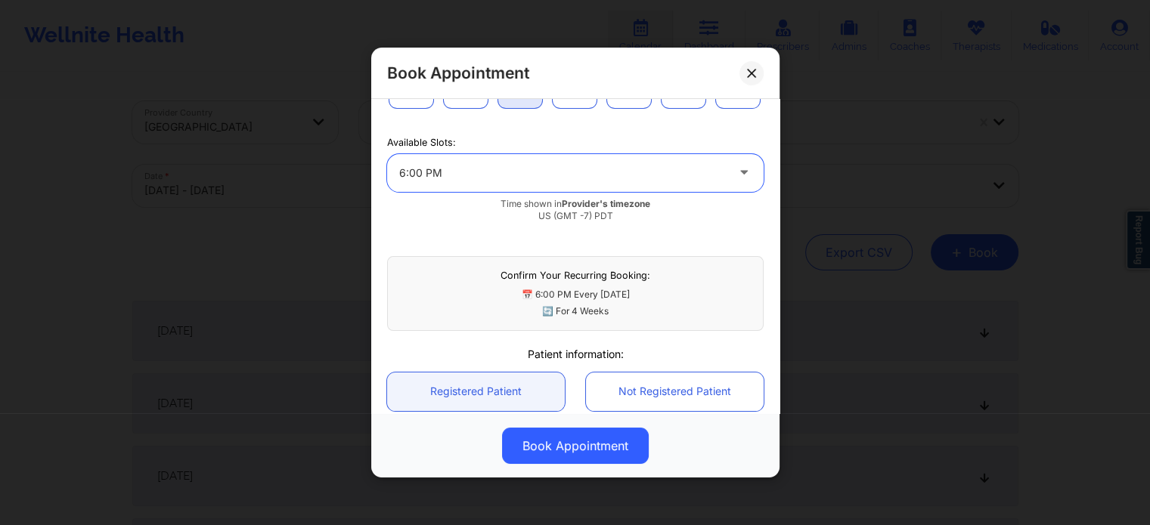
click at [697, 192] on div "6:00 PM" at bounding box center [562, 173] width 326 height 38
click at [698, 192] on div "6:00 PM" at bounding box center [562, 173] width 326 height 38
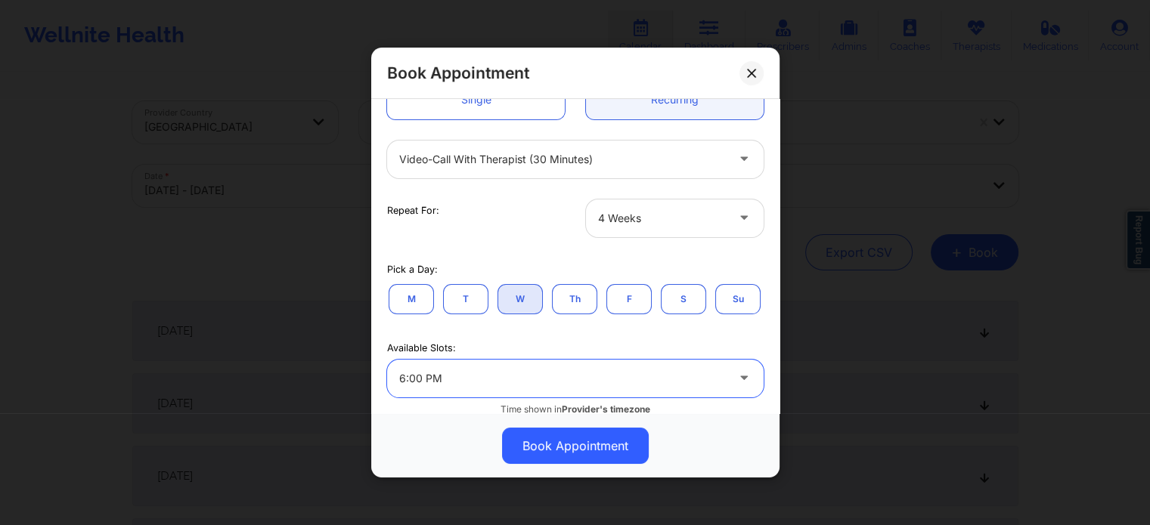
scroll to position [151, 0]
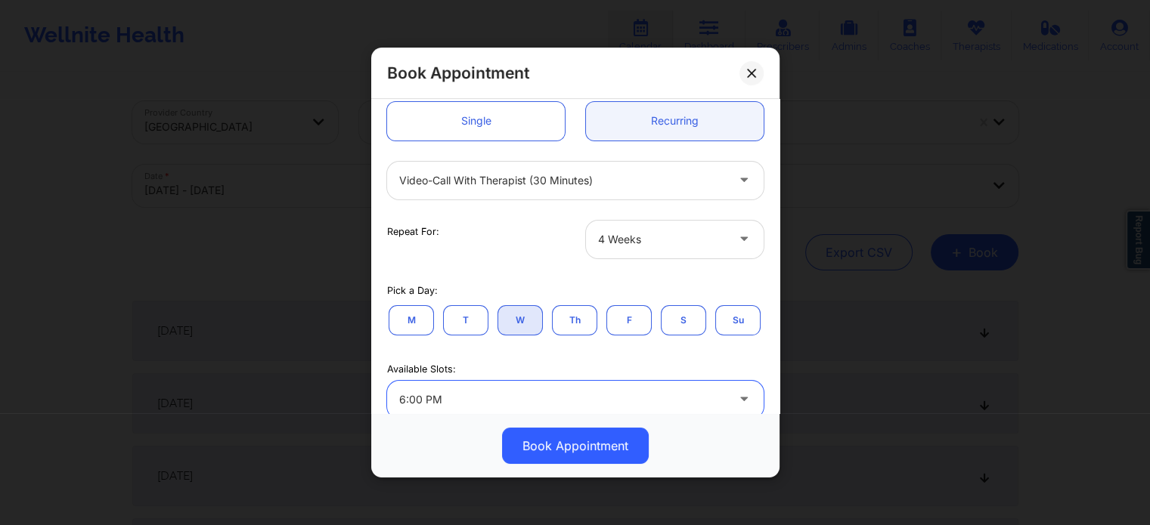
click at [532, 185] on div at bounding box center [562, 181] width 326 height 18
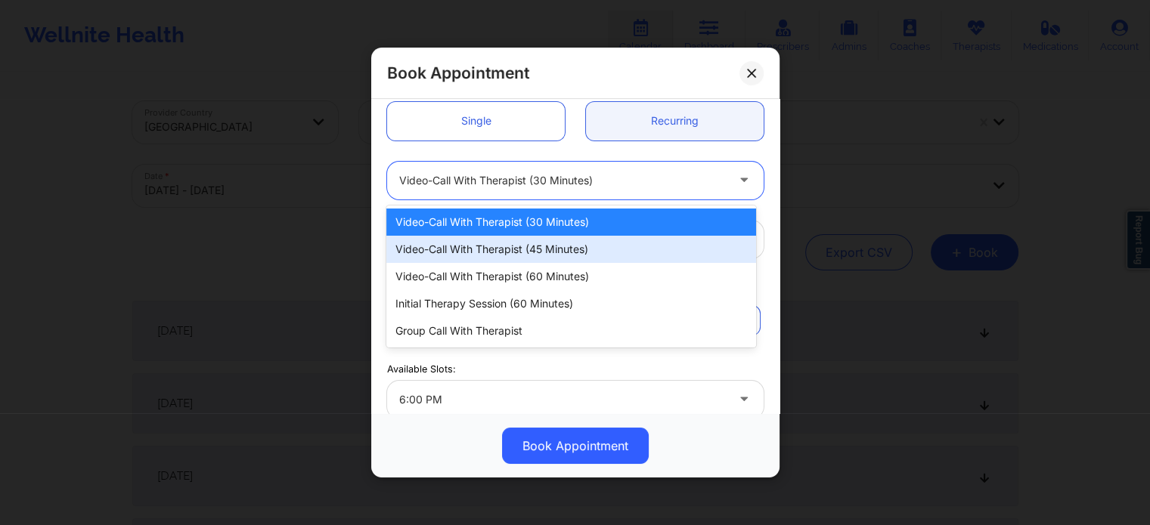
click at [512, 246] on div "Video-Call with Therapist (45 minutes)" at bounding box center [570, 249] width 369 height 27
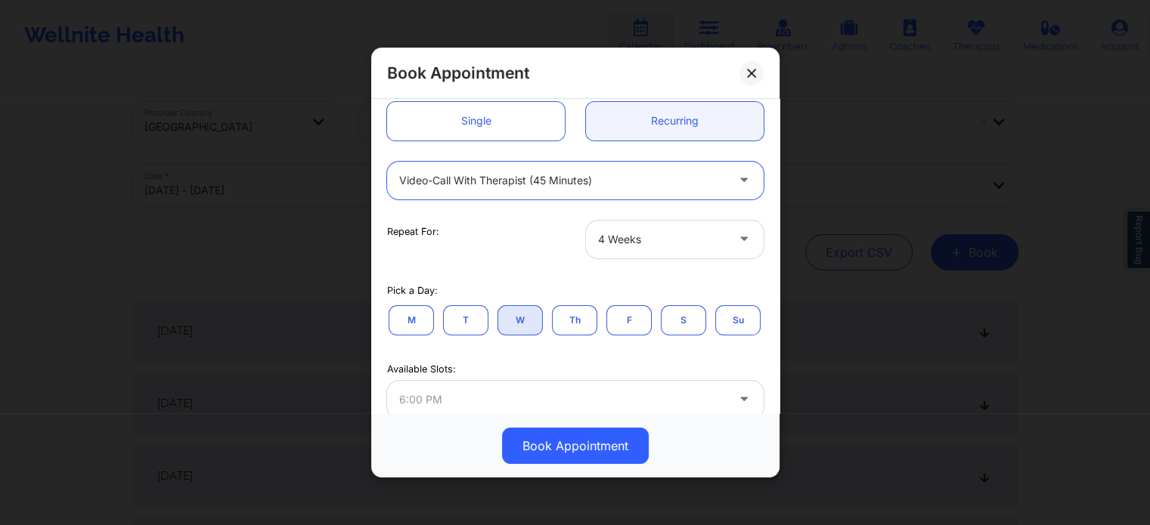
scroll to position [302, 0]
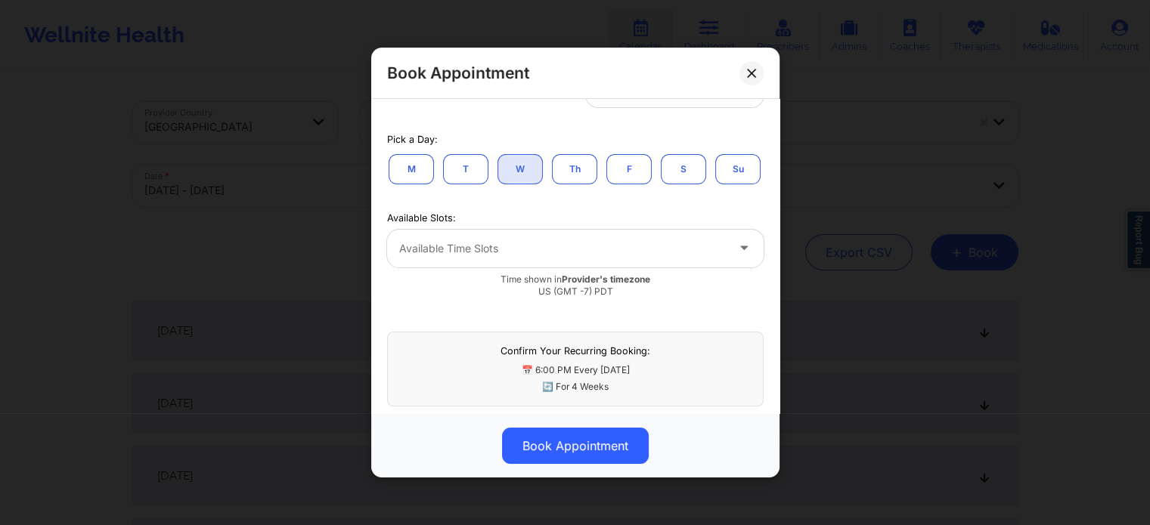
click at [565, 258] on div at bounding box center [562, 249] width 326 height 18
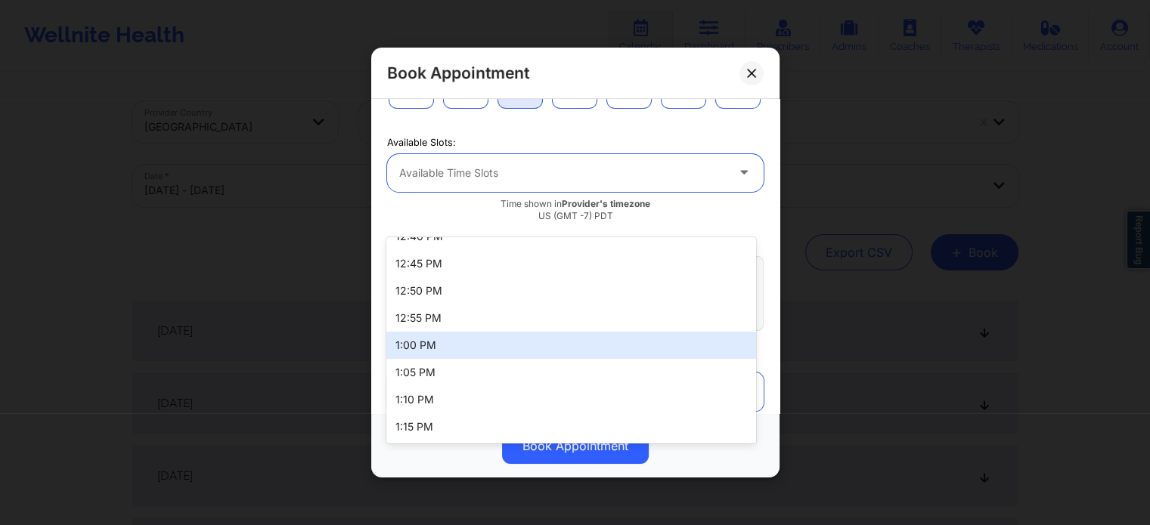
scroll to position [0, 0]
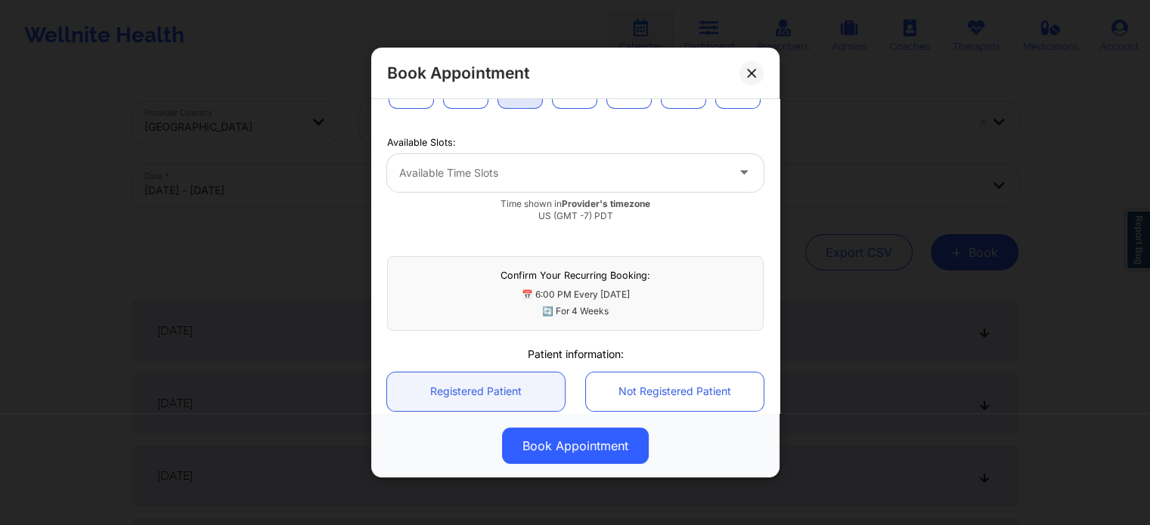
click at [543, 166] on div "Available Slots: Available Time Slots Time shown in Provider's timezone US (GMT…" at bounding box center [575, 177] width 398 height 113
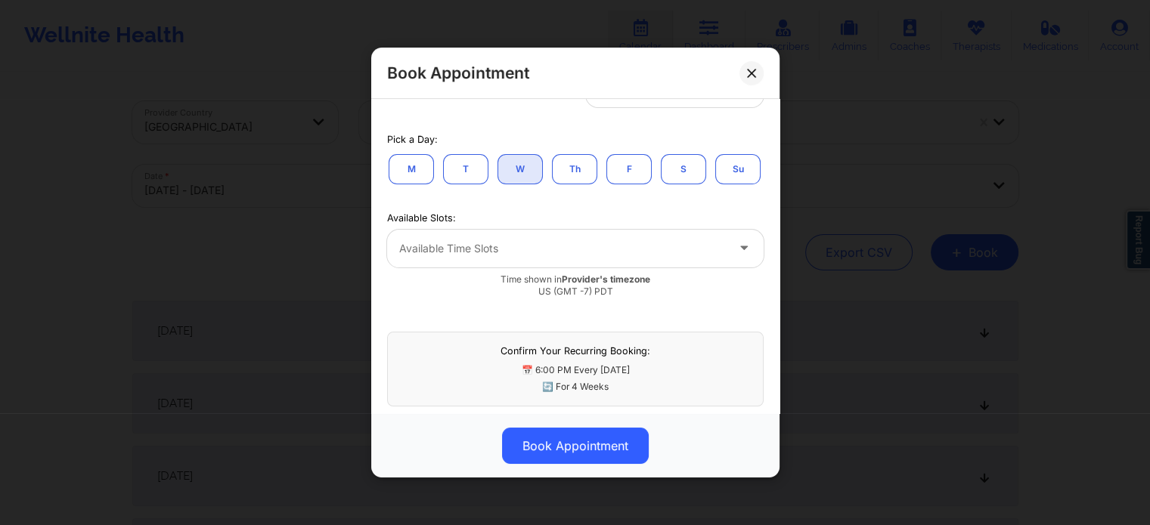
click at [568, 166] on button "Th" at bounding box center [574, 169] width 45 height 30
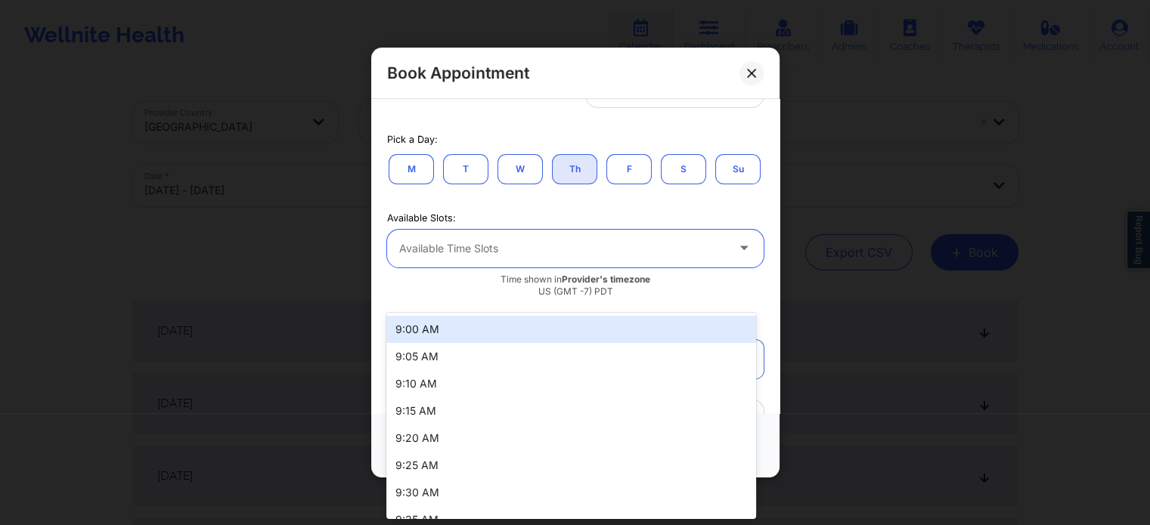
click at [532, 258] on div at bounding box center [562, 249] width 326 height 18
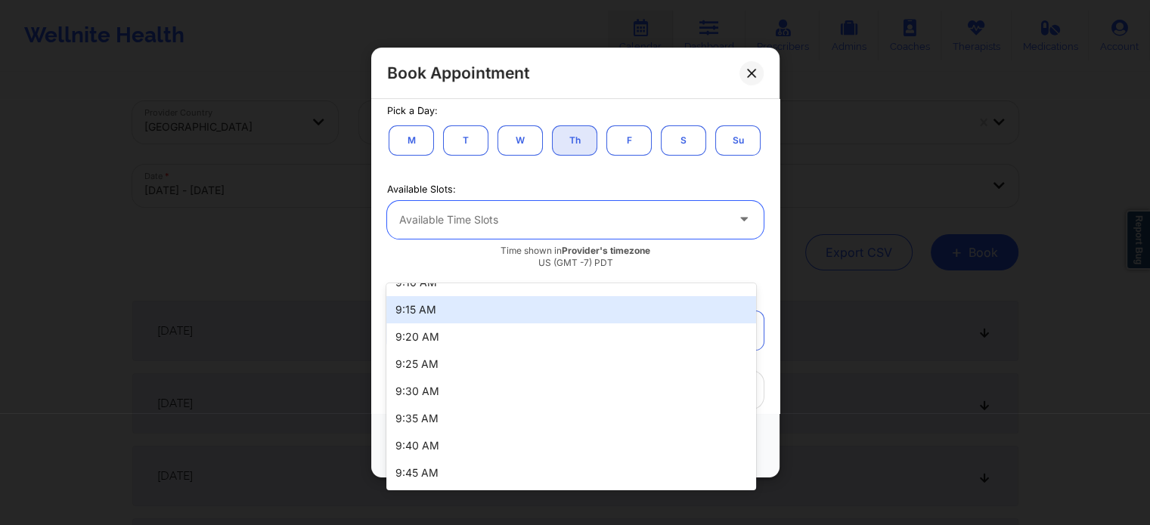
scroll to position [0, 0]
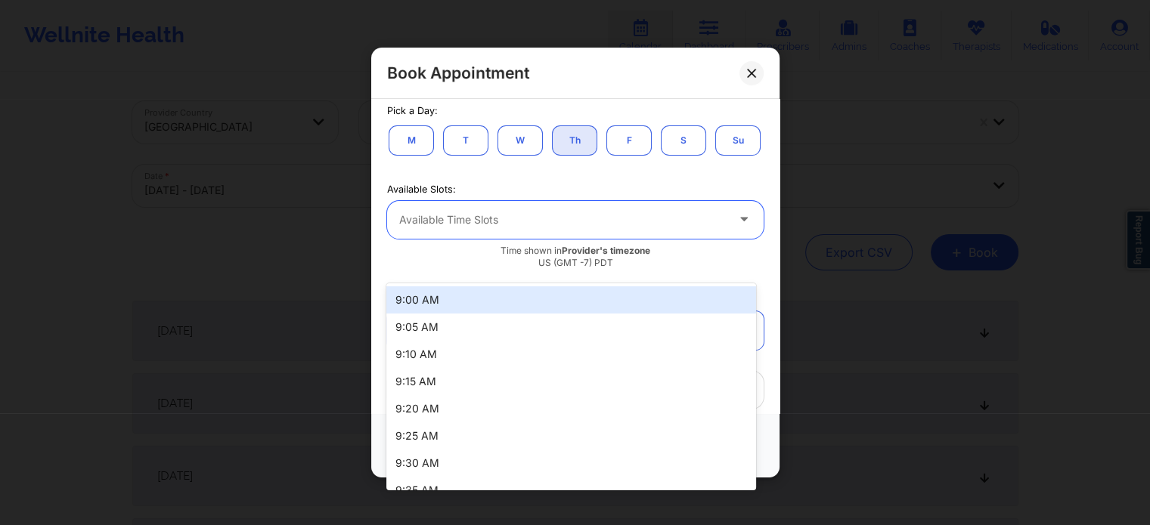
click at [588, 157] on div "M T W Th F S Su" at bounding box center [575, 140] width 376 height 33
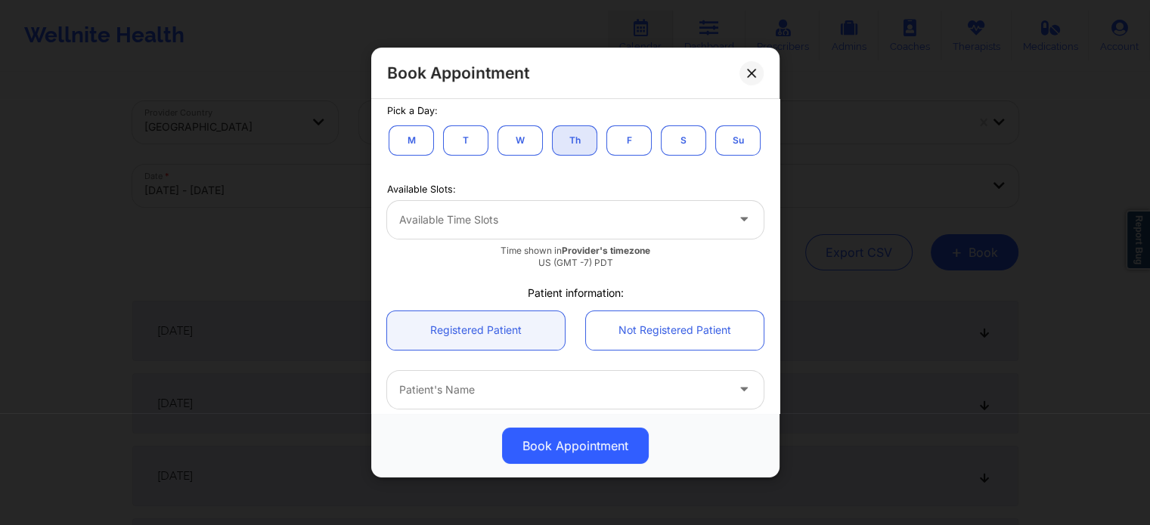
click at [614, 147] on button "F" at bounding box center [628, 140] width 45 height 30
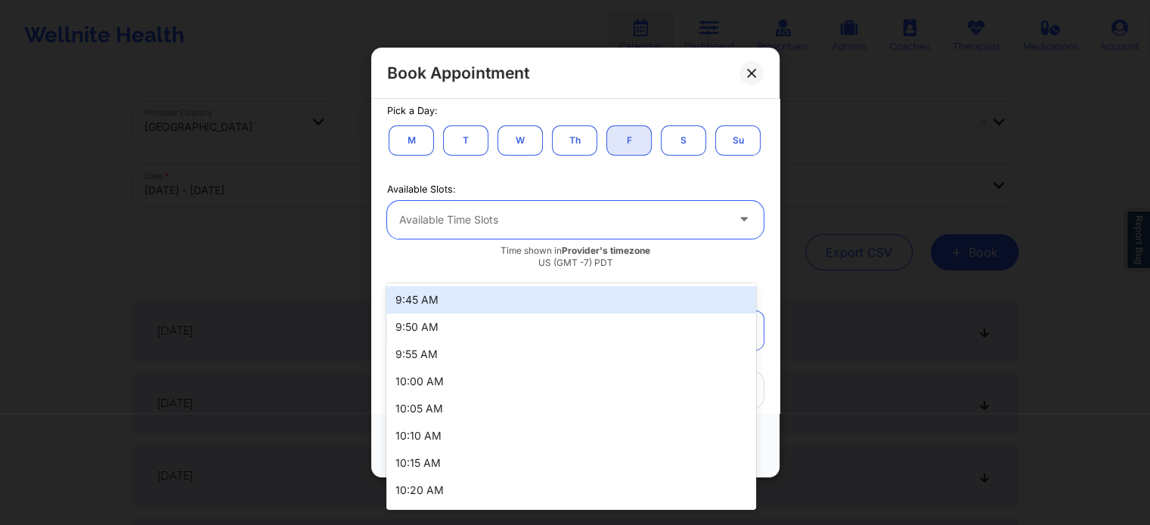
click at [510, 229] on div at bounding box center [562, 220] width 326 height 18
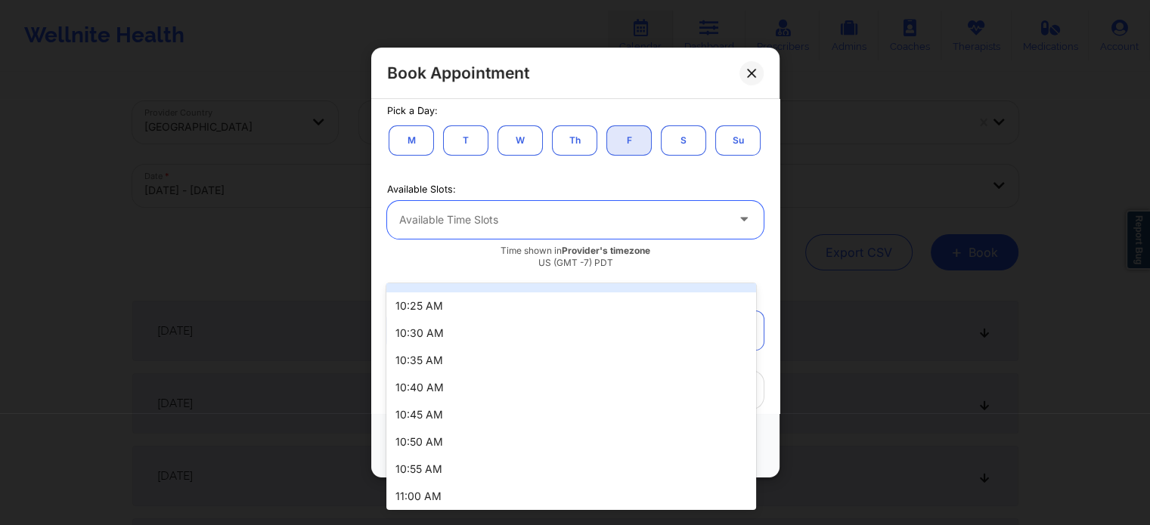
scroll to position [302, 0]
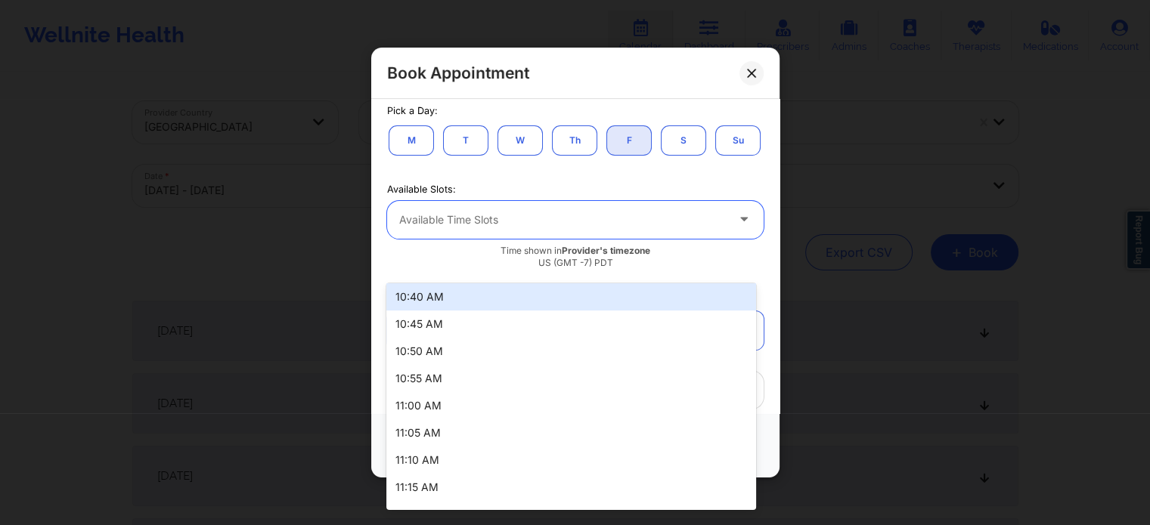
click at [490, 219] on div "Available Slots: 67 results available. Use Up and Down to choose options, press…" at bounding box center [575, 224] width 398 height 92
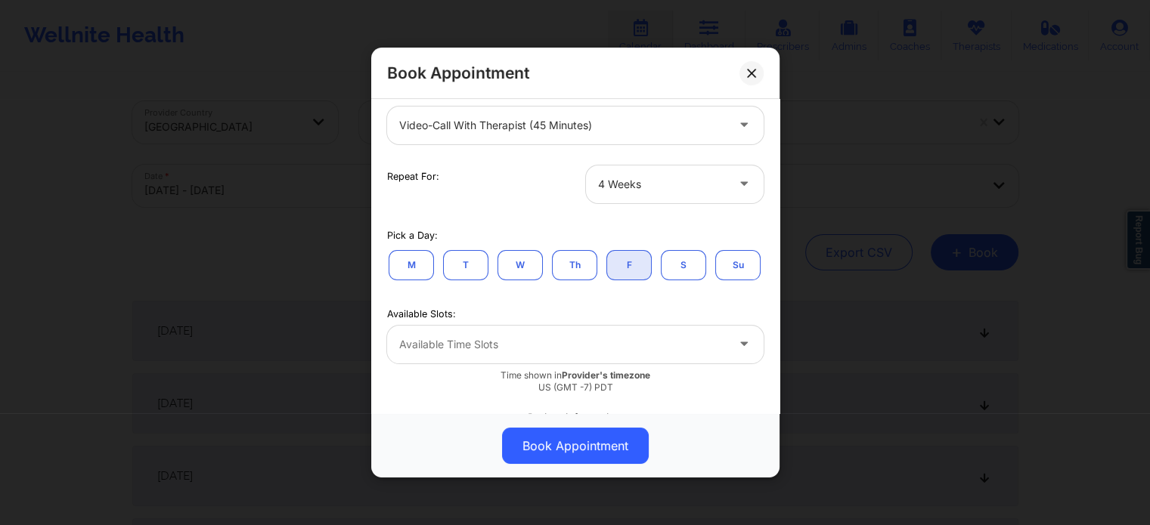
scroll to position [180, 0]
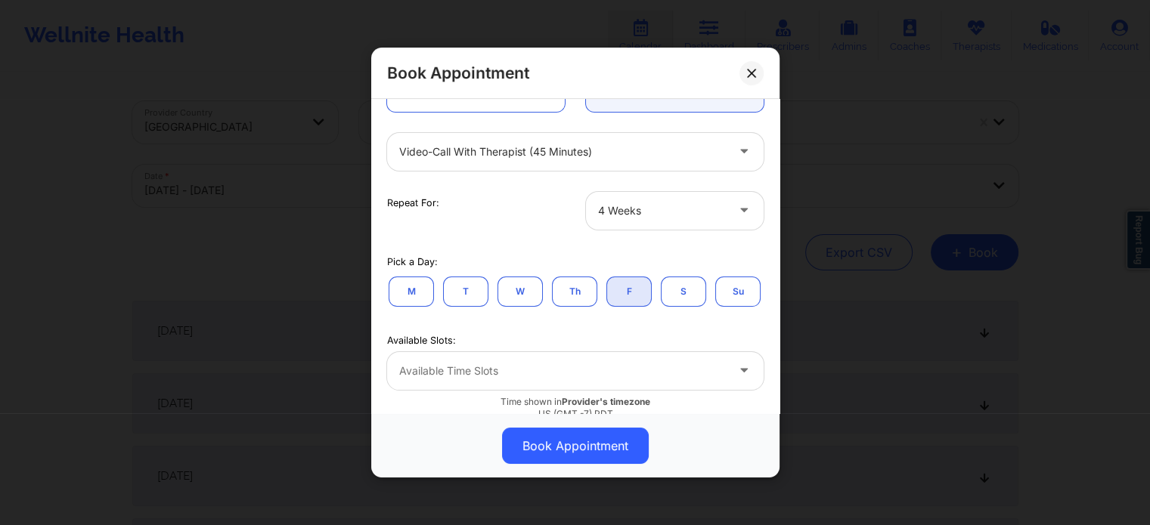
click at [617, 212] on div at bounding box center [662, 211] width 128 height 18
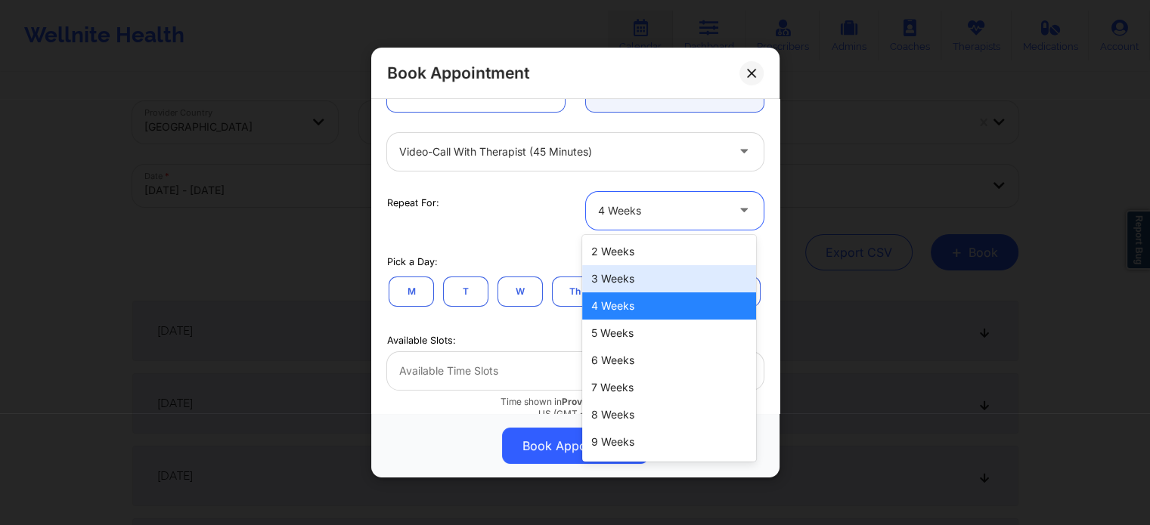
click at [604, 286] on div "3 Weeks" at bounding box center [669, 278] width 174 height 27
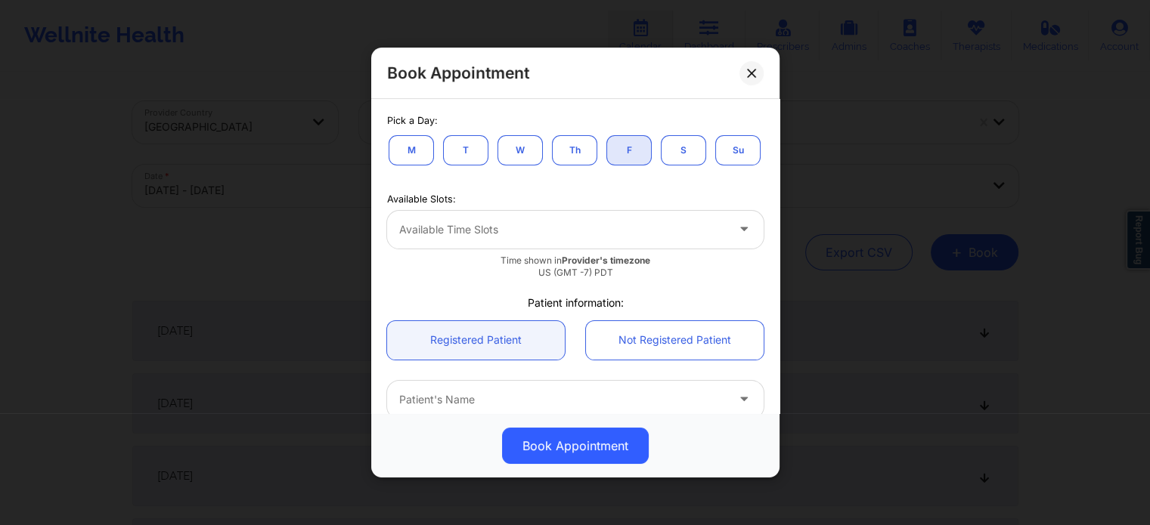
scroll to position [331, 0]
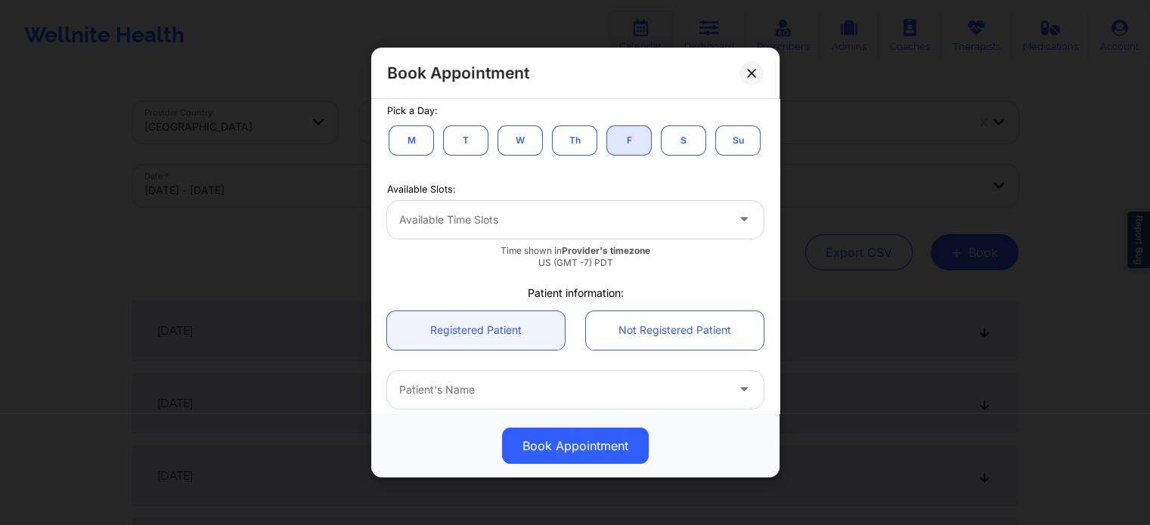
click at [545, 239] on div "Available Time Slots" at bounding box center [557, 220] width 340 height 38
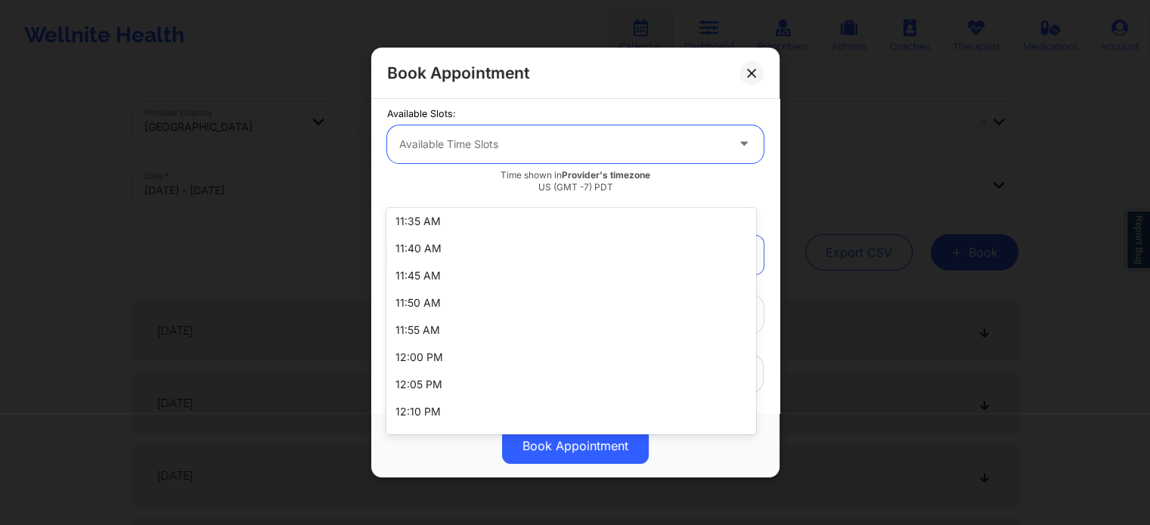
scroll to position [605, 0]
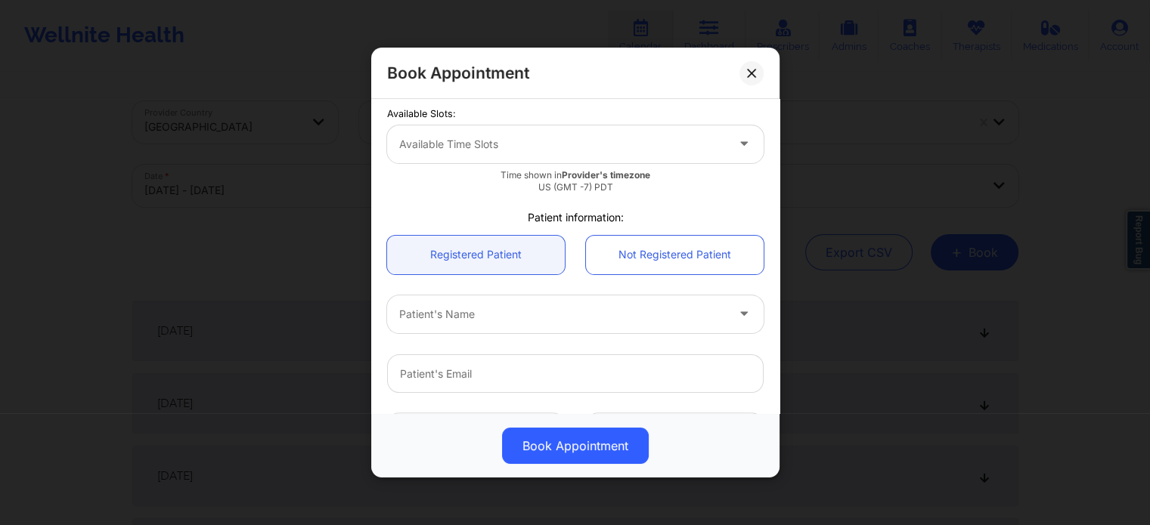
click at [305, 255] on div "Book Appointment United States Alaska CMS Test Appointment information: Single …" at bounding box center [575, 262] width 1150 height 525
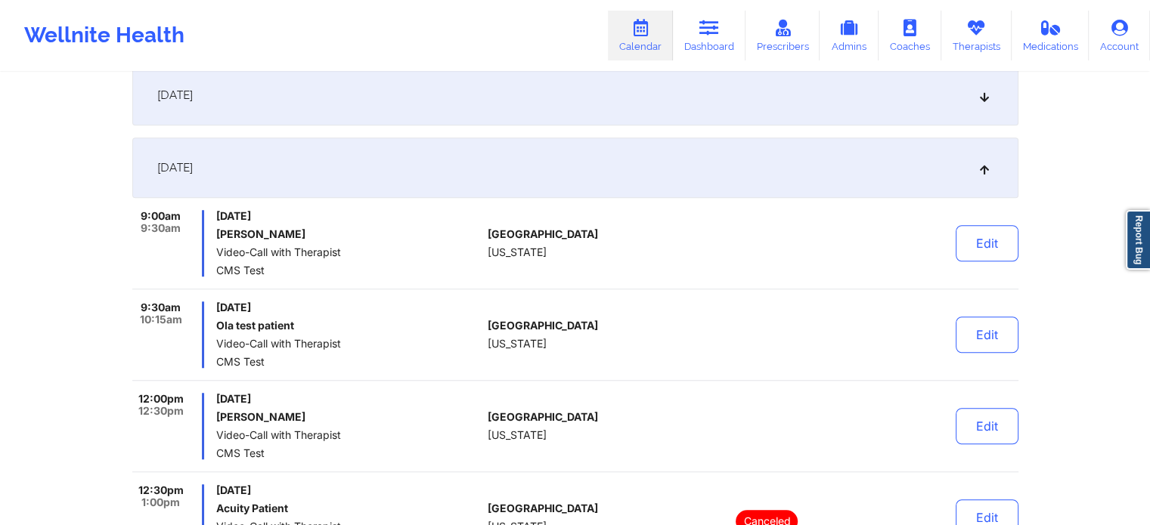
scroll to position [1134, 0]
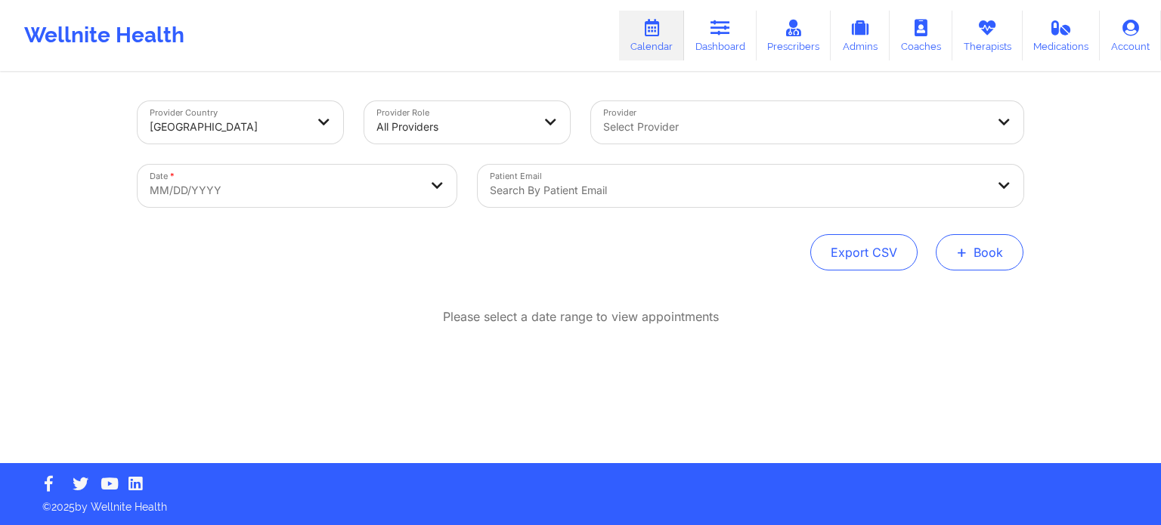
click at [998, 260] on button "+ Book" at bounding box center [980, 252] width 88 height 36
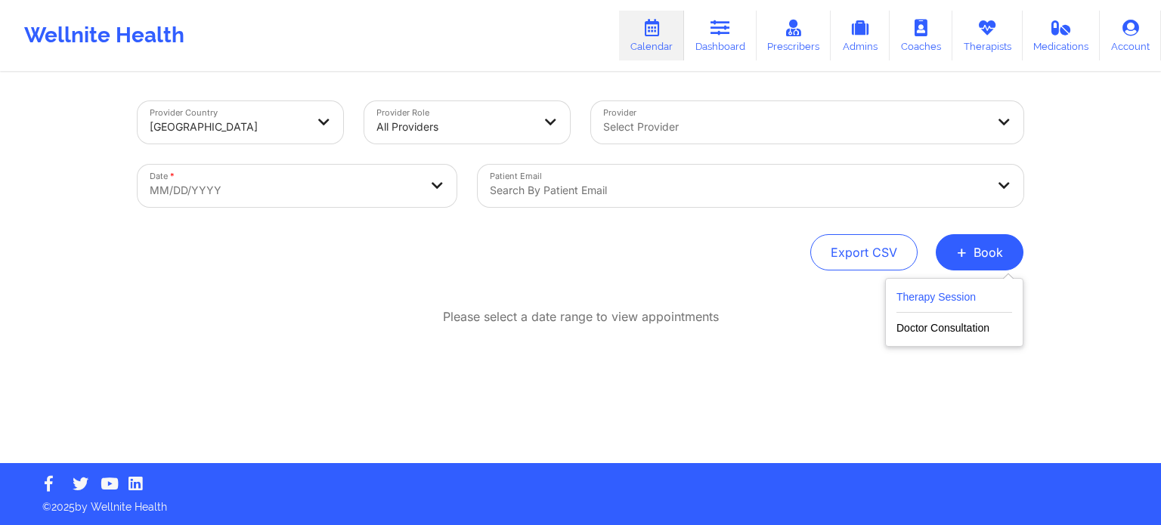
click at [949, 301] on button "Therapy Session" at bounding box center [954, 300] width 116 height 25
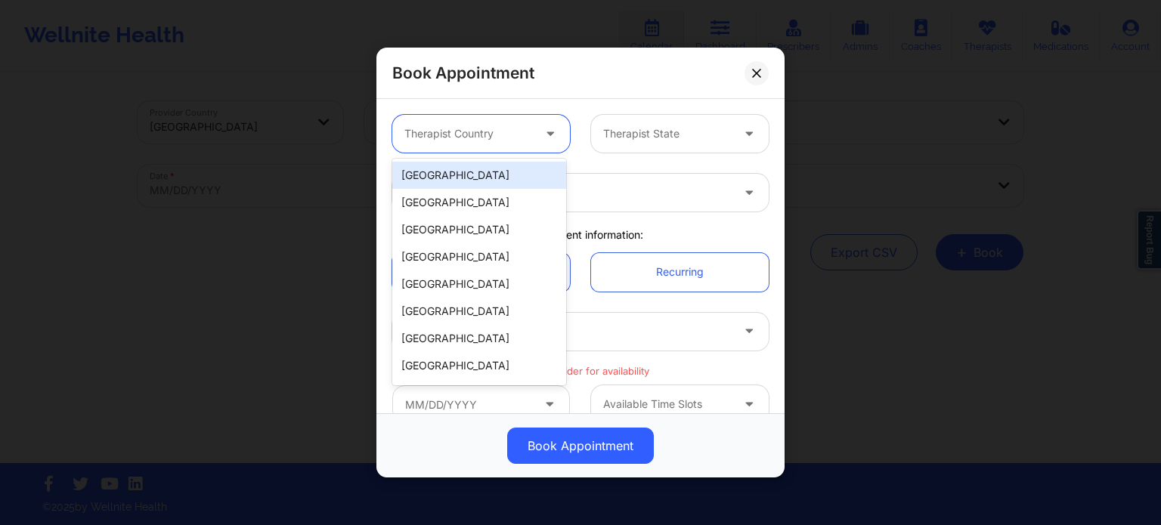
click at [534, 137] on div at bounding box center [552, 134] width 36 height 38
drag, startPoint x: 532, startPoint y: 177, endPoint x: 575, endPoint y: 169, distance: 43.9
click at [532, 177] on div "[GEOGRAPHIC_DATA]" at bounding box center [479, 175] width 174 height 27
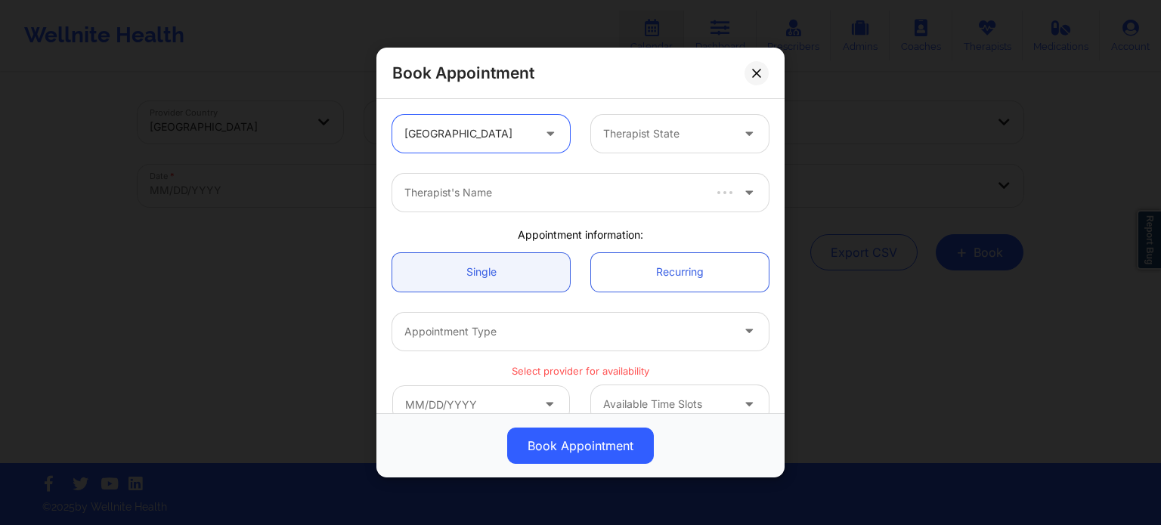
click at [665, 148] on div "Therapist State" at bounding box center [661, 134] width 141 height 38
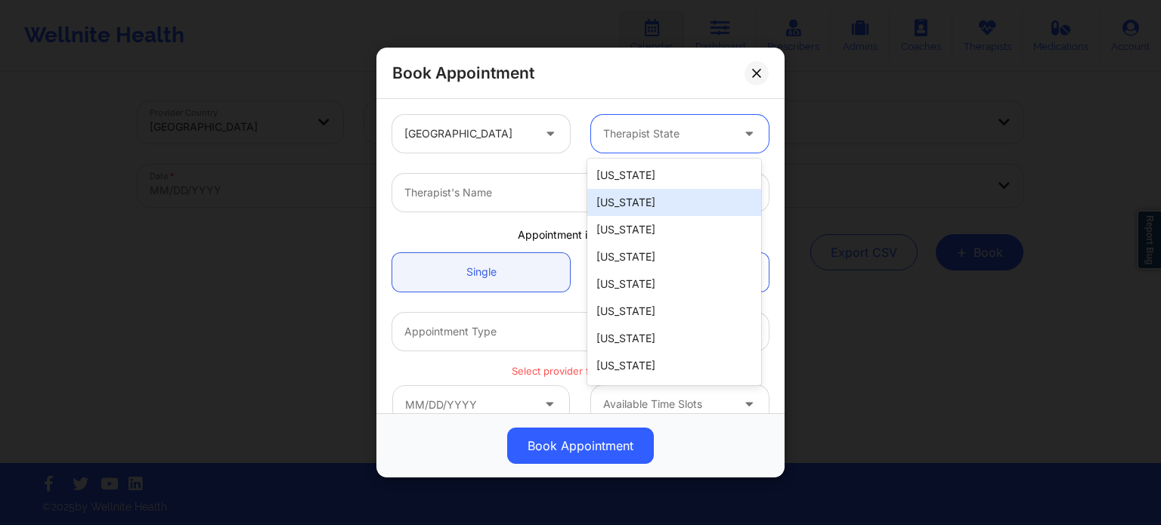
click at [639, 204] on div "[US_STATE]" at bounding box center [674, 202] width 174 height 27
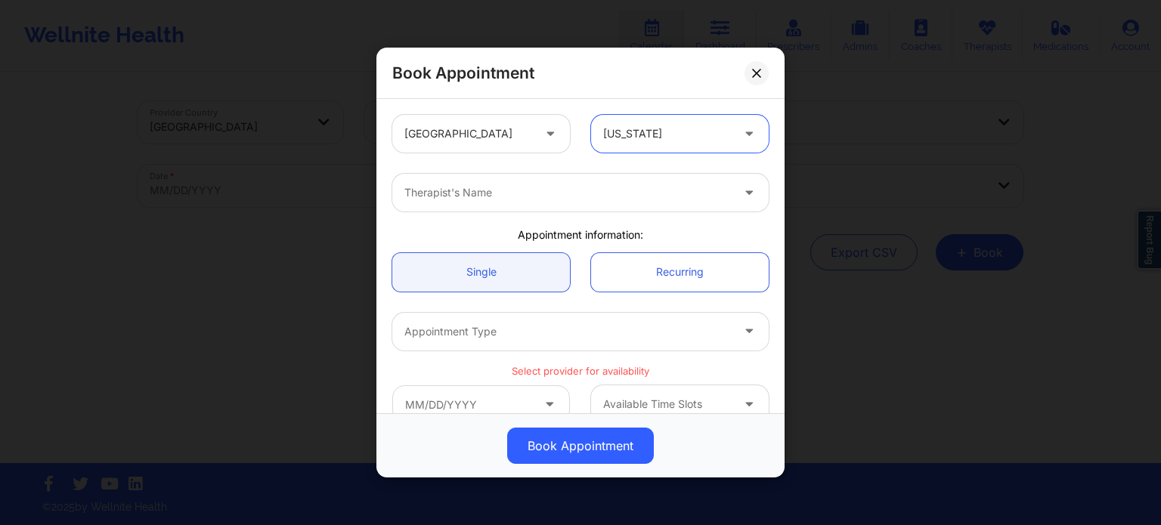
click at [566, 200] on div at bounding box center [567, 193] width 326 height 18
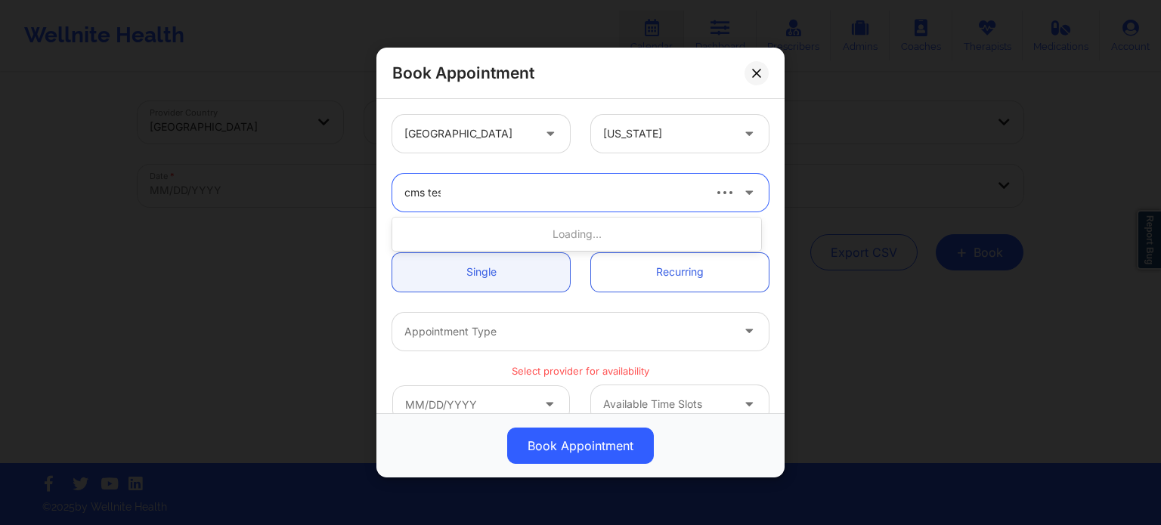
type input "cms test"
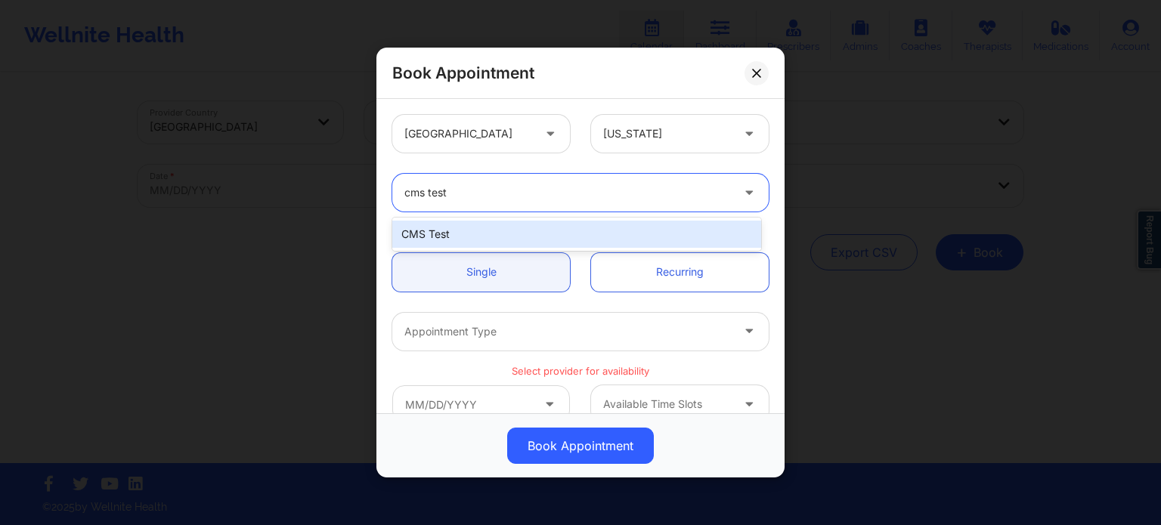
click at [557, 238] on div "CMS Test" at bounding box center [576, 234] width 369 height 27
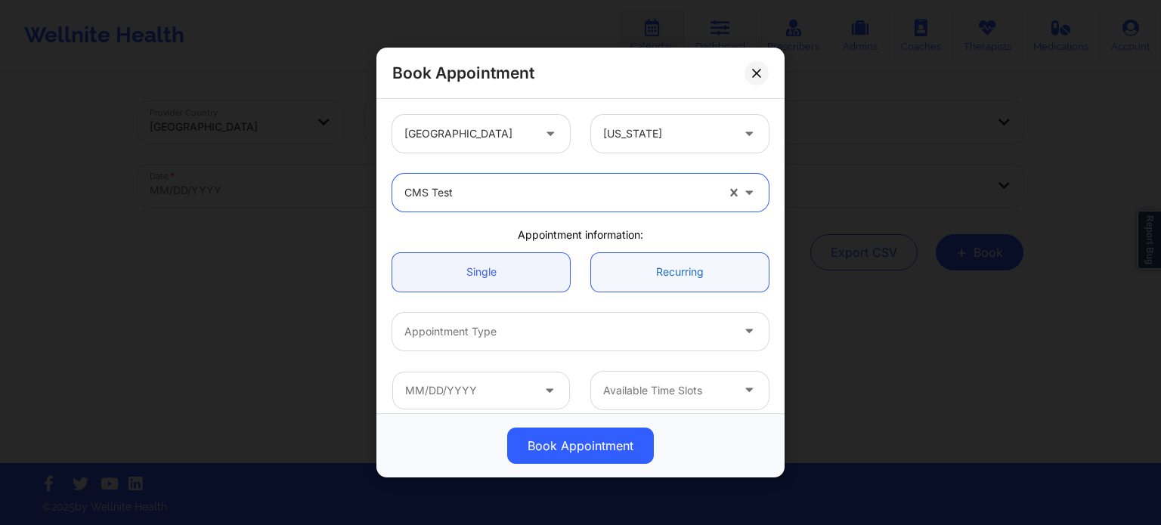
click at [621, 279] on link "Recurring" at bounding box center [680, 272] width 178 height 39
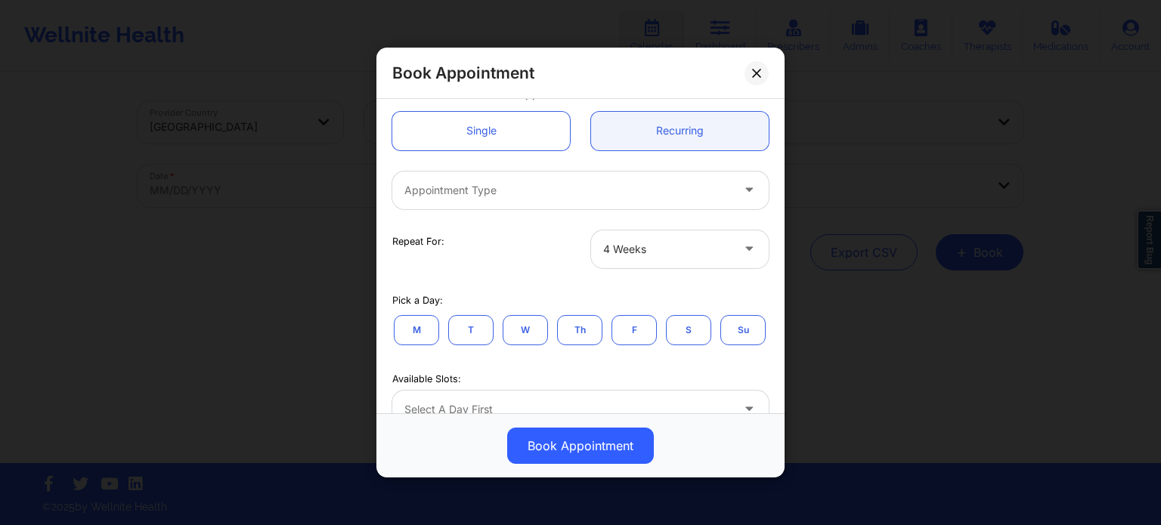
scroll to position [151, 0]
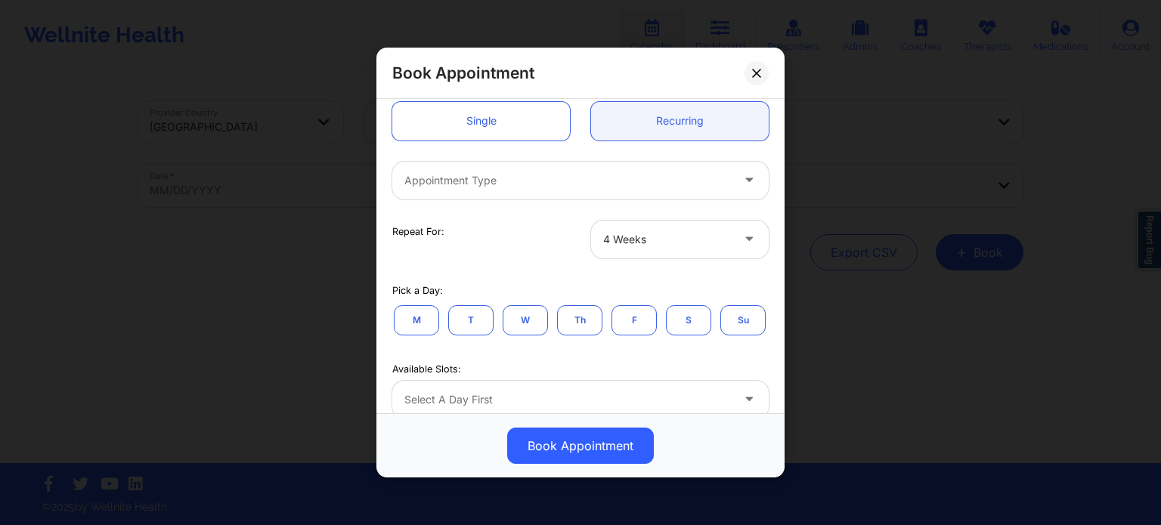
click at [353, 259] on div "Book Appointment [GEOGRAPHIC_DATA] [US_STATE] CMS Test Appointment information:…" at bounding box center [580, 262] width 1161 height 525
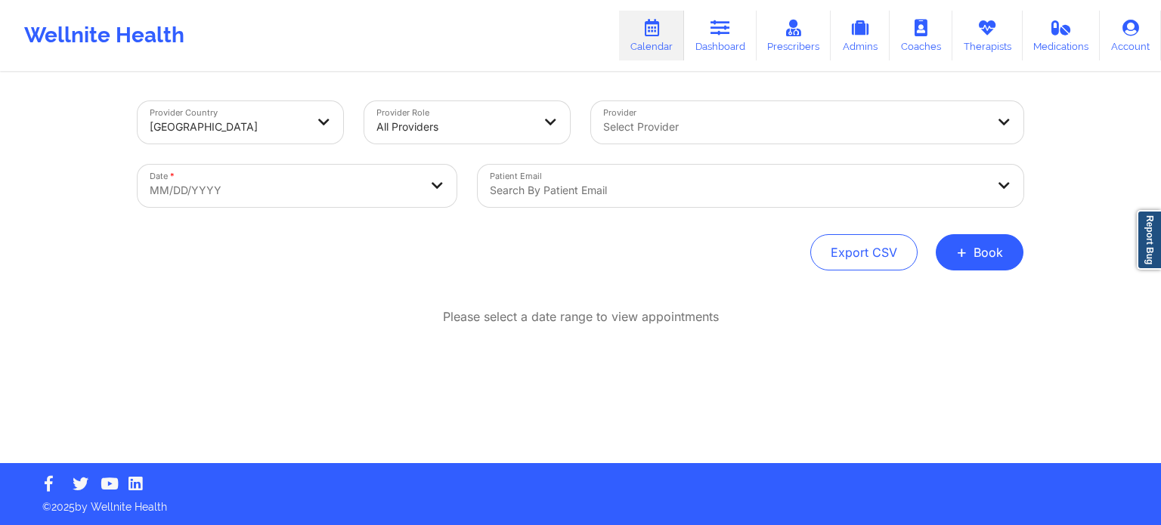
click at [372, 193] on body "Wellnite Health Calendar Dashboard Prescribers Admins Coaches Therapists Medica…" at bounding box center [580, 262] width 1161 height 525
select select "2025-8"
select select "2025-9"
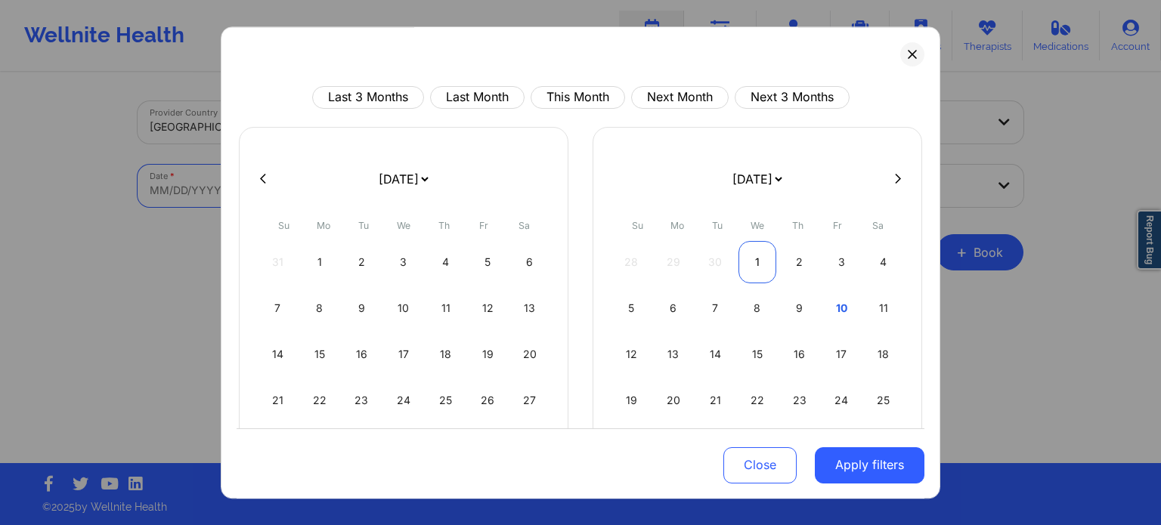
click at [749, 259] on div "1" at bounding box center [757, 262] width 39 height 42
select select "2025-9"
select select "2025-10"
select select "2025-9"
select select "2025-10"
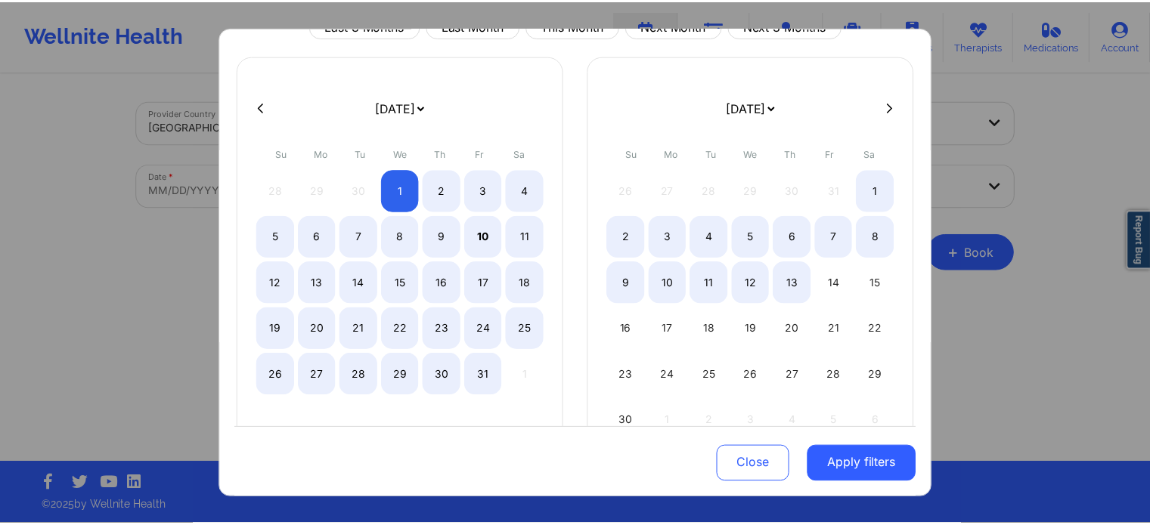
scroll to position [132, 0]
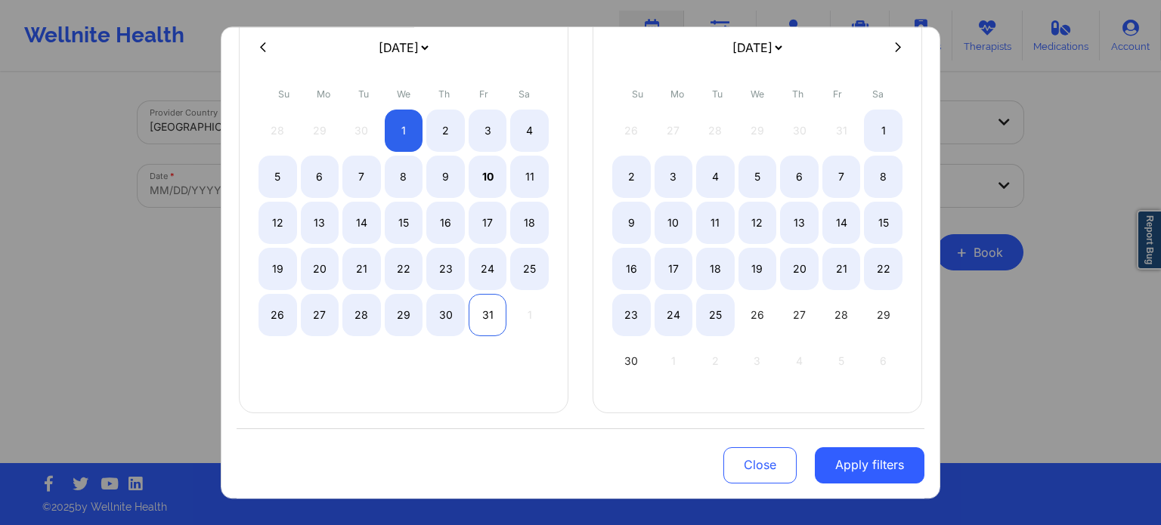
select select "2025-9"
select select "2025-10"
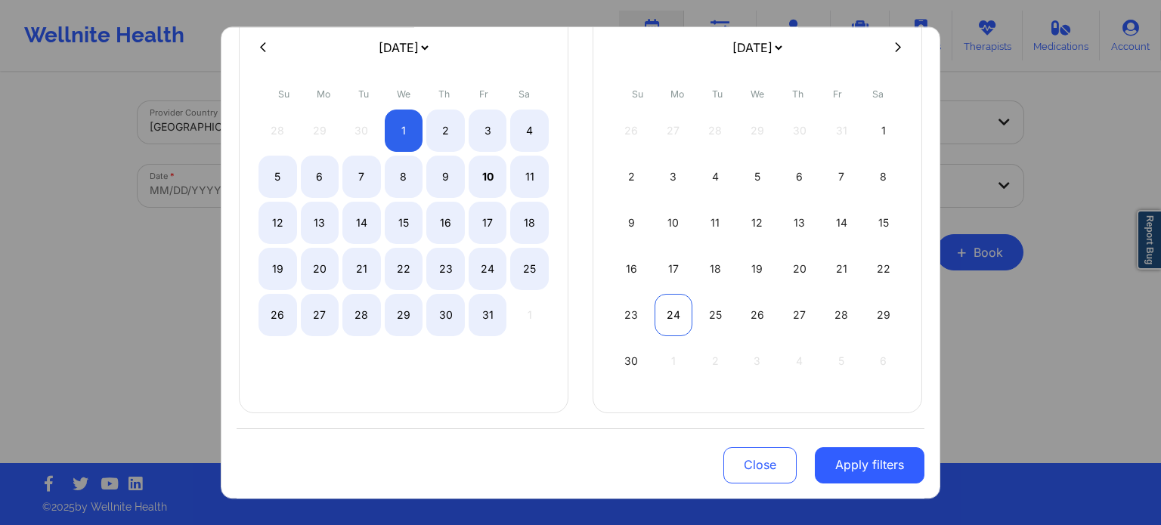
select select "2025-9"
select select "2025-10"
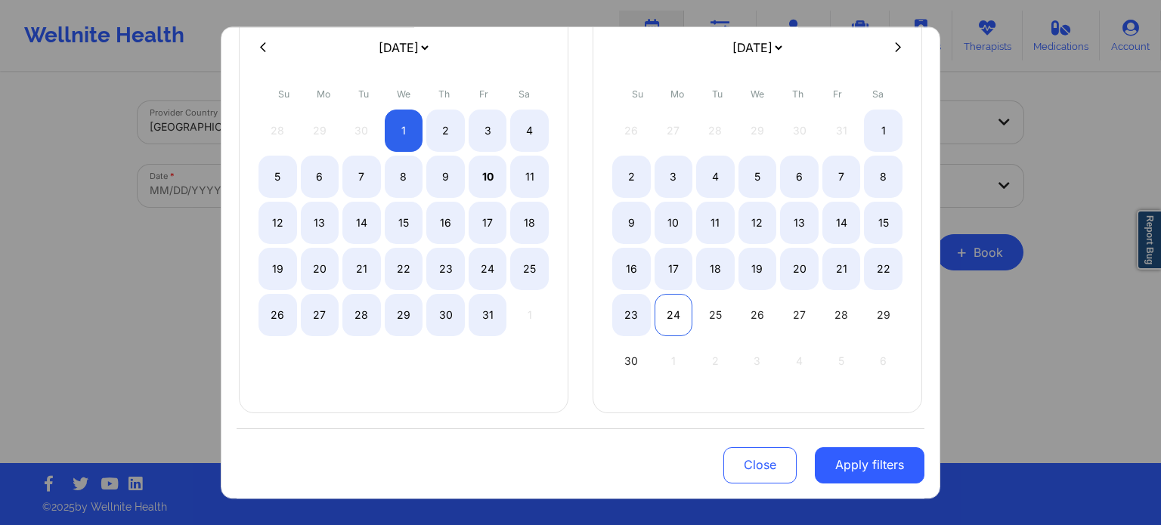
select select "2025-9"
select select "2025-10"
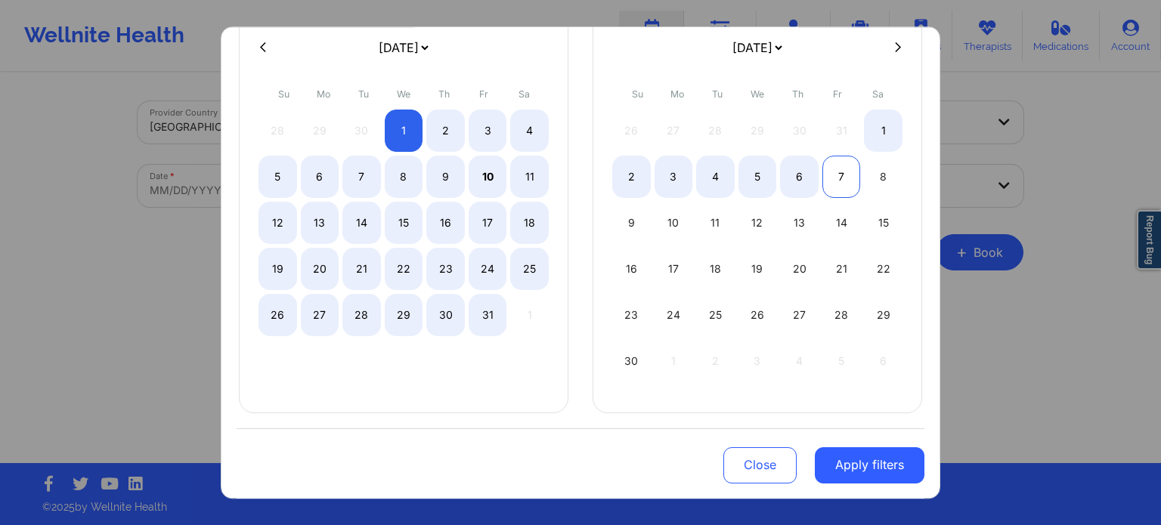
select select "2025-9"
select select "2025-10"
select select "2025-9"
select select "2025-10"
click at [875, 184] on div "8" at bounding box center [883, 177] width 39 height 42
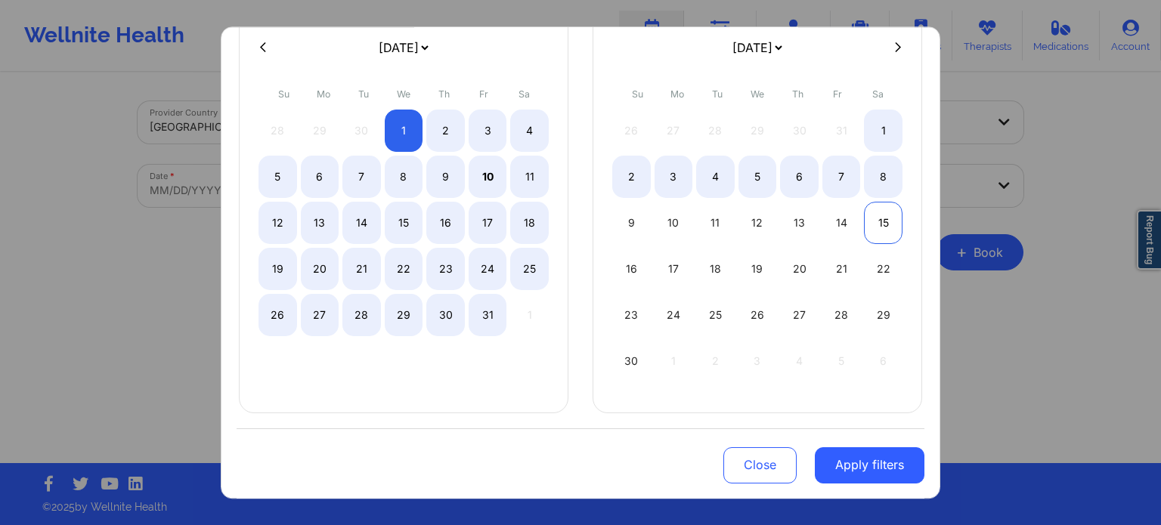
select select "2025-9"
select select "2025-10"
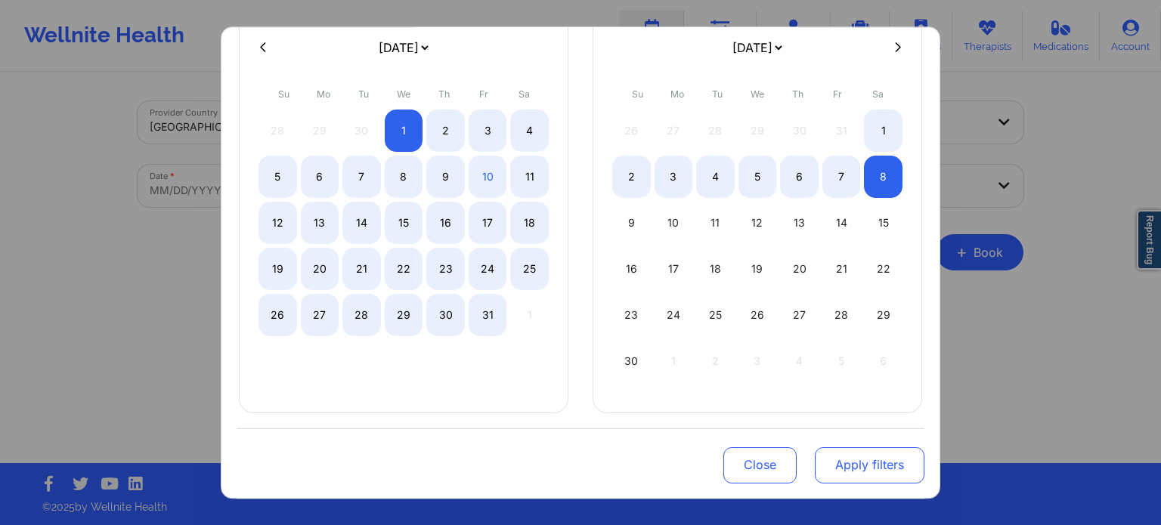
click at [859, 465] on button "Apply filters" at bounding box center [870, 465] width 110 height 36
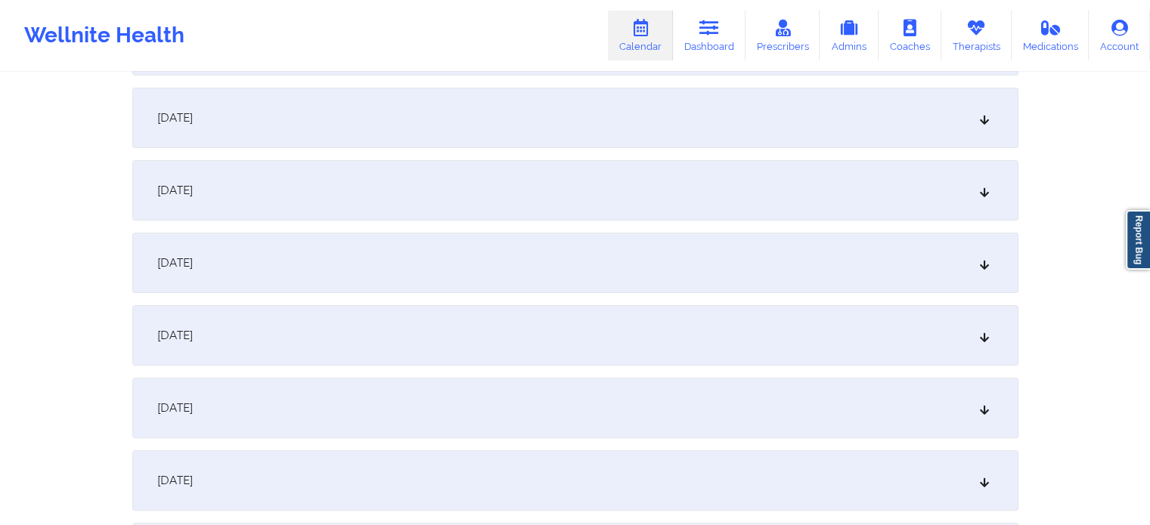
scroll to position [378, 0]
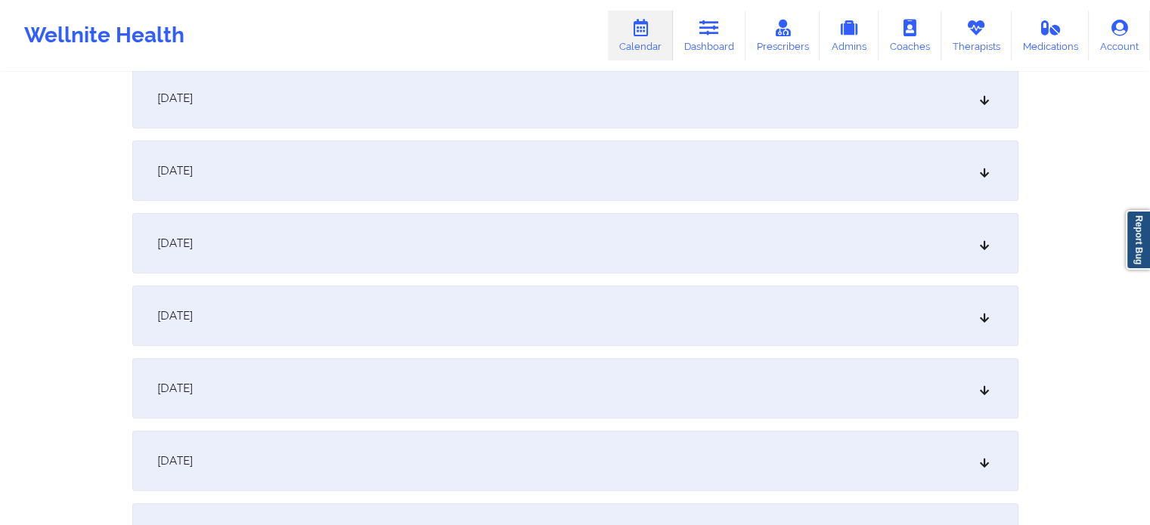
click at [747, 169] on div "[DATE]" at bounding box center [575, 171] width 886 height 60
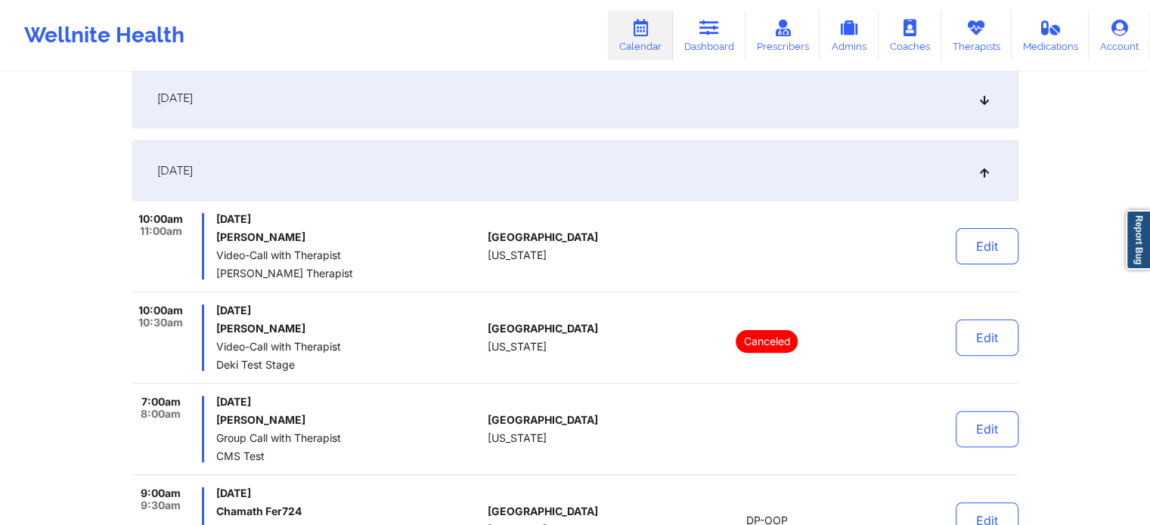
click at [699, 175] on div "[DATE]" at bounding box center [575, 171] width 886 height 60
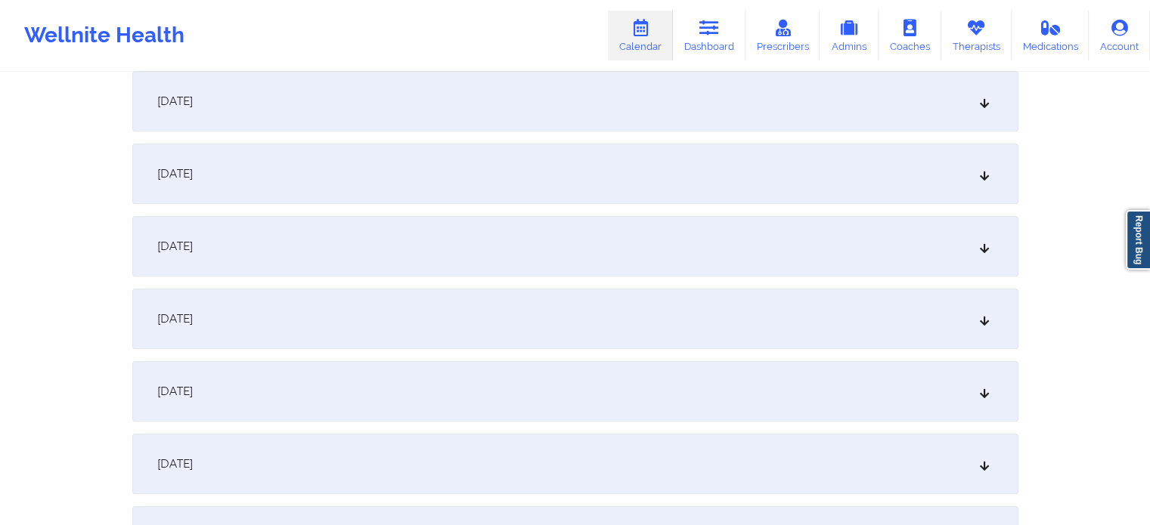
scroll to position [907, 0]
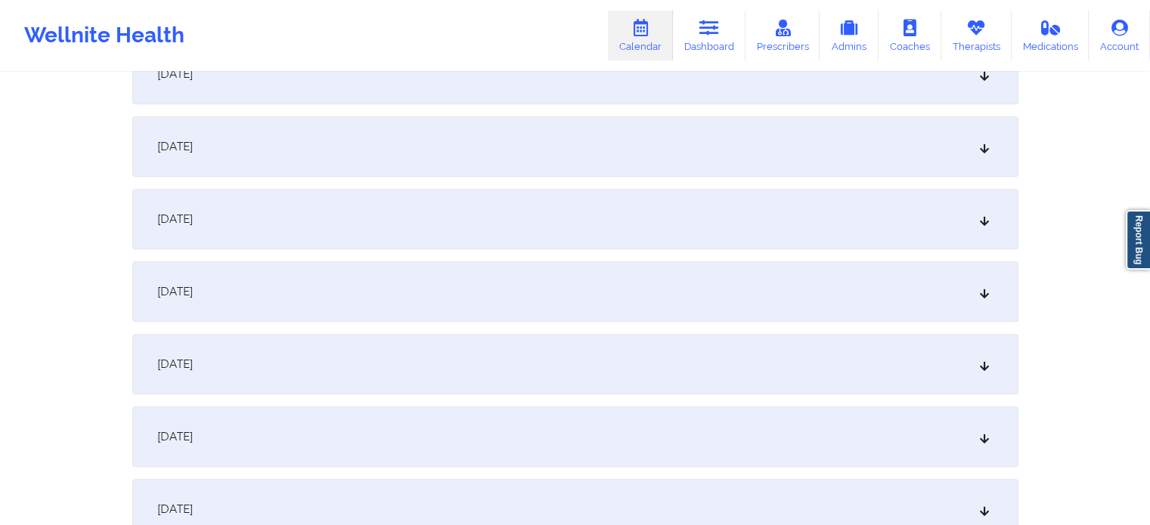
click at [311, 284] on div "[DATE]" at bounding box center [575, 291] width 886 height 60
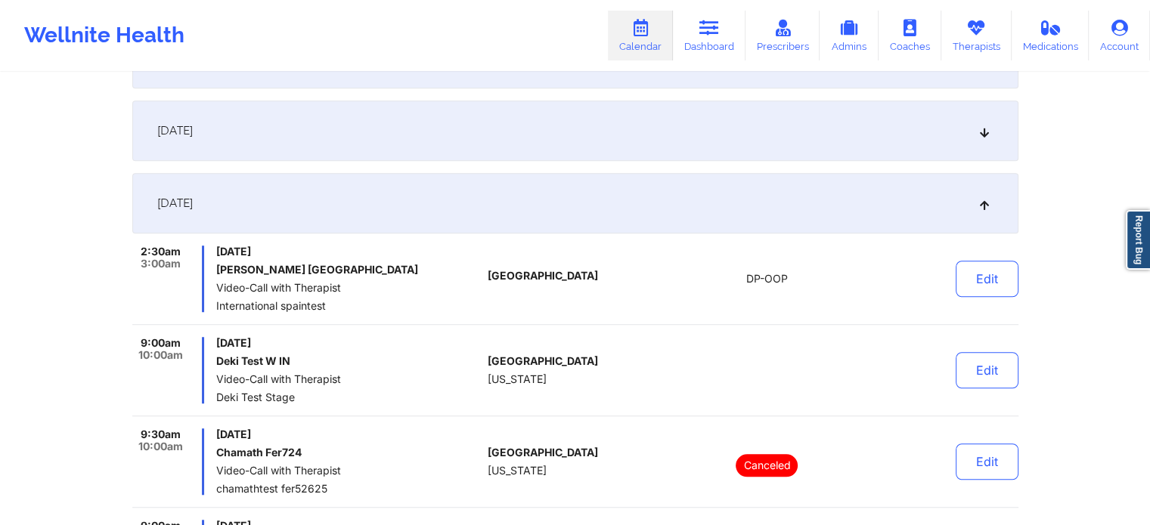
scroll to position [983, 0]
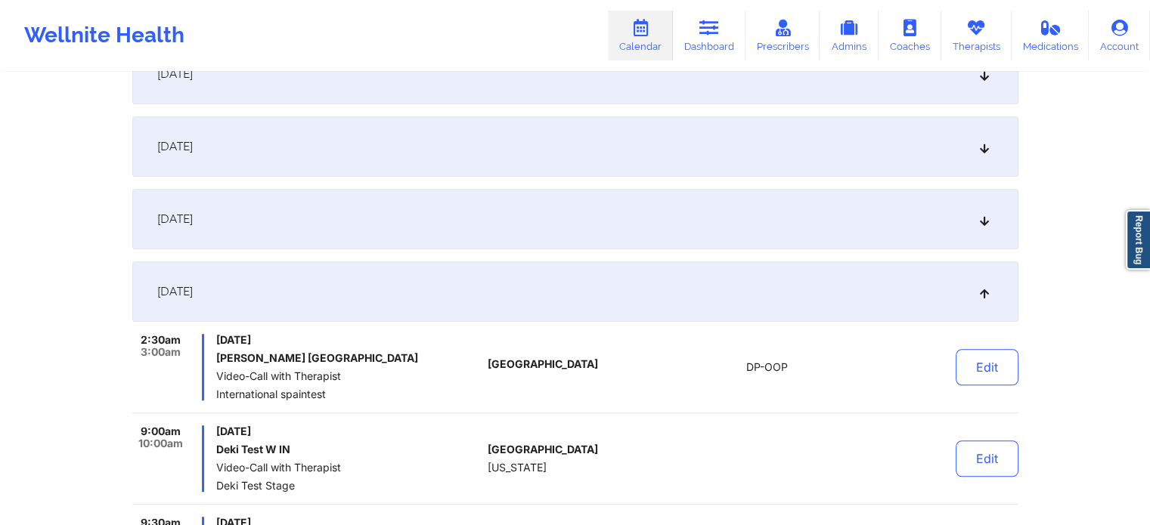
click at [984, 296] on icon at bounding box center [983, 291] width 13 height 11
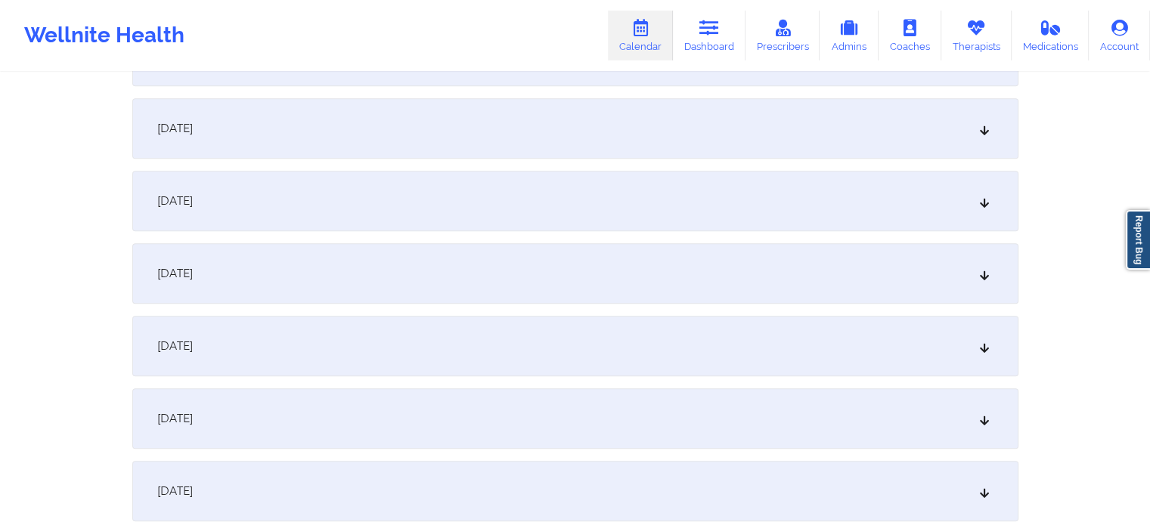
scroll to position [1587, 0]
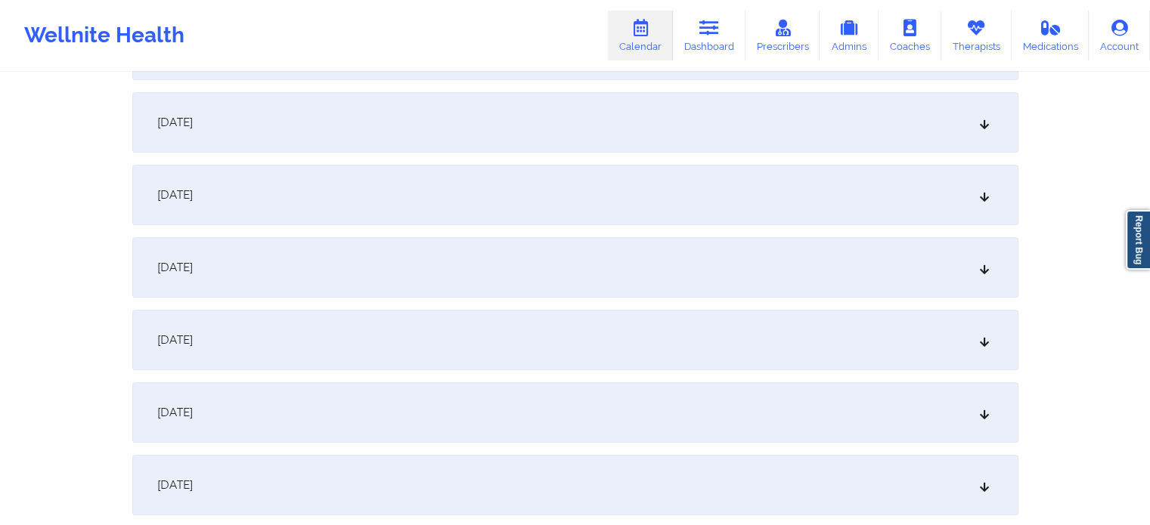
click at [373, 197] on div "[DATE]" at bounding box center [575, 195] width 886 height 60
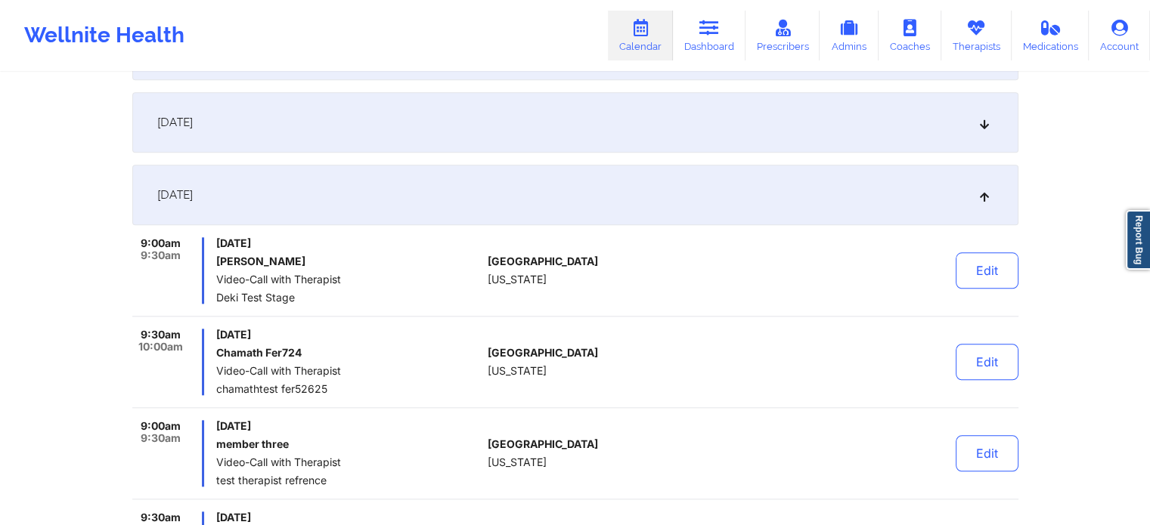
click at [987, 198] on icon at bounding box center [983, 195] width 13 height 11
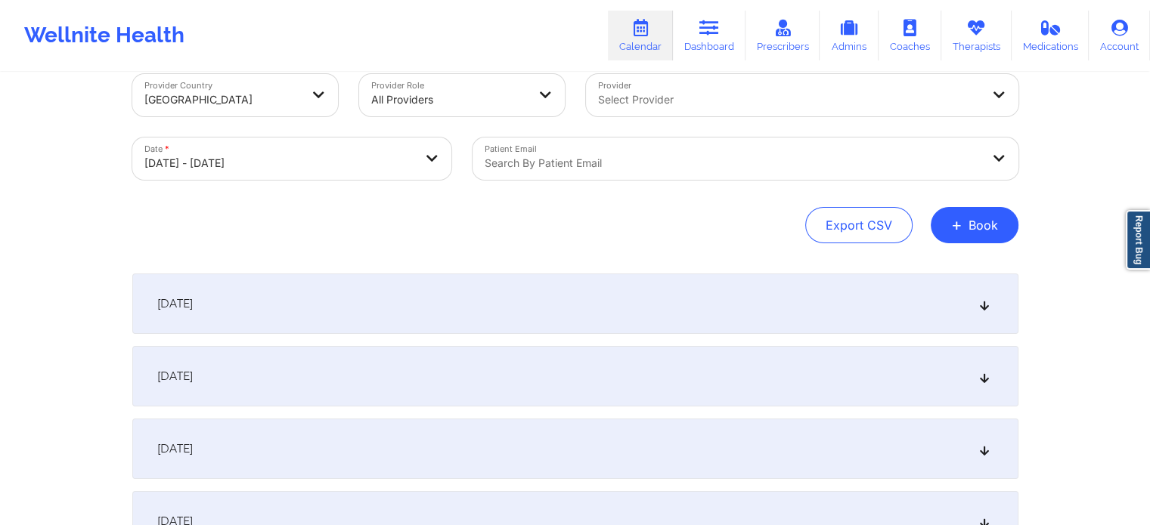
scroll to position [0, 0]
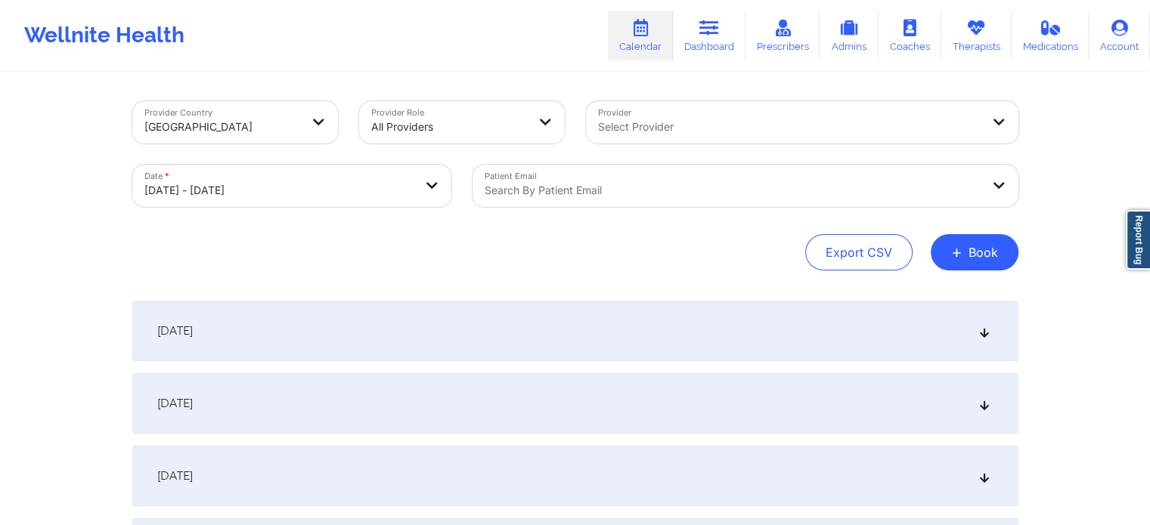
click at [735, 190] on div at bounding box center [732, 190] width 496 height 18
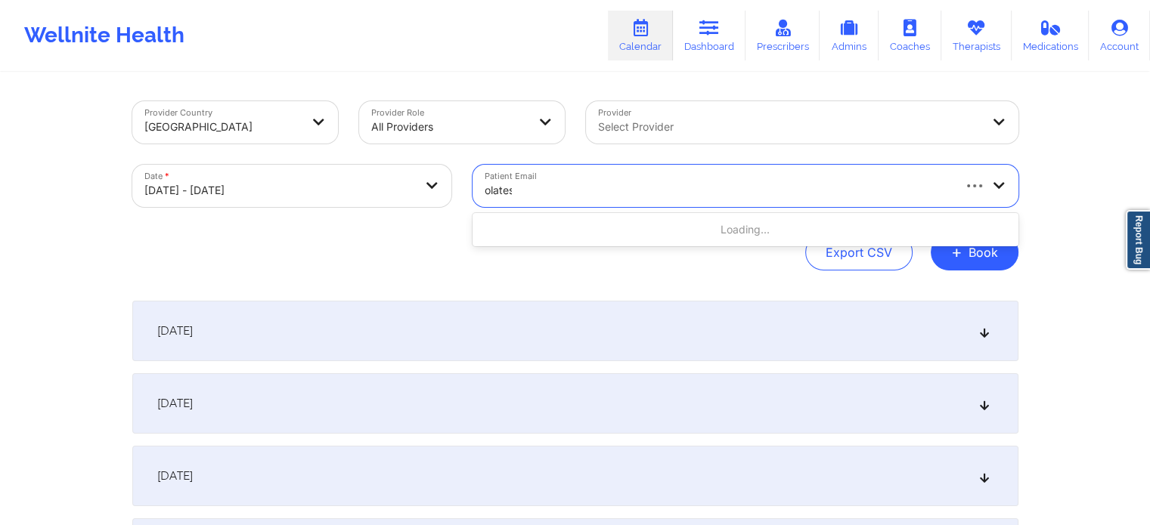
type input "olatest"
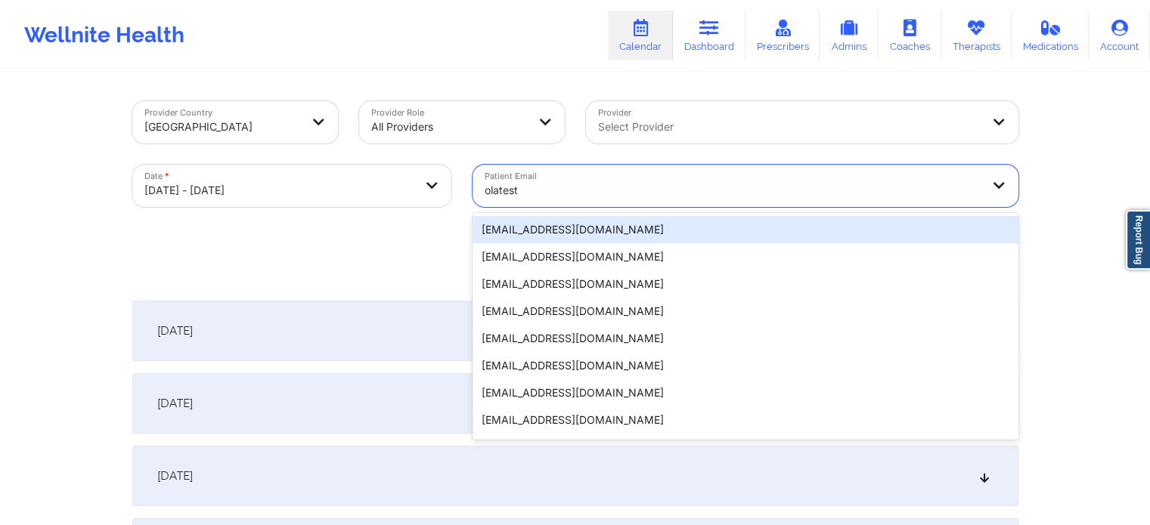
click at [526, 231] on div "[EMAIL_ADDRESS][DOMAIN_NAME]" at bounding box center [745, 229] width 546 height 27
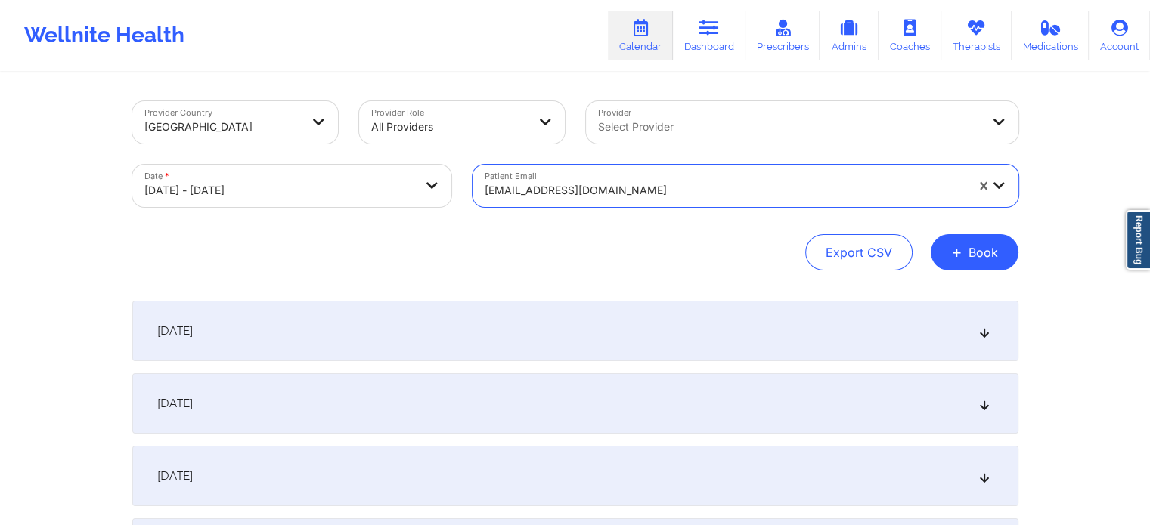
click at [707, 251] on div "Export CSV + Book" at bounding box center [575, 252] width 886 height 36
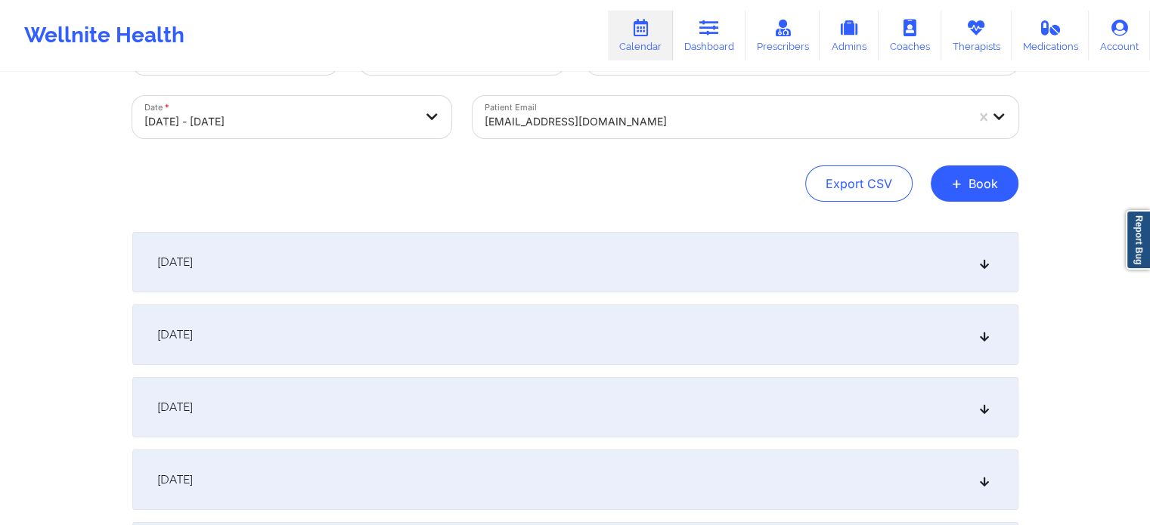
scroll to position [151, 0]
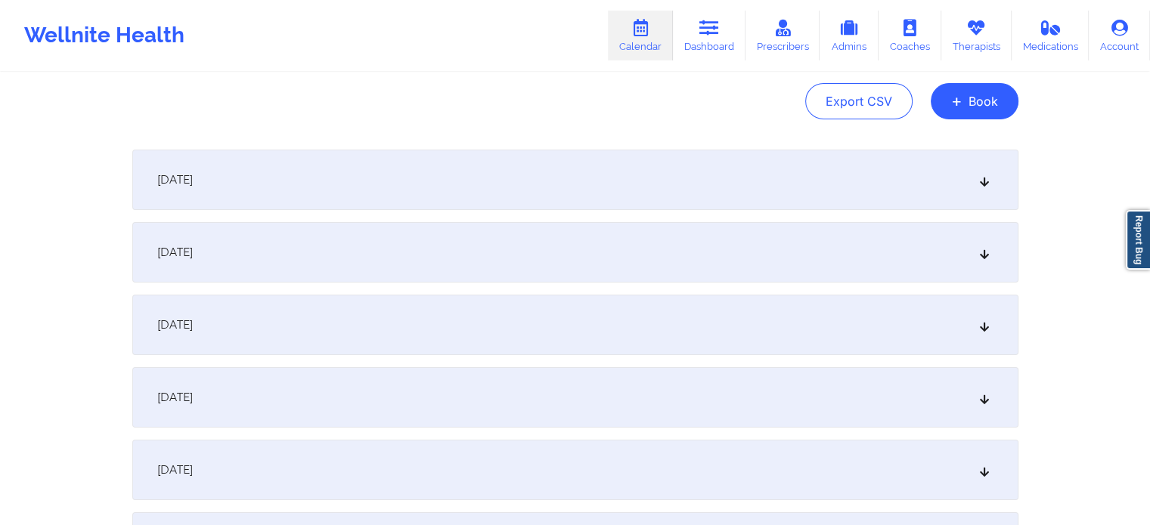
click at [463, 245] on div "[DATE]" at bounding box center [575, 252] width 886 height 60
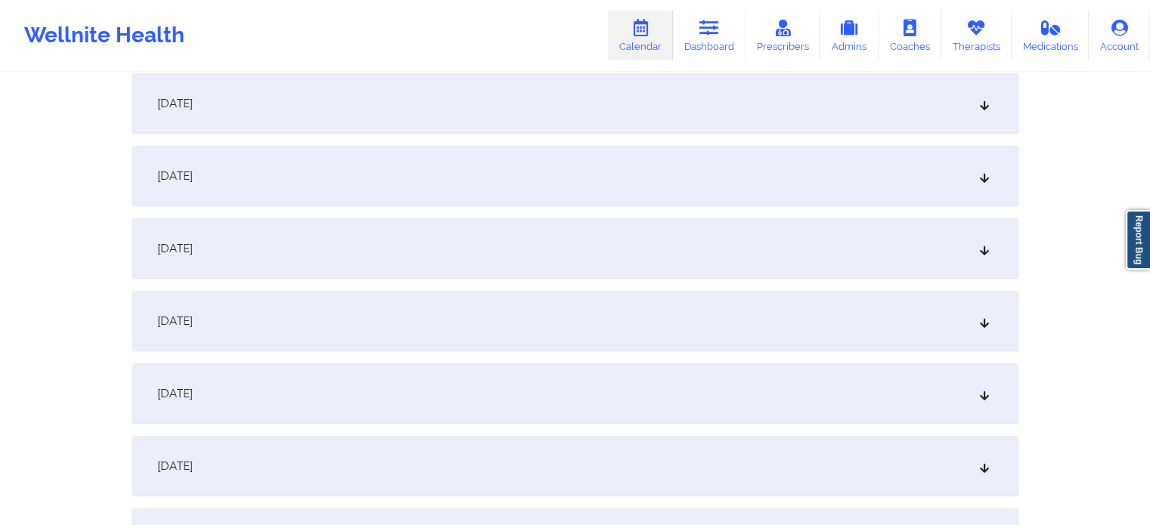
click at [472, 302] on div "[DATE]" at bounding box center [575, 321] width 886 height 60
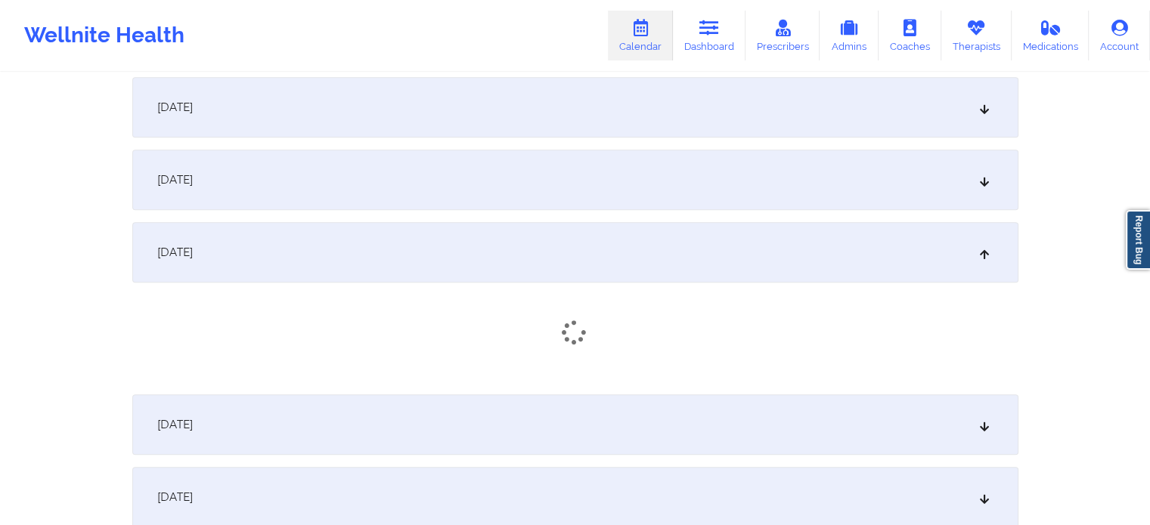
scroll to position [1209, 0]
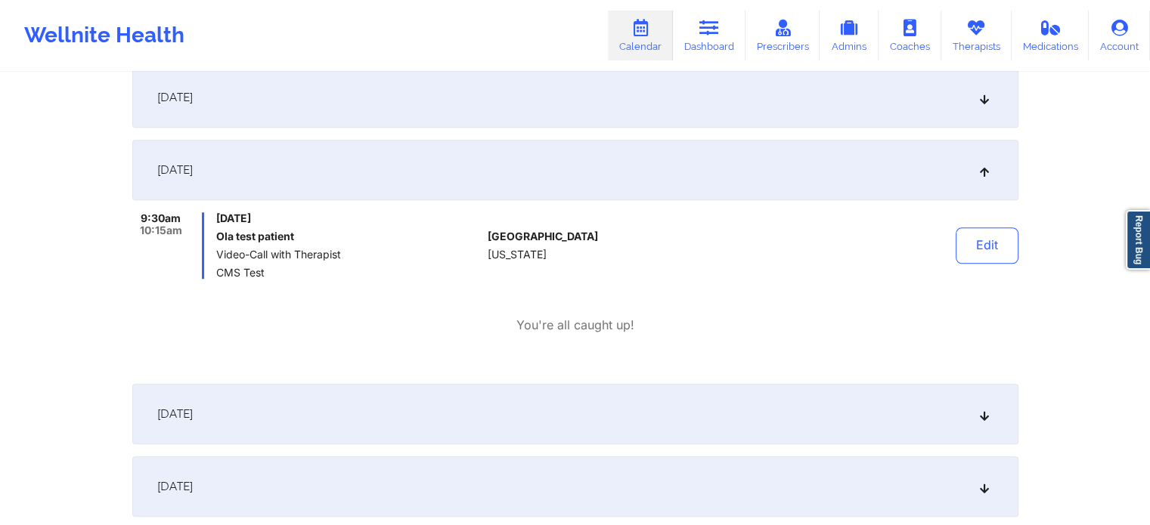
click at [472, 104] on div "[DATE]" at bounding box center [575, 97] width 886 height 60
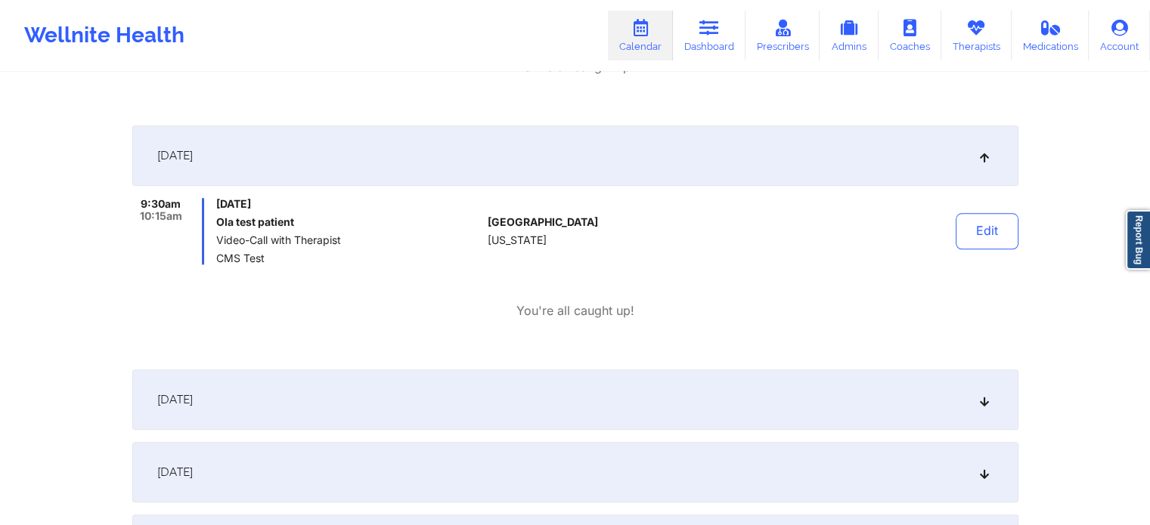
scroll to position [1663, 0]
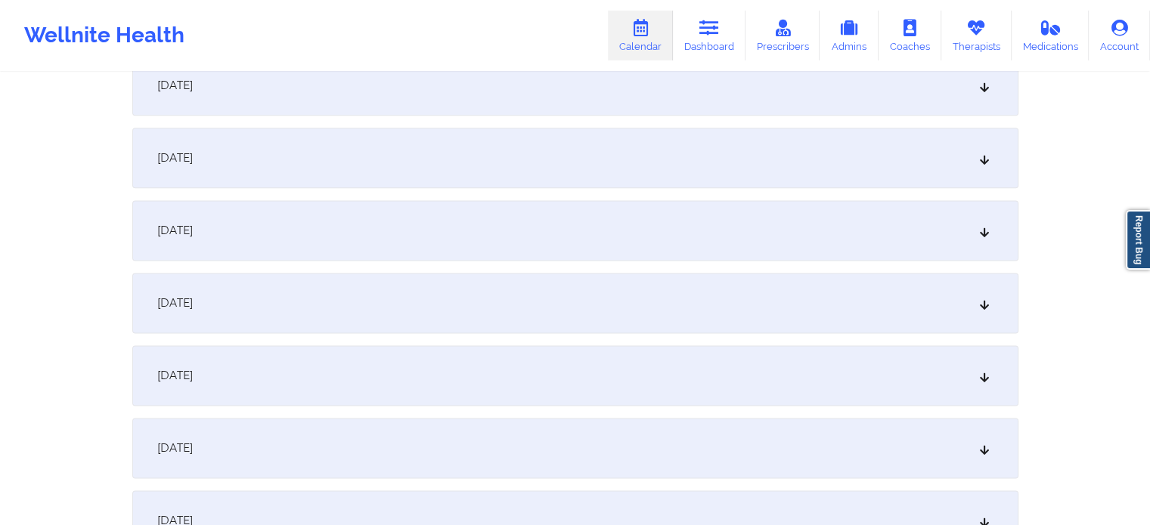
click at [393, 364] on div "[DATE]" at bounding box center [575, 375] width 886 height 60
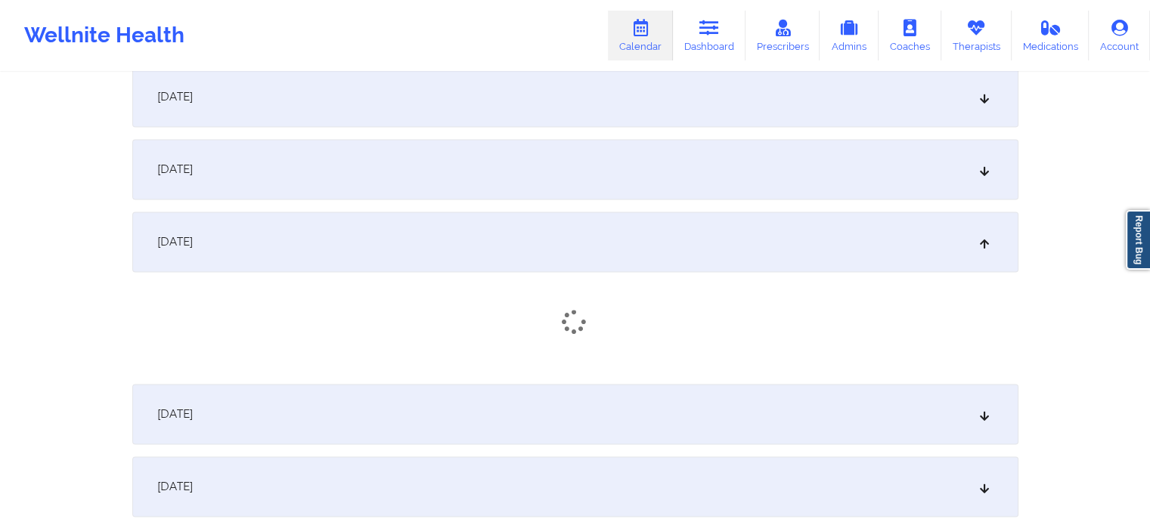
scroll to position [2116, 0]
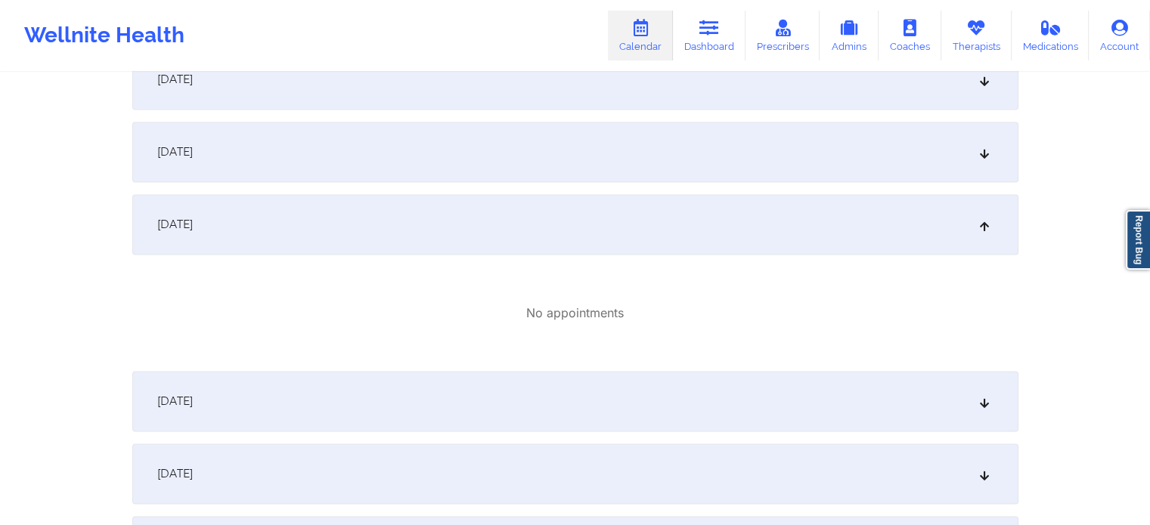
click at [407, 381] on div "[DATE]" at bounding box center [575, 401] width 886 height 60
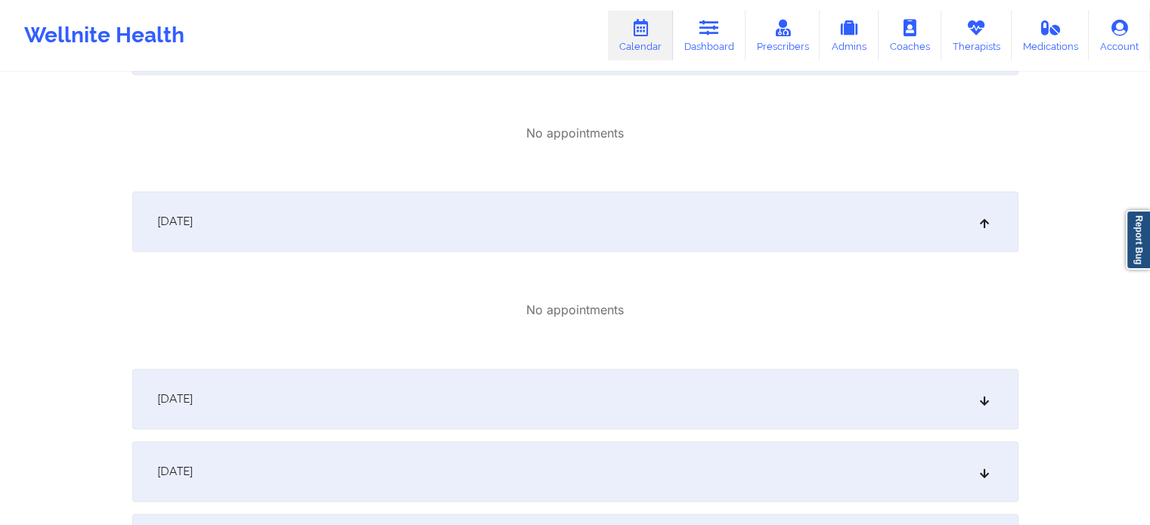
scroll to position [2343, 0]
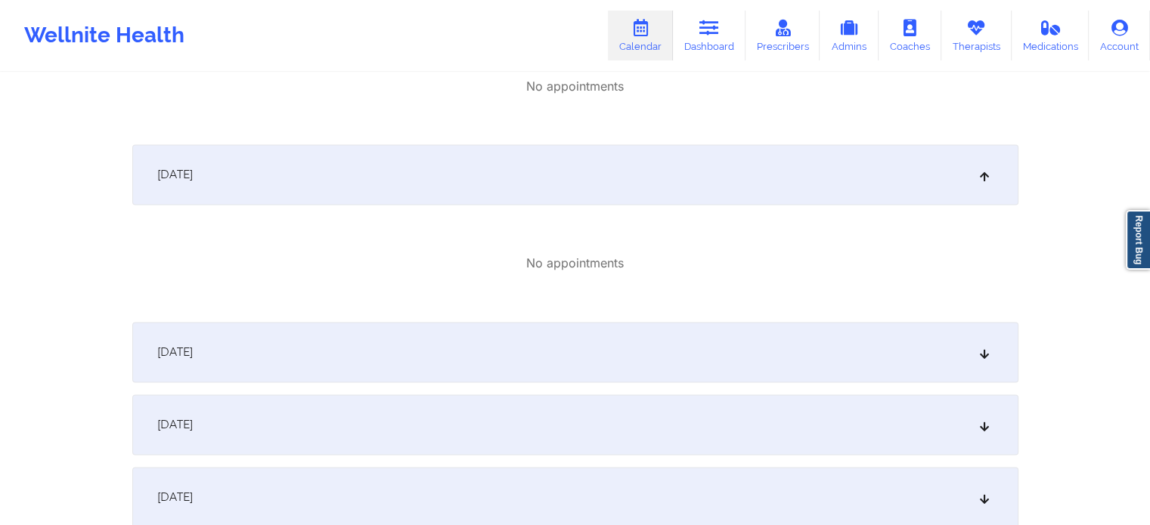
click at [391, 353] on div "[DATE]" at bounding box center [575, 352] width 886 height 60
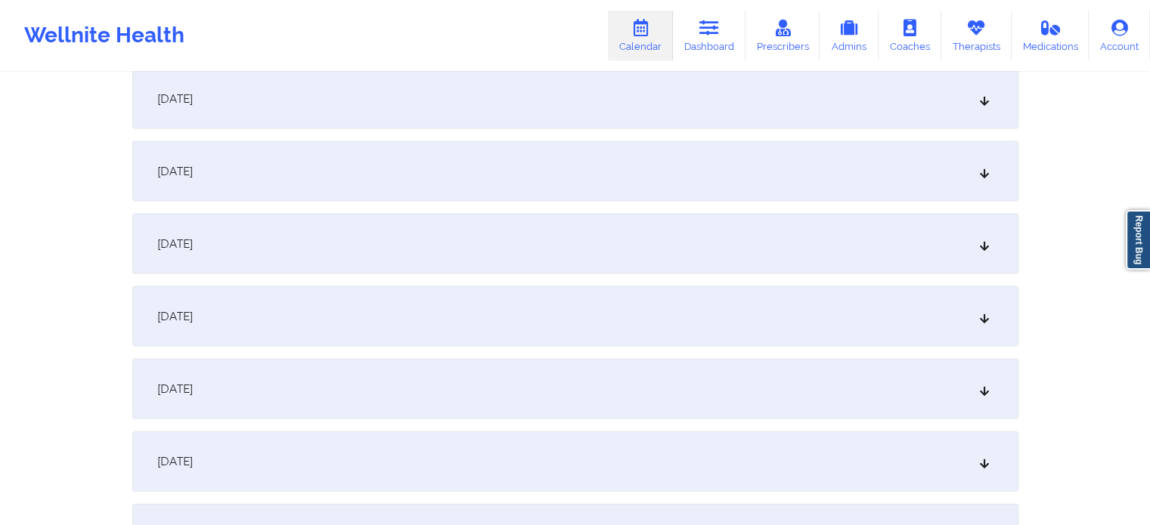
scroll to position [3250, 0]
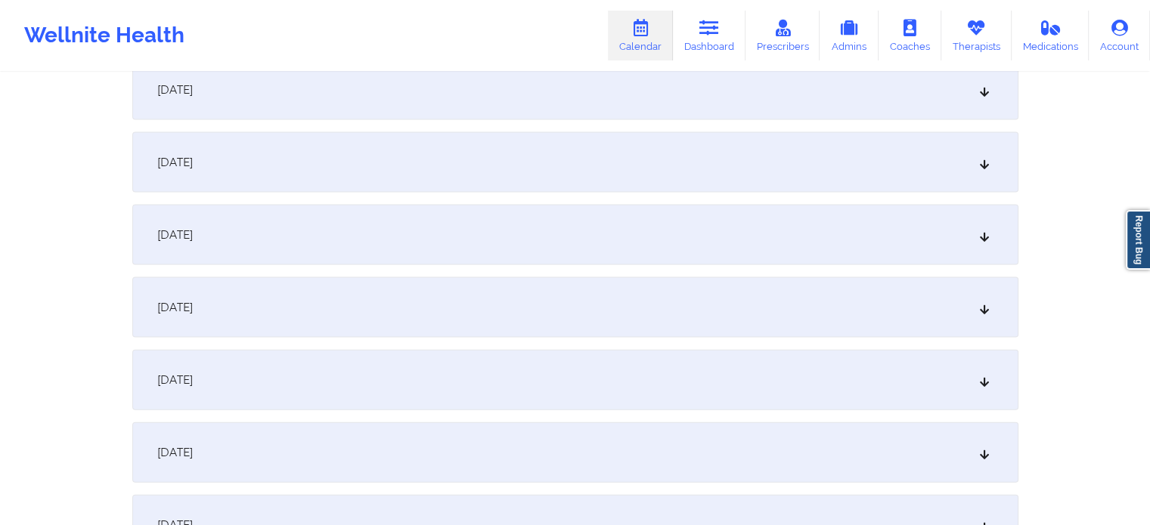
click at [333, 302] on div "[DATE]" at bounding box center [575, 307] width 886 height 60
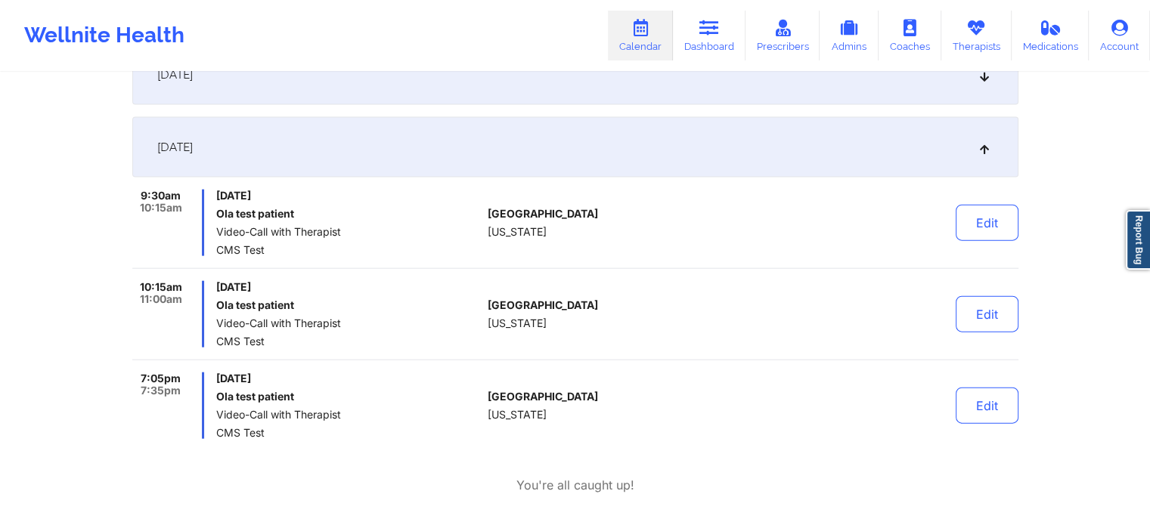
scroll to position [3401, 0]
